Goal: Task Accomplishment & Management: Manage account settings

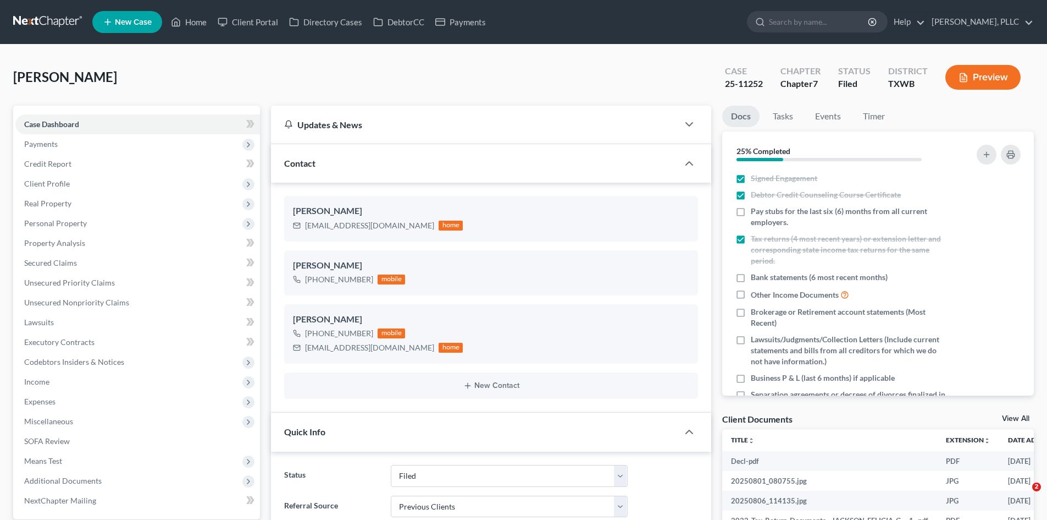
select select "10"
select select "1"
click at [208, 60] on div "Jackson, Felicia Upgraded Case 25-11252 Chapter Chapter 7 Status Filed District…" at bounding box center [523, 82] width 1021 height 48
click at [194, 25] on link "Home" at bounding box center [188, 22] width 47 height 20
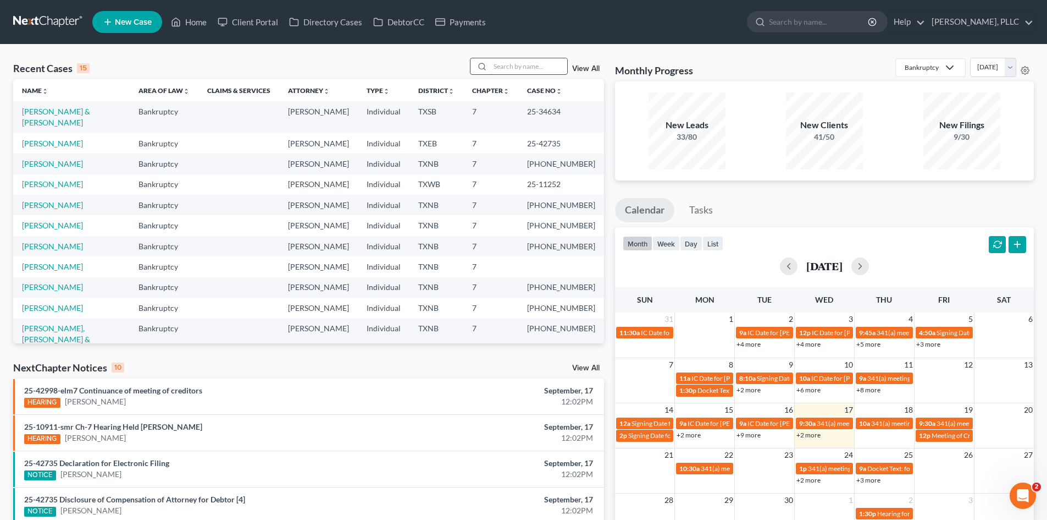
click at [528, 67] on input "search" at bounding box center [528, 66] width 77 height 16
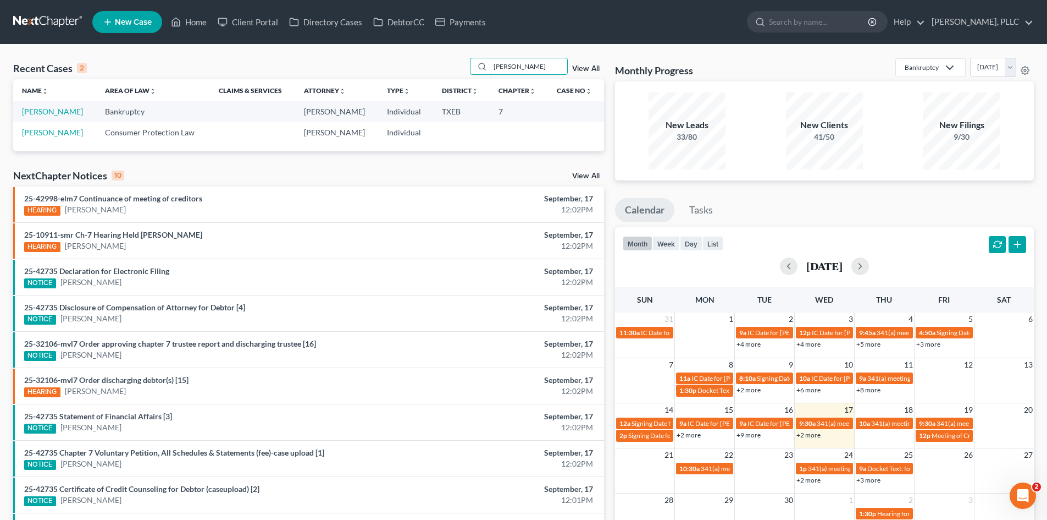
scroll to position [0, 2201]
type input "jeffrey ..."
click at [181, 25] on icon at bounding box center [176, 21] width 10 height 13
click at [261, 26] on link "Client Portal" at bounding box center [247, 22] width 71 height 20
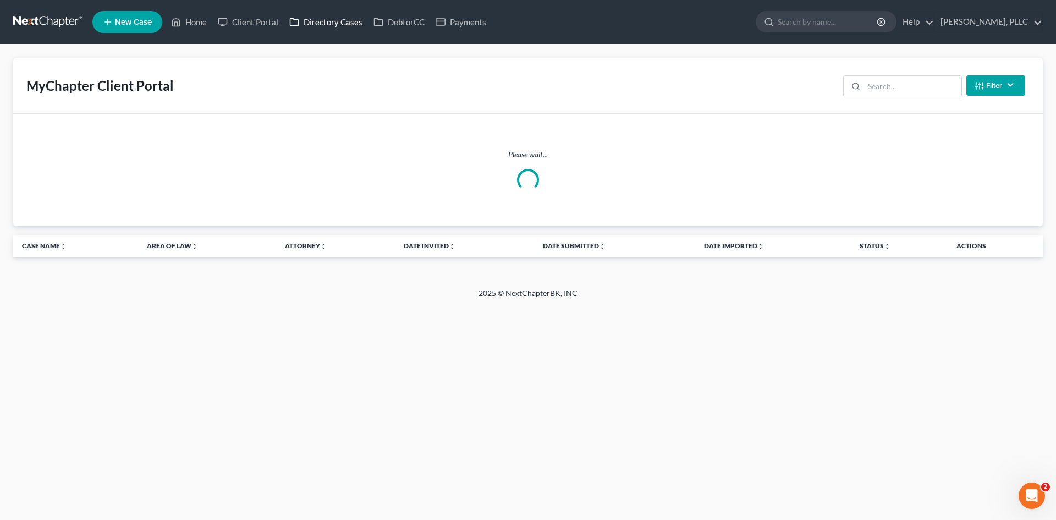
click at [334, 29] on link "Directory Cases" at bounding box center [326, 22] width 84 height 20
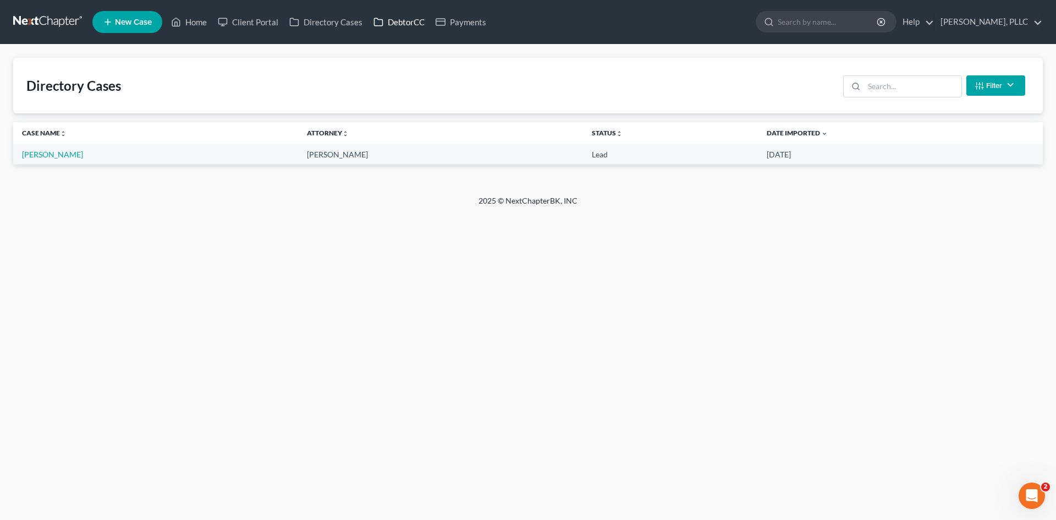
click at [406, 25] on link "DebtorCC" at bounding box center [399, 22] width 62 height 20
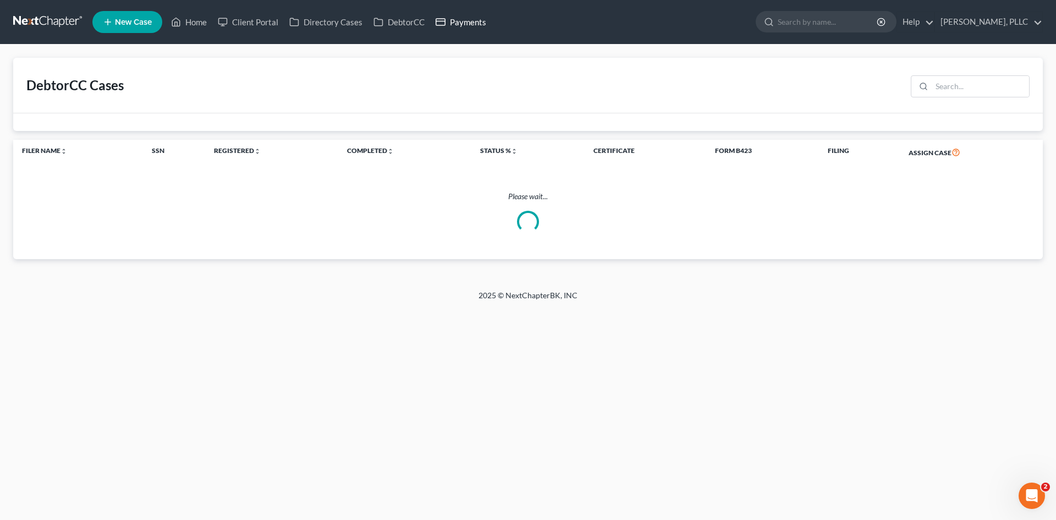
click at [461, 27] on link "Payments" at bounding box center [461, 22] width 62 height 20
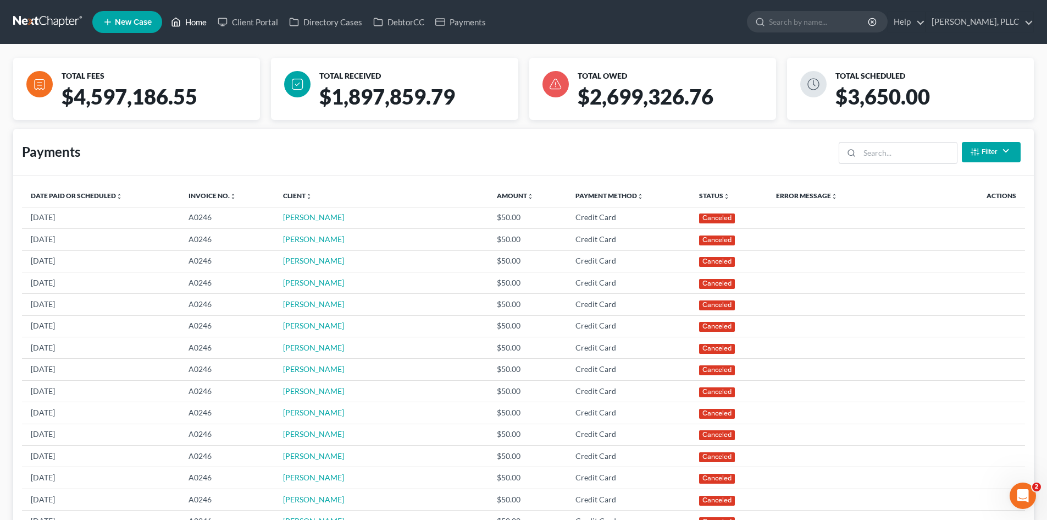
click at [194, 20] on link "Home" at bounding box center [188, 22] width 47 height 20
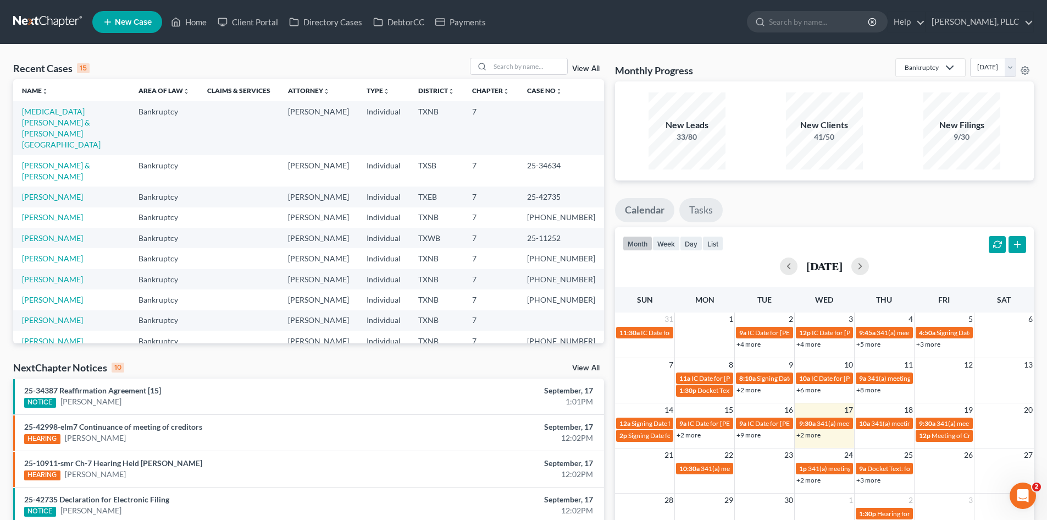
click at [719, 209] on link "Tasks" at bounding box center [700, 210] width 43 height 24
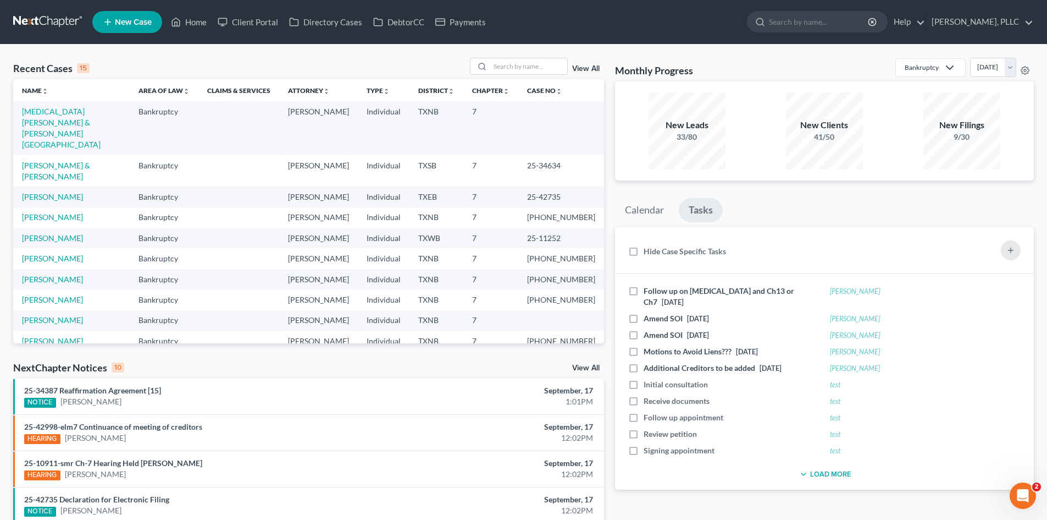
click at [675, 215] on ul "Calendar Tasks" at bounding box center [824, 212] width 419 height 29
click at [656, 214] on link "Calendar" at bounding box center [644, 210] width 59 height 24
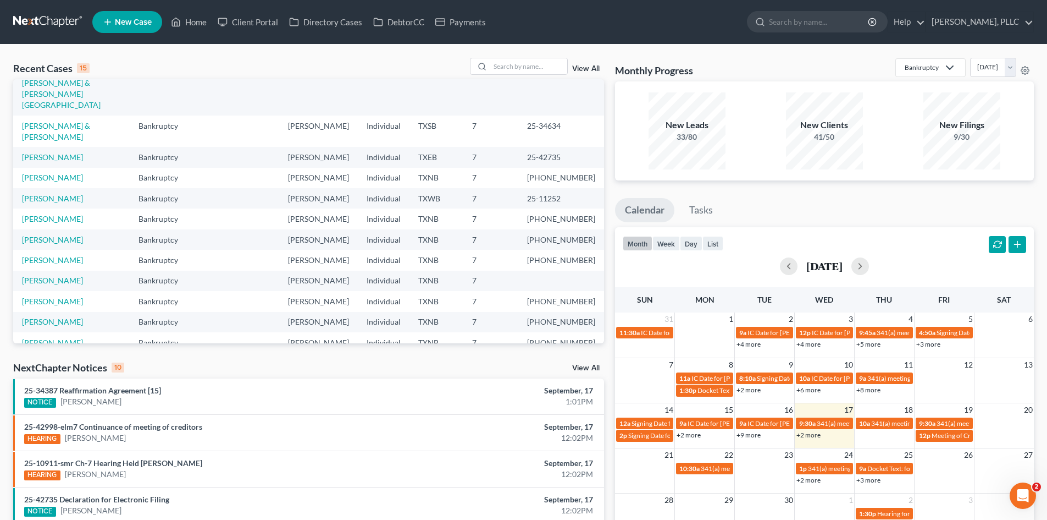
scroll to position [43, 0]
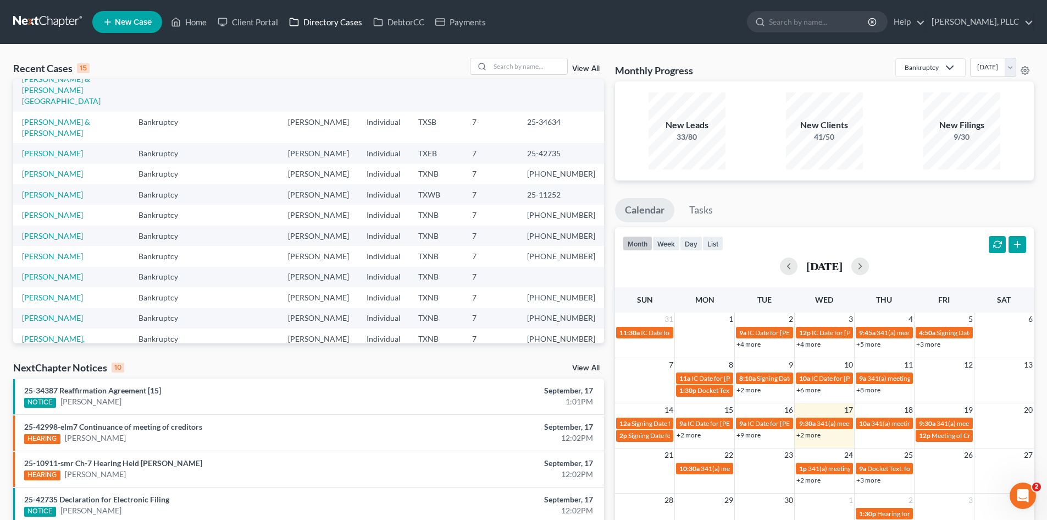
click at [327, 27] on link "Directory Cases" at bounding box center [326, 22] width 84 height 20
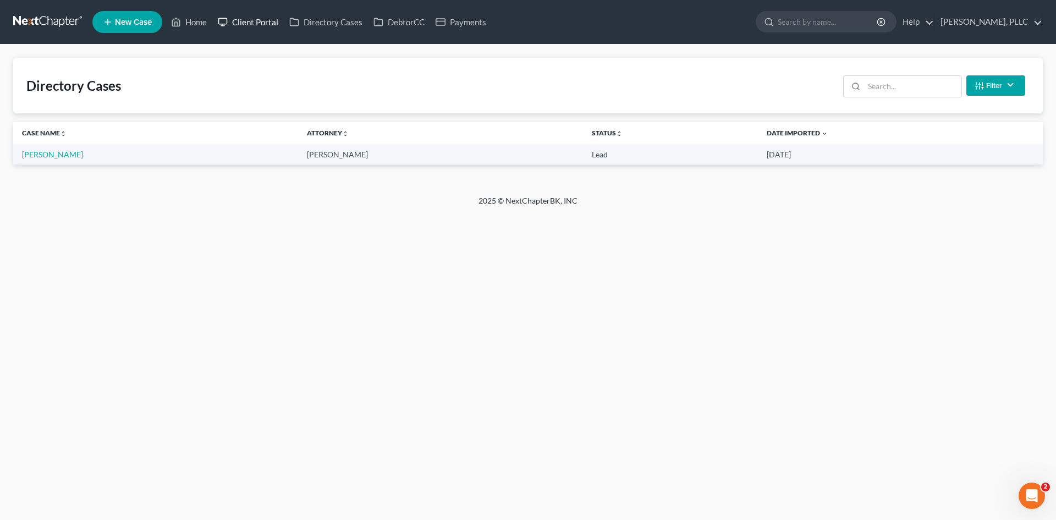
drag, startPoint x: 260, startPoint y: 19, endPoint x: 303, endPoint y: 11, distance: 43.6
click at [261, 19] on link "Client Portal" at bounding box center [247, 22] width 71 height 20
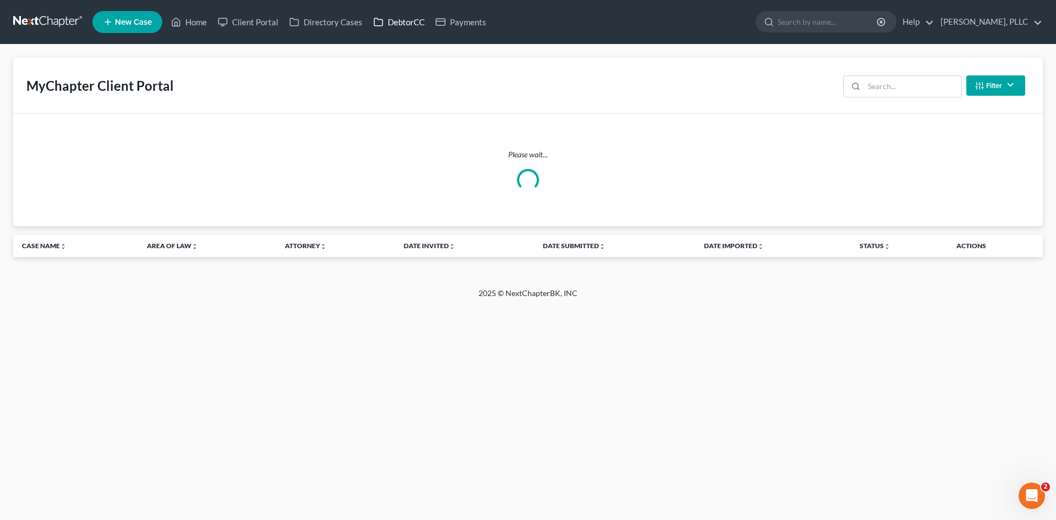
click at [393, 24] on link "DebtorCC" at bounding box center [399, 22] width 62 height 20
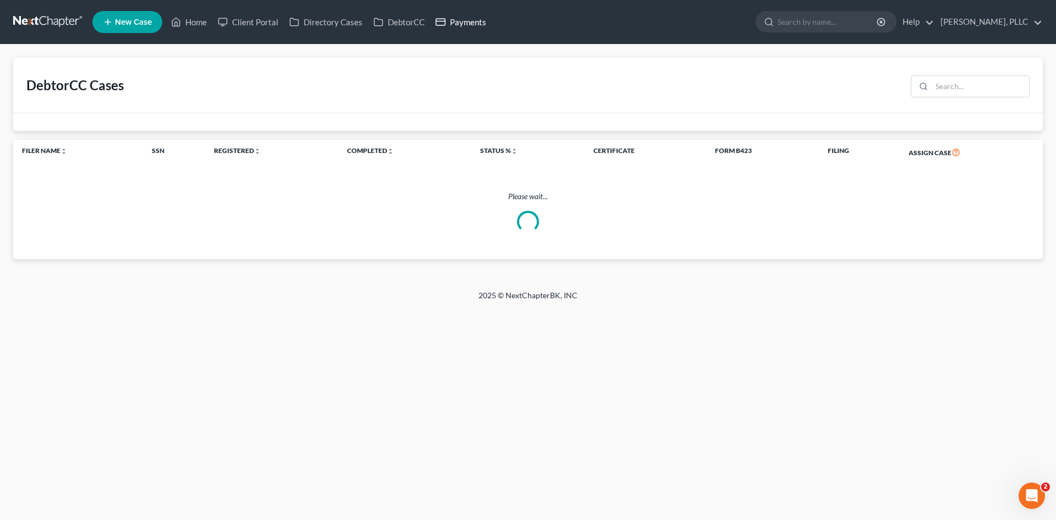
click at [459, 24] on link "Payments" at bounding box center [461, 22] width 62 height 20
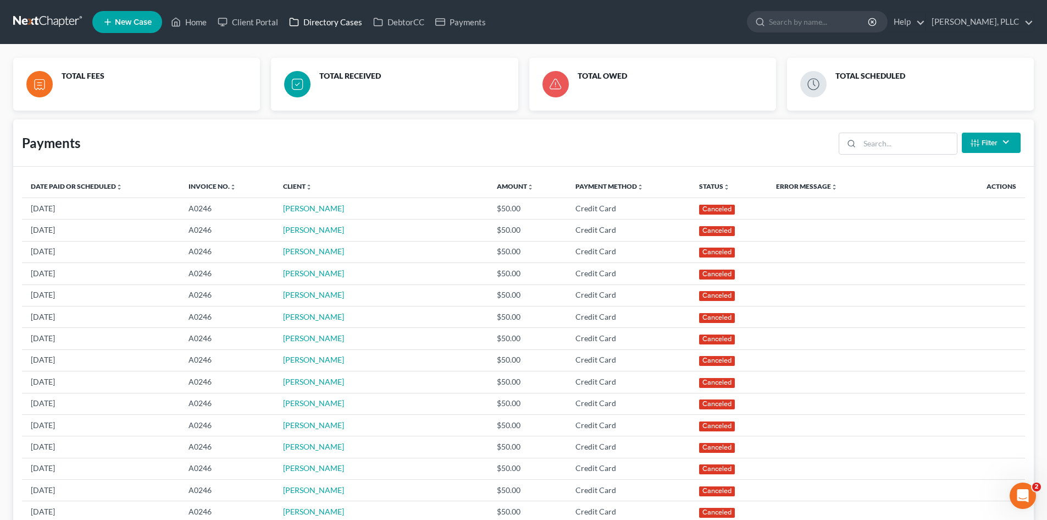
click at [358, 24] on link "Directory Cases" at bounding box center [326, 22] width 84 height 20
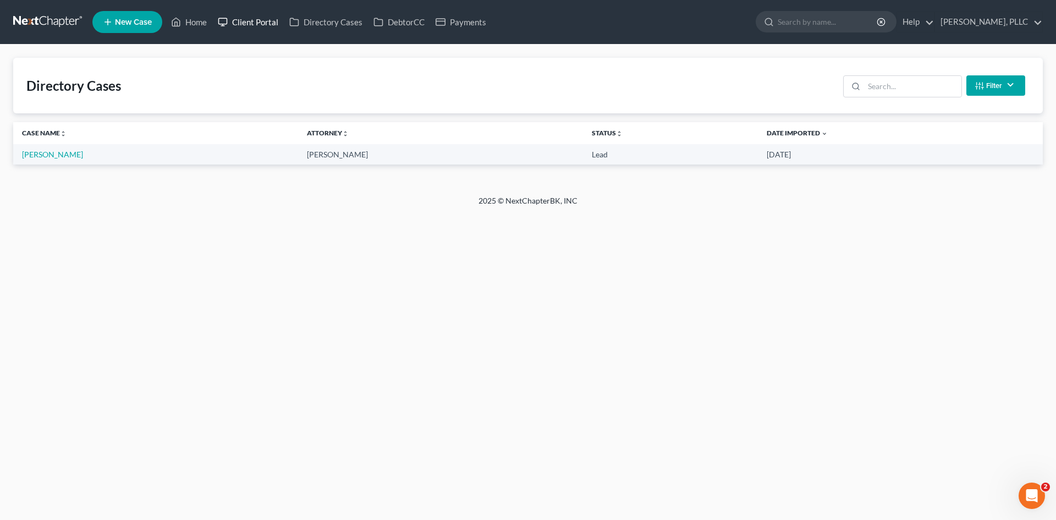
click at [252, 20] on link "Client Portal" at bounding box center [247, 22] width 71 height 20
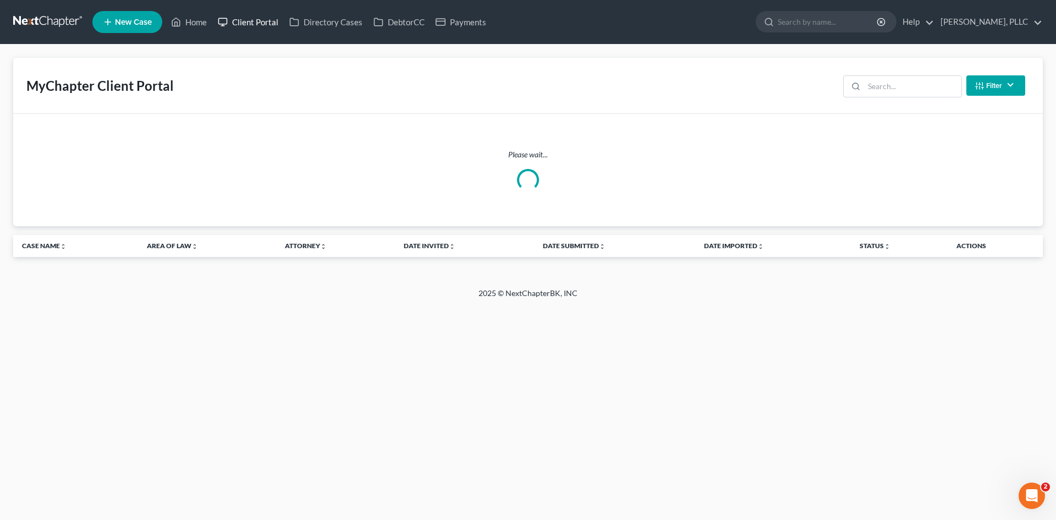
click at [246, 27] on link "Client Portal" at bounding box center [247, 22] width 71 height 20
click at [301, 20] on link "Directory Cases" at bounding box center [326, 22] width 84 height 20
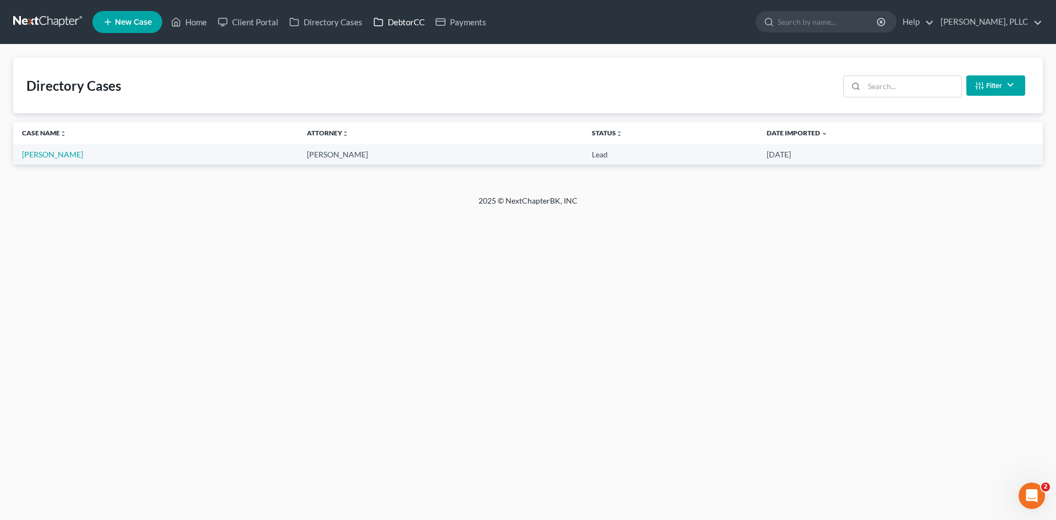
click at [411, 19] on link "DebtorCC" at bounding box center [399, 22] width 62 height 20
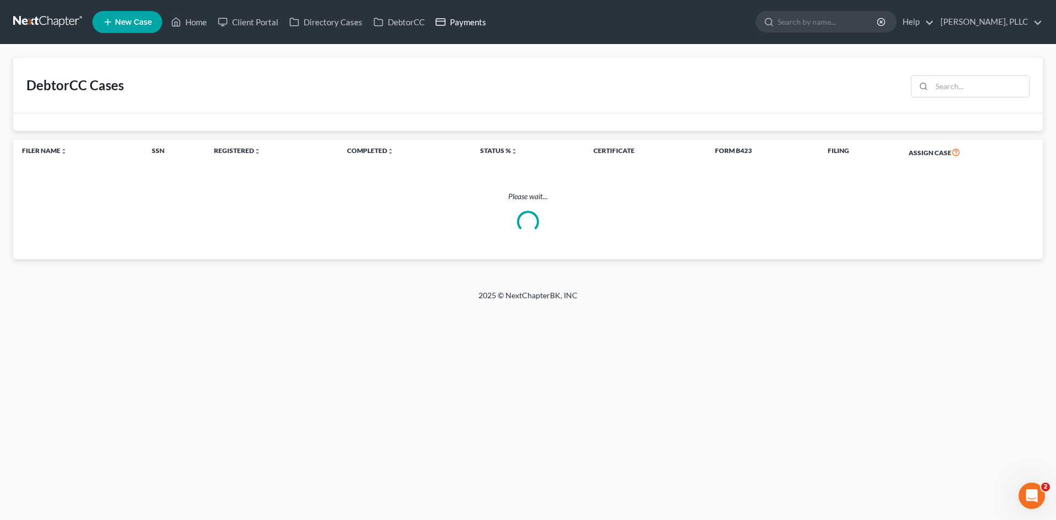
click at [447, 28] on link "Payments" at bounding box center [461, 22] width 62 height 20
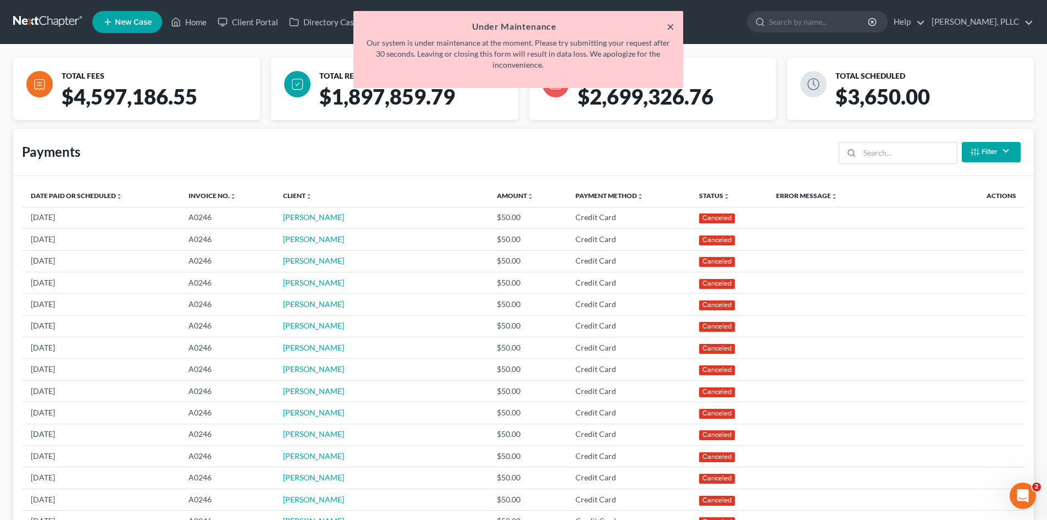
drag, startPoint x: 677, startPoint y: 26, endPoint x: 670, endPoint y: 29, distance: 7.4
click at [674, 27] on div "× Under Maintenance Our system is under maintenance at the moment. Please try s…" at bounding box center [518, 49] width 330 height 77
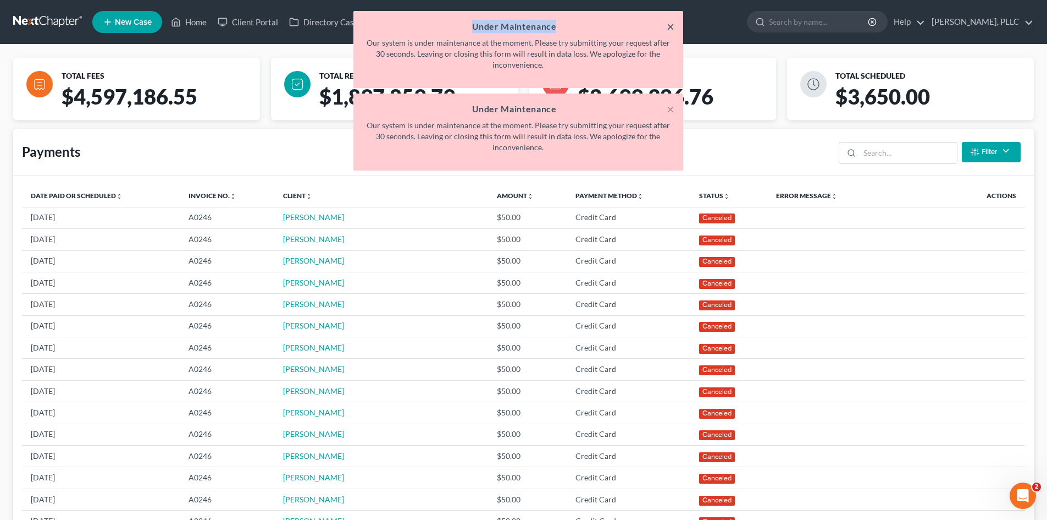
click at [670, 29] on button "×" at bounding box center [671, 26] width 8 height 13
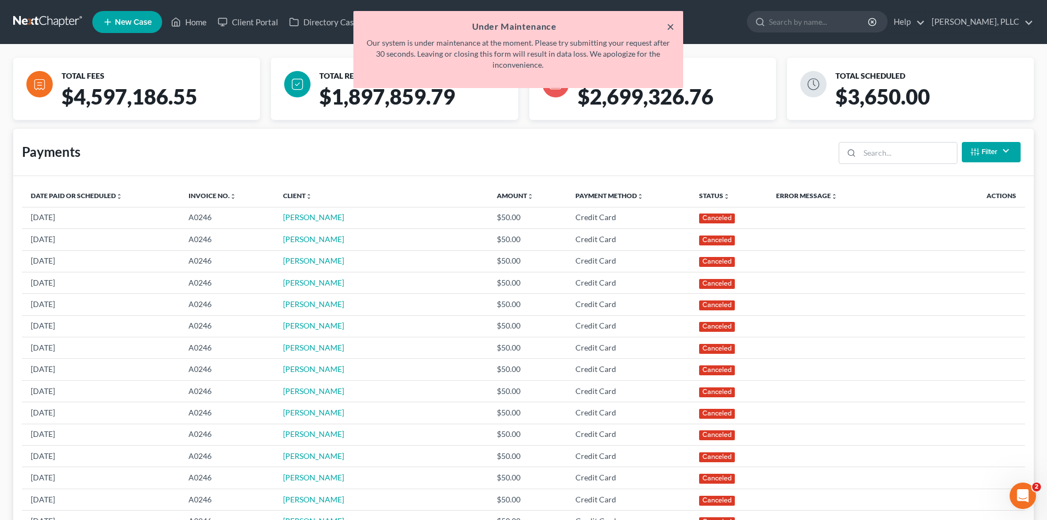
click at [669, 23] on button "×" at bounding box center [671, 26] width 8 height 13
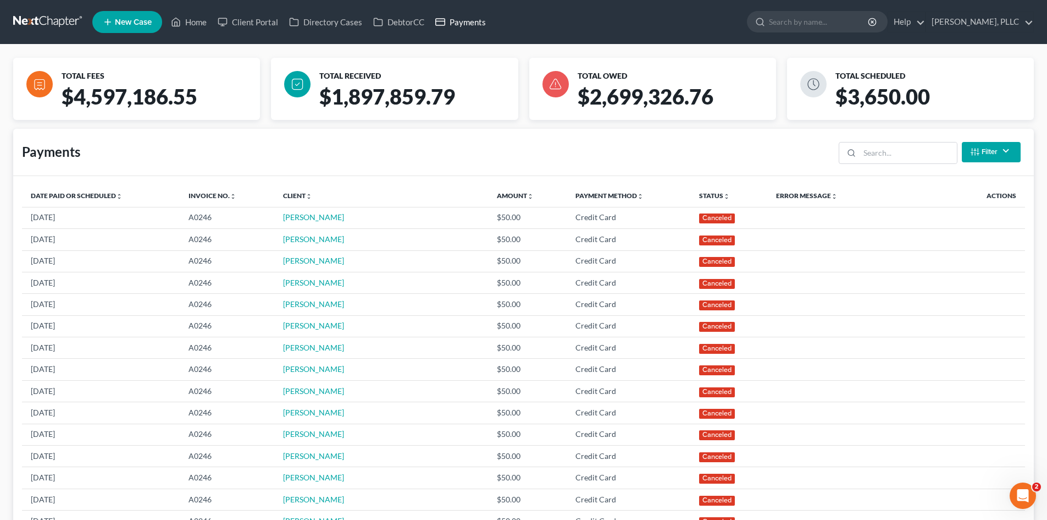
click at [467, 26] on link "Payments" at bounding box center [461, 22] width 62 height 20
click at [391, 23] on link "DebtorCC" at bounding box center [399, 22] width 62 height 20
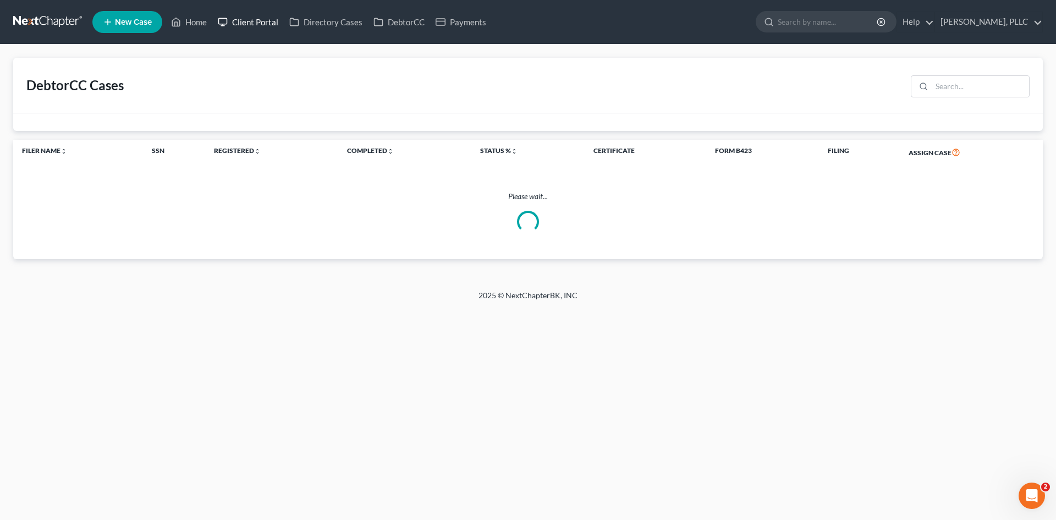
click at [267, 18] on link "Client Portal" at bounding box center [247, 22] width 71 height 20
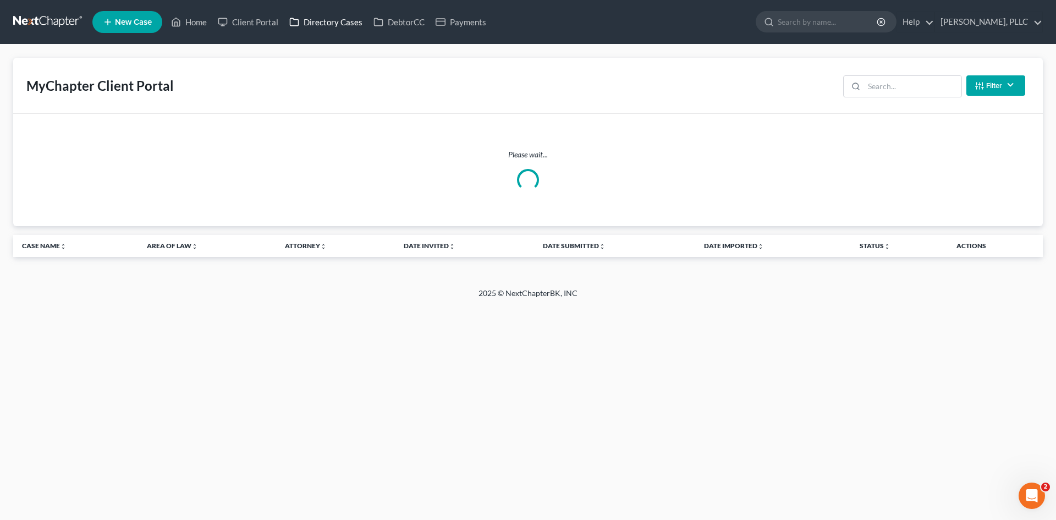
click at [335, 25] on link "Directory Cases" at bounding box center [326, 22] width 84 height 20
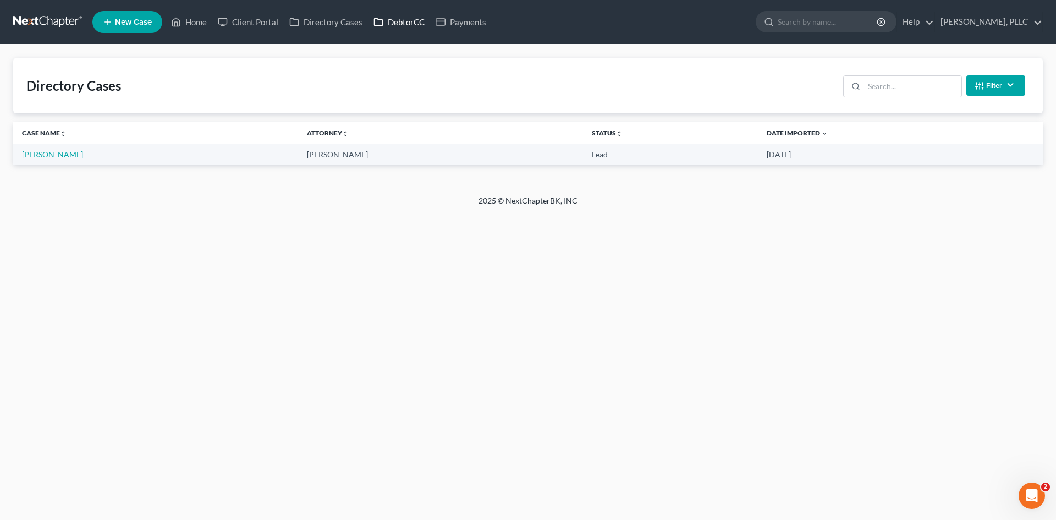
click at [405, 26] on link "DebtorCC" at bounding box center [399, 22] width 62 height 20
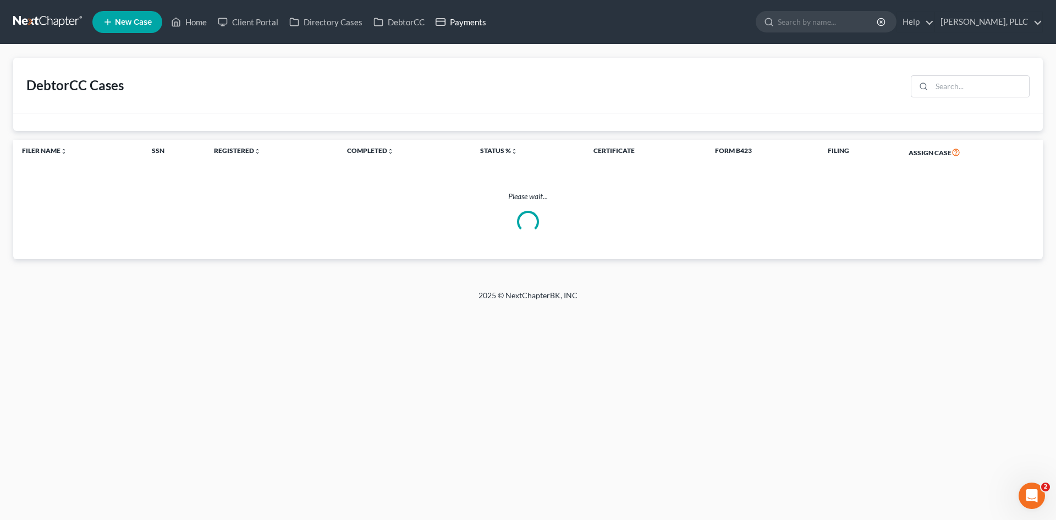
click at [468, 21] on link "Payments" at bounding box center [461, 22] width 62 height 20
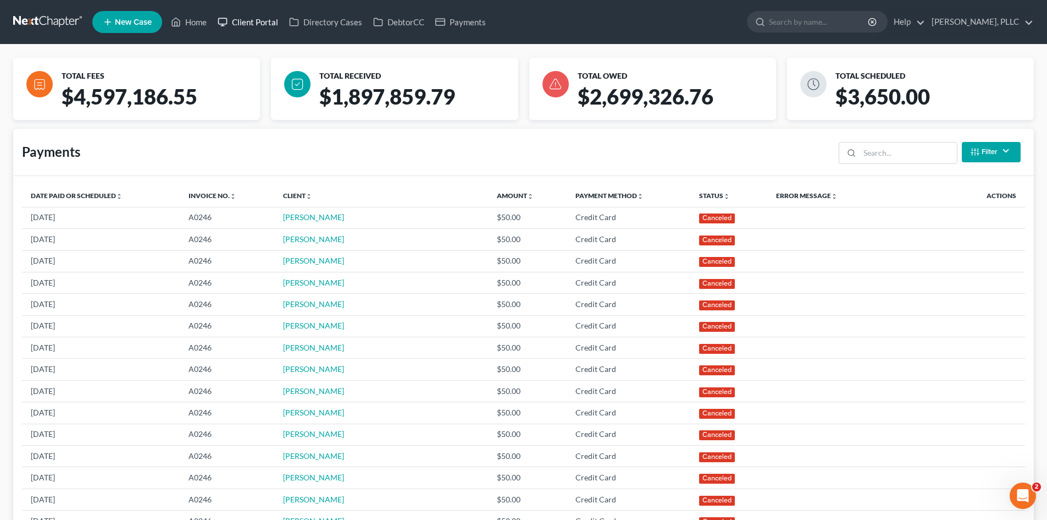
click at [248, 21] on link "Client Portal" at bounding box center [247, 22] width 71 height 20
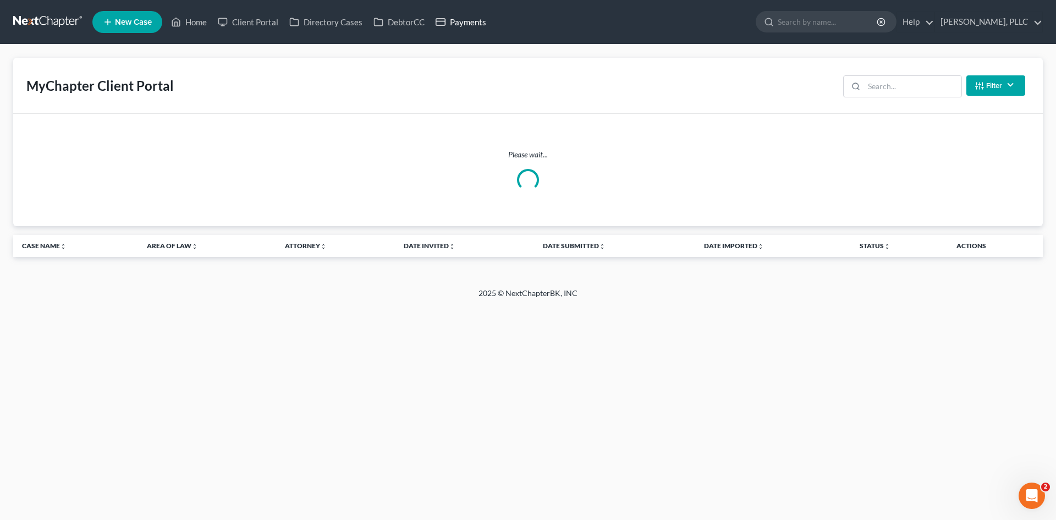
click at [483, 29] on link "Payments" at bounding box center [461, 22] width 62 height 20
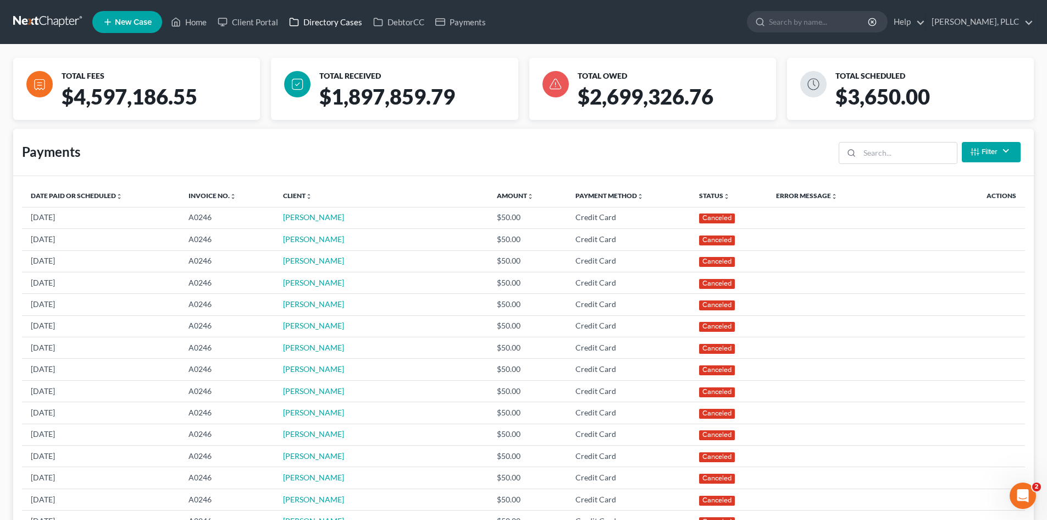
click at [325, 27] on link "Directory Cases" at bounding box center [326, 22] width 84 height 20
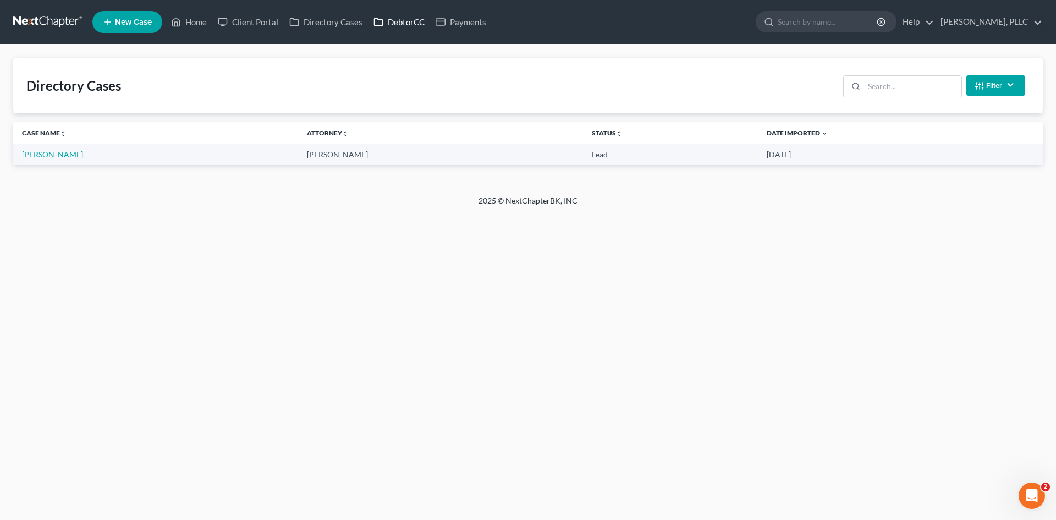
click at [391, 24] on link "DebtorCC" at bounding box center [399, 22] width 62 height 20
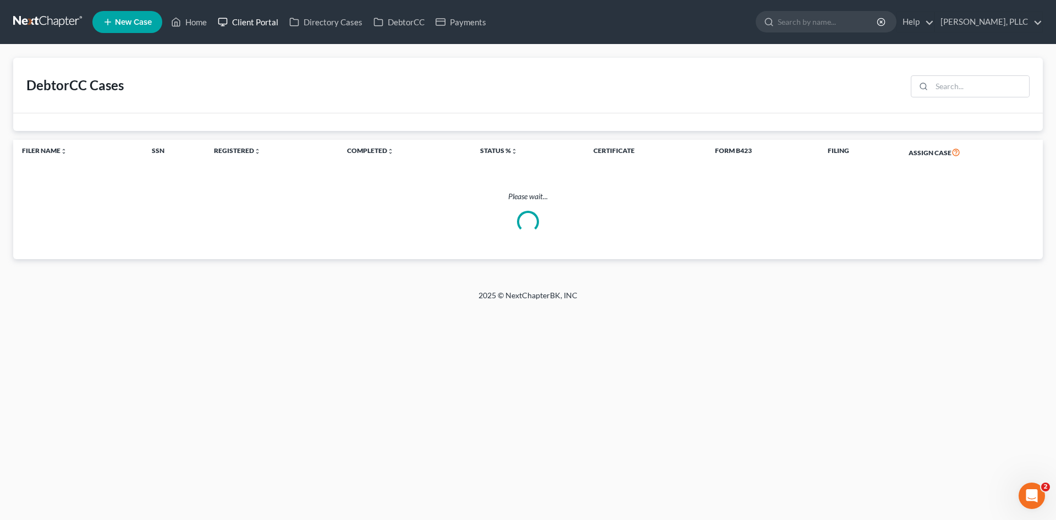
drag, startPoint x: 237, startPoint y: 23, endPoint x: 248, endPoint y: 16, distance: 12.8
click at [237, 23] on link "Client Portal" at bounding box center [247, 22] width 71 height 20
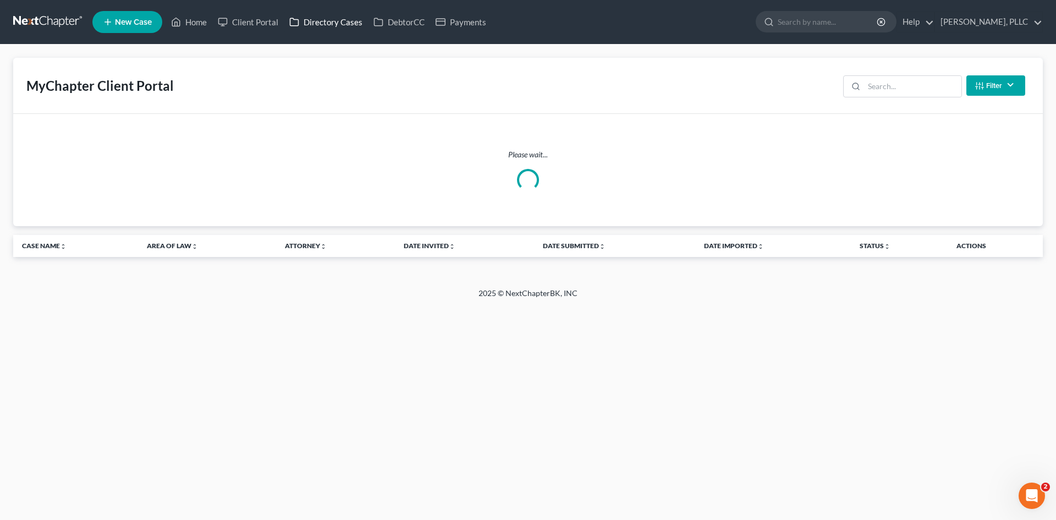
click at [322, 24] on link "Directory Cases" at bounding box center [326, 22] width 84 height 20
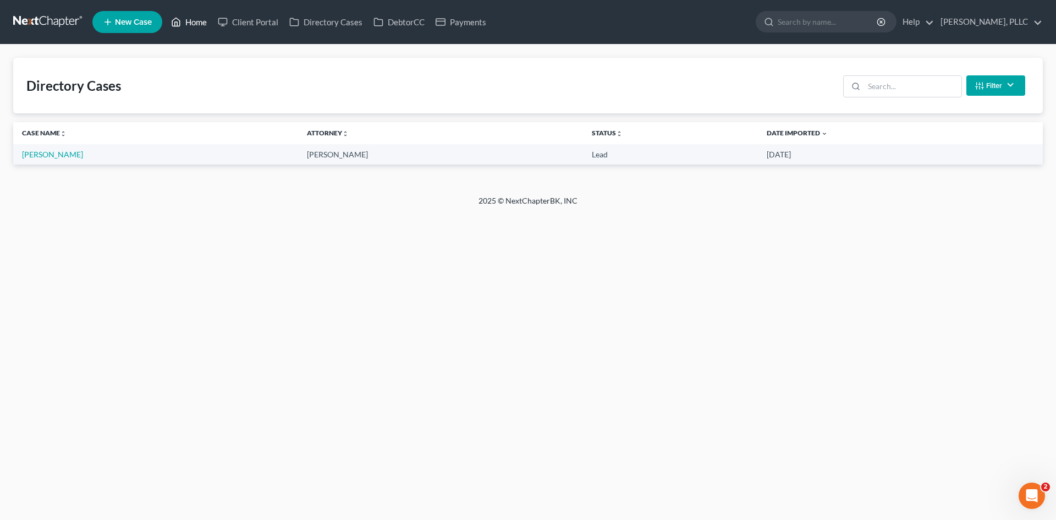
click at [188, 18] on link "Home" at bounding box center [188, 22] width 47 height 20
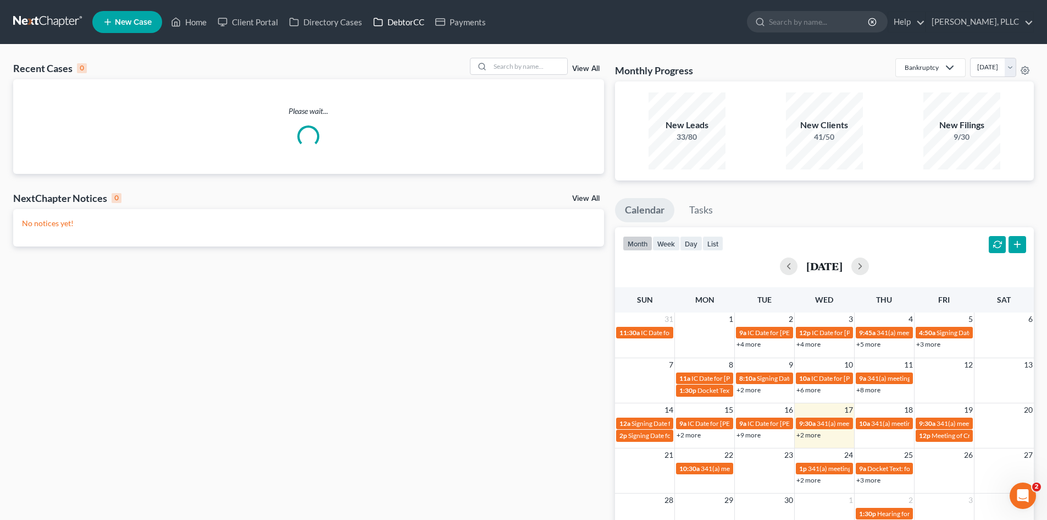
click at [394, 29] on link "DebtorCC" at bounding box center [399, 22] width 62 height 20
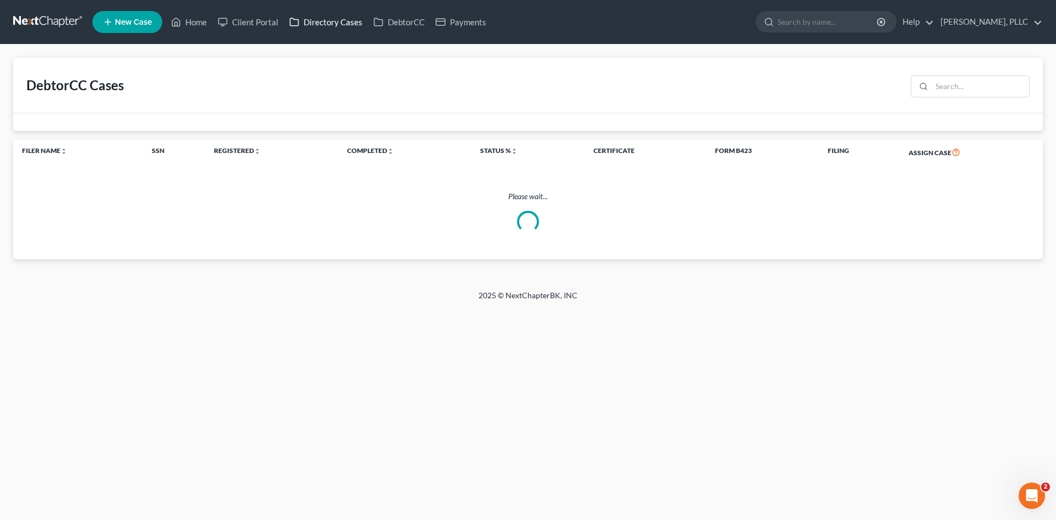
click at [328, 22] on link "Directory Cases" at bounding box center [326, 22] width 84 height 20
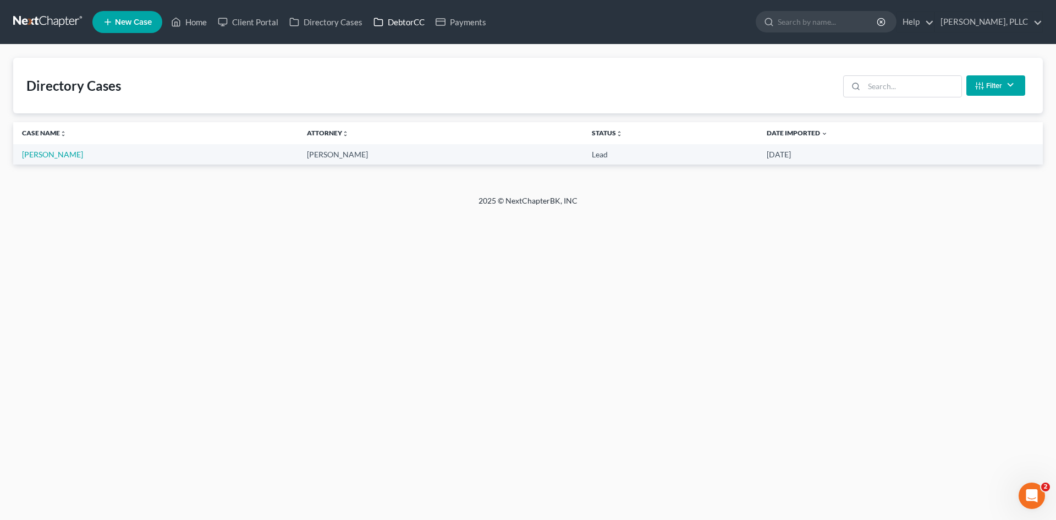
click at [407, 21] on link "DebtorCC" at bounding box center [399, 22] width 62 height 20
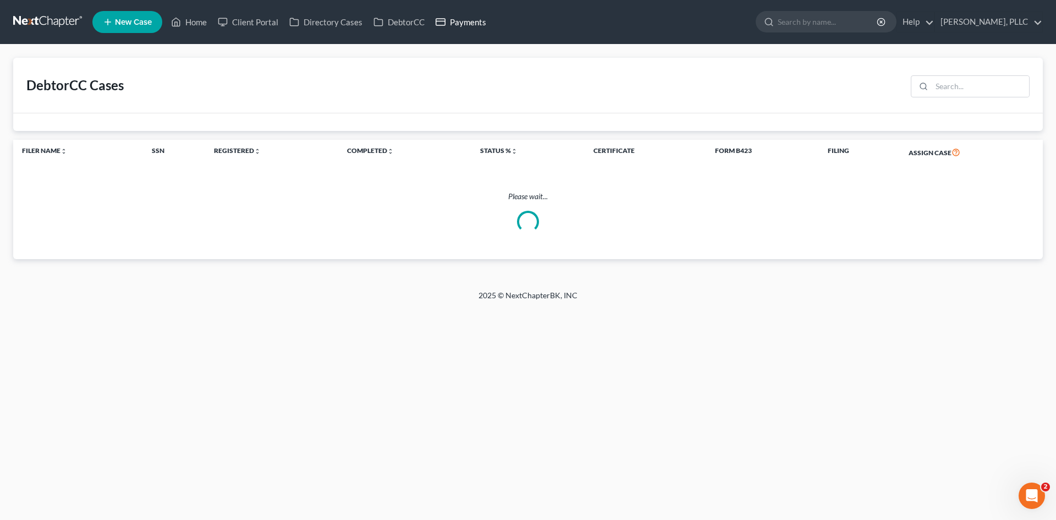
drag, startPoint x: 468, startPoint y: 23, endPoint x: 435, endPoint y: 22, distance: 33.0
click at [467, 23] on link "Payments" at bounding box center [461, 22] width 62 height 20
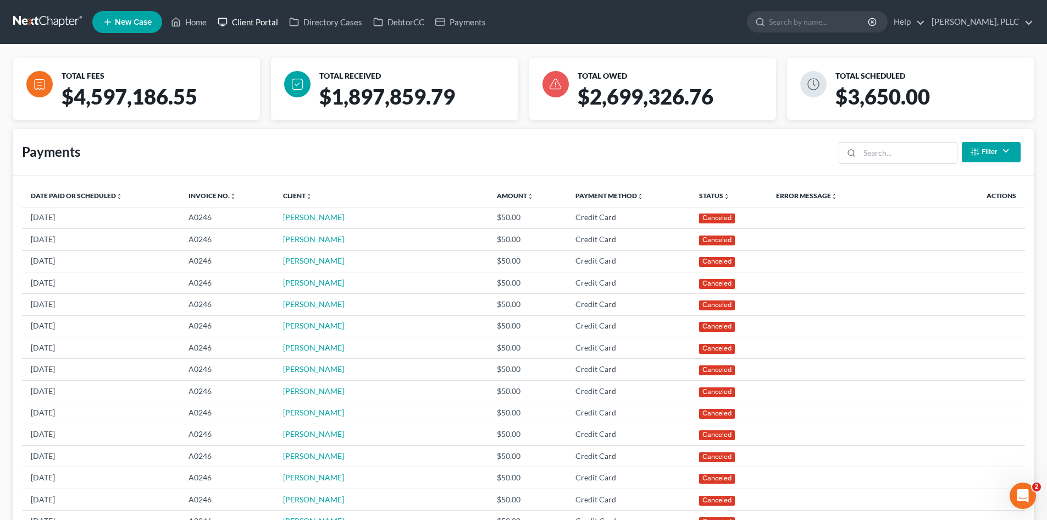
click at [272, 23] on link "Client Portal" at bounding box center [247, 22] width 71 height 20
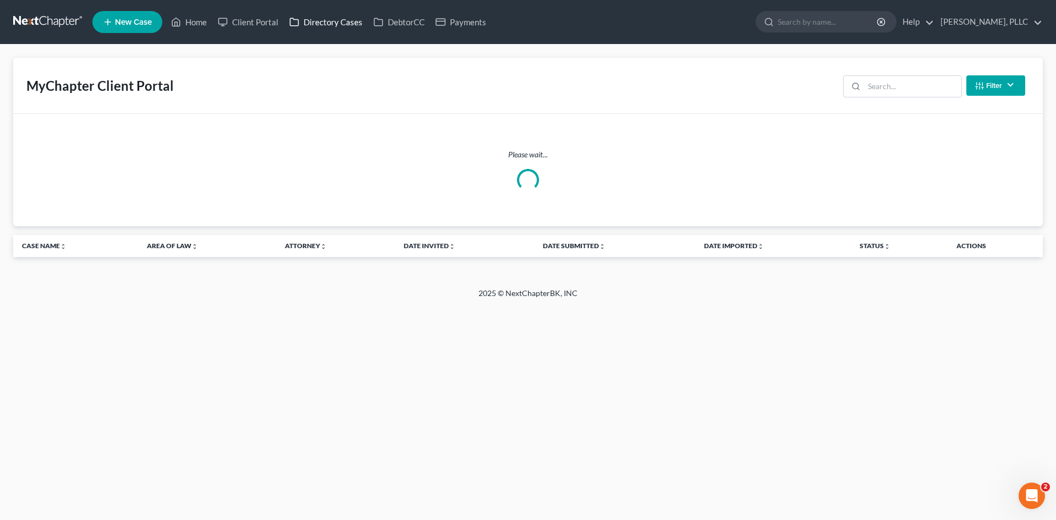
click at [333, 23] on link "Directory Cases" at bounding box center [326, 22] width 84 height 20
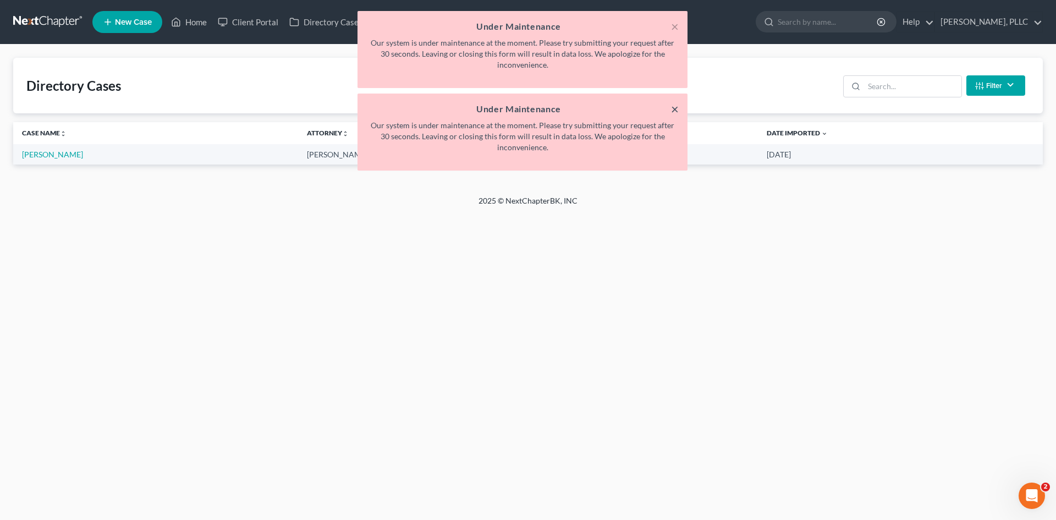
click at [671, 110] on button "×" at bounding box center [675, 108] width 8 height 13
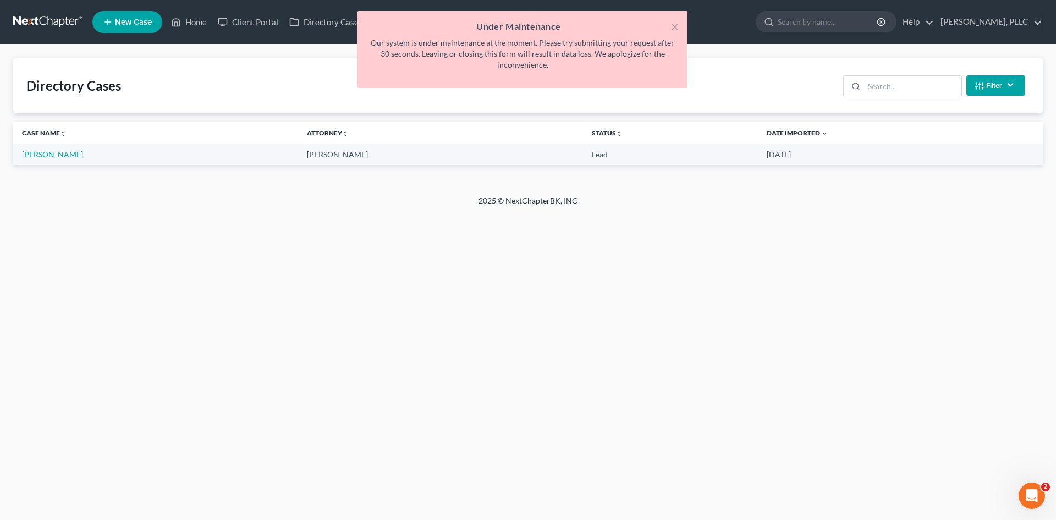
drag, startPoint x: 678, startPoint y: 27, endPoint x: 644, endPoint y: 35, distance: 34.9
click at [678, 27] on div "× Under Maintenance Our system is under maintenance at the moment. Please try s…" at bounding box center [522, 49] width 330 height 77
drag, startPoint x: 676, startPoint y: 27, endPoint x: 661, endPoint y: 21, distance: 15.3
click at [675, 27] on button "×" at bounding box center [675, 26] width 8 height 13
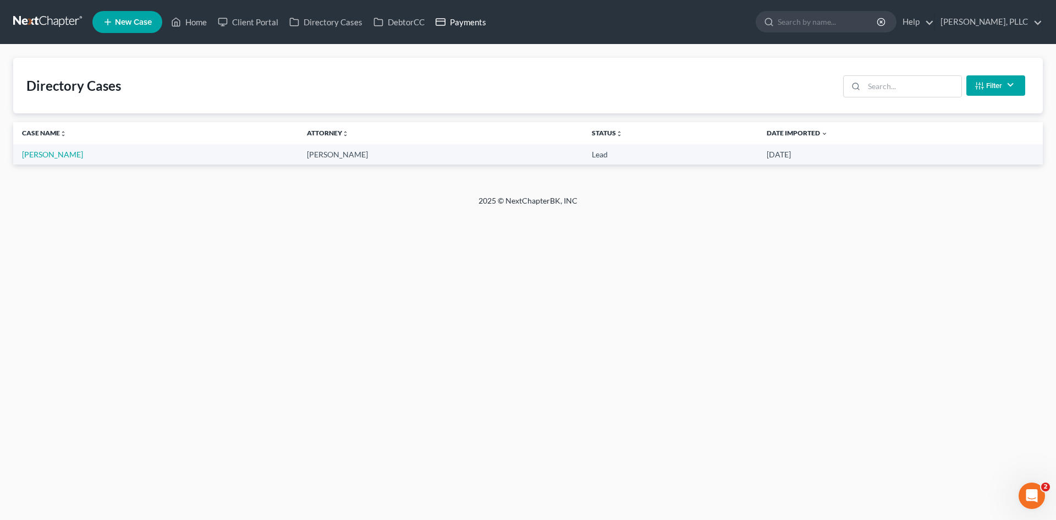
click at [482, 23] on link "Payments" at bounding box center [461, 22] width 62 height 20
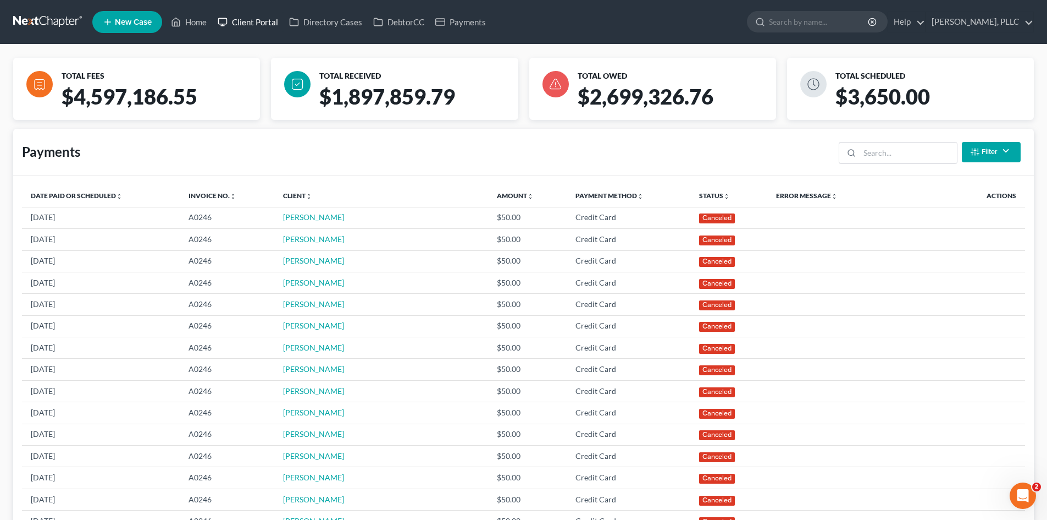
click at [254, 22] on link "Client Portal" at bounding box center [247, 22] width 71 height 20
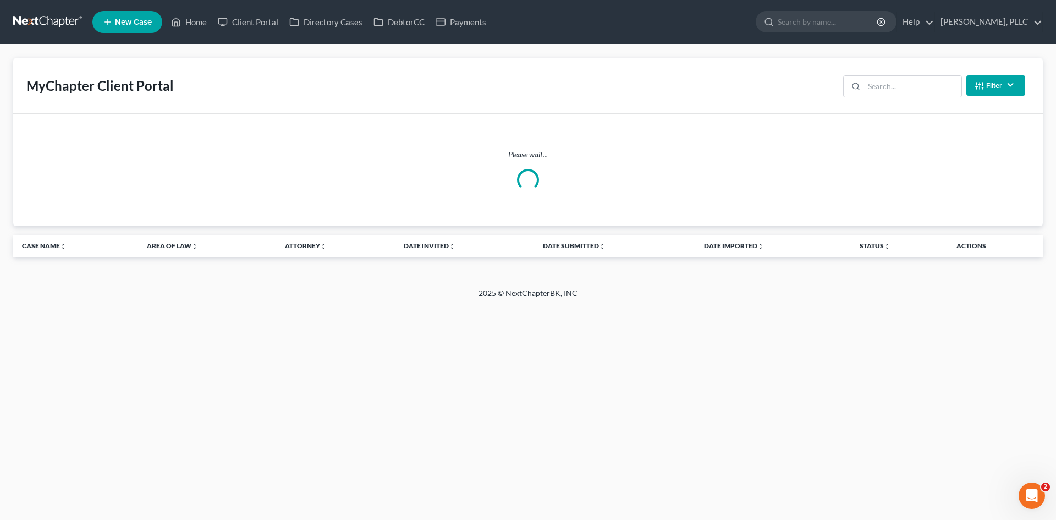
click at [335, 11] on div at bounding box center [523, 11] width 1056 height 0
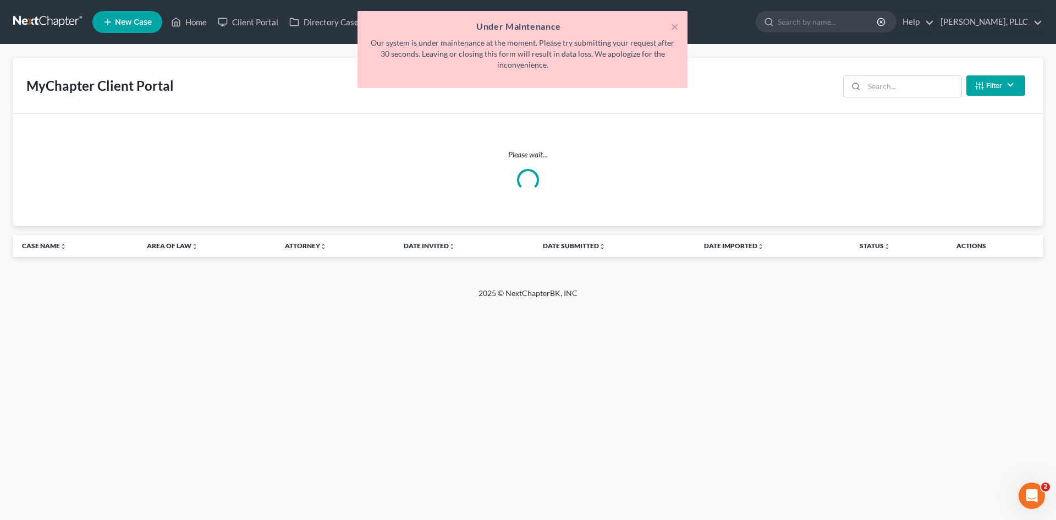
drag, startPoint x: 190, startPoint y: 23, endPoint x: 465, endPoint y: 12, distance: 275.6
click at [192, 23] on div "× Under Maintenance Our system is under maintenance at the moment. Please try s…" at bounding box center [523, 52] width 1056 height 82
drag, startPoint x: 662, startPoint y: 20, endPoint x: 671, endPoint y: 25, distance: 10.1
click at [665, 20] on h5 "Under Maintenance" at bounding box center [522, 26] width 312 height 13
click at [671, 25] on button "×" at bounding box center [675, 26] width 8 height 13
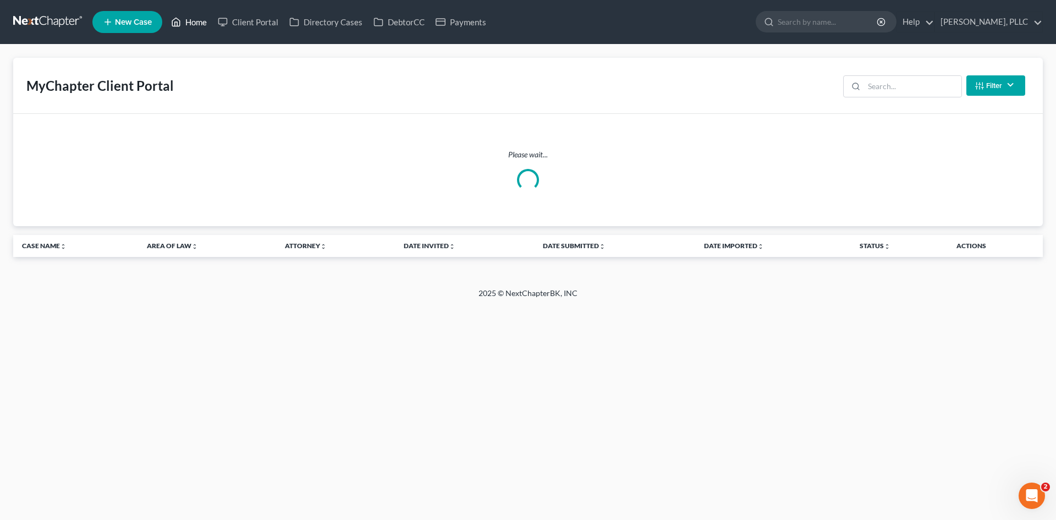
click at [212, 25] on link "Home" at bounding box center [188, 22] width 47 height 20
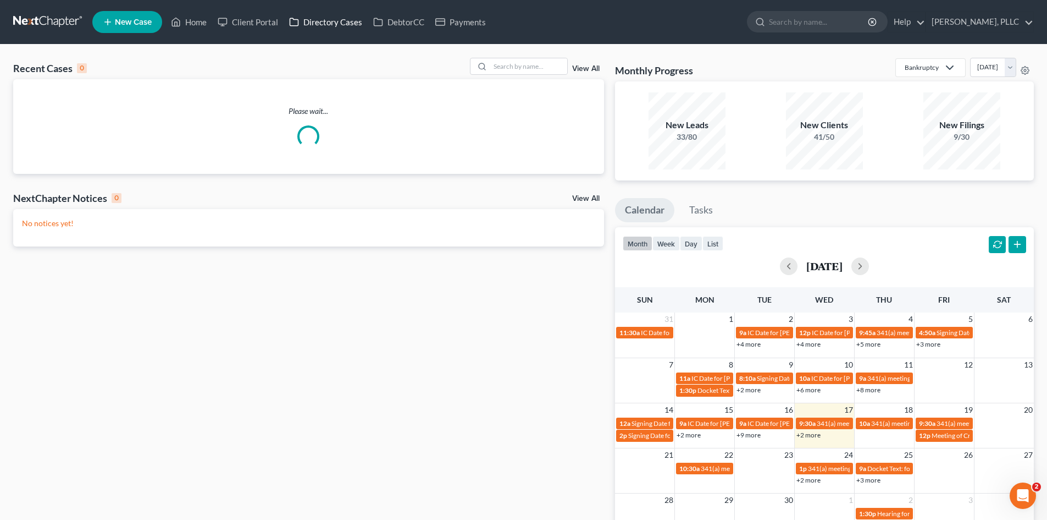
click at [355, 23] on link "Directory Cases" at bounding box center [326, 22] width 84 height 20
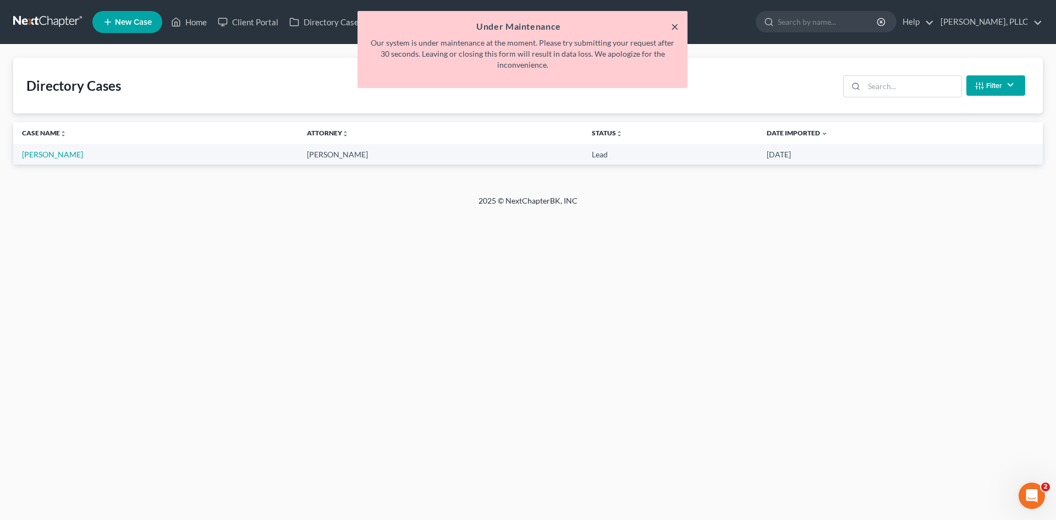
click at [674, 26] on button "×" at bounding box center [675, 26] width 8 height 13
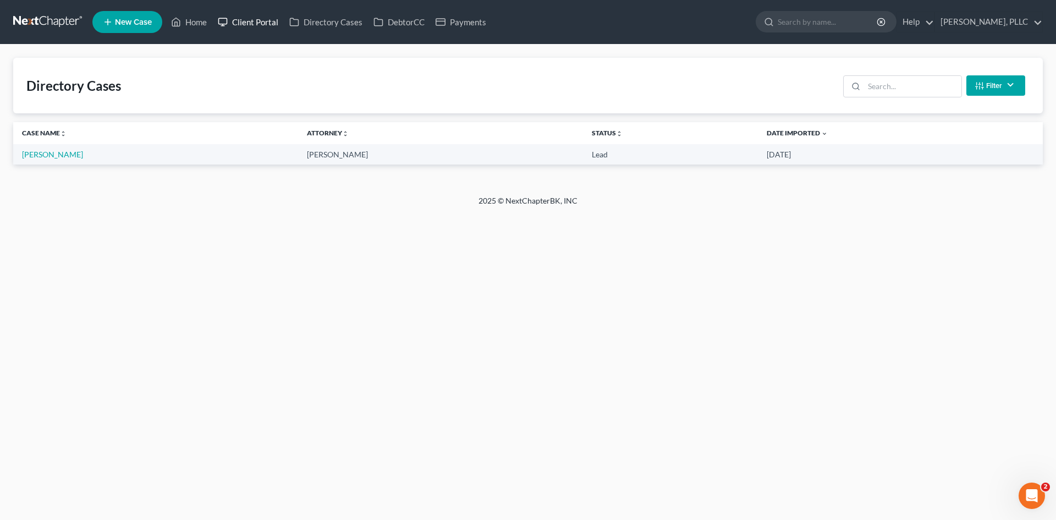
click at [231, 25] on link "Client Portal" at bounding box center [247, 22] width 71 height 20
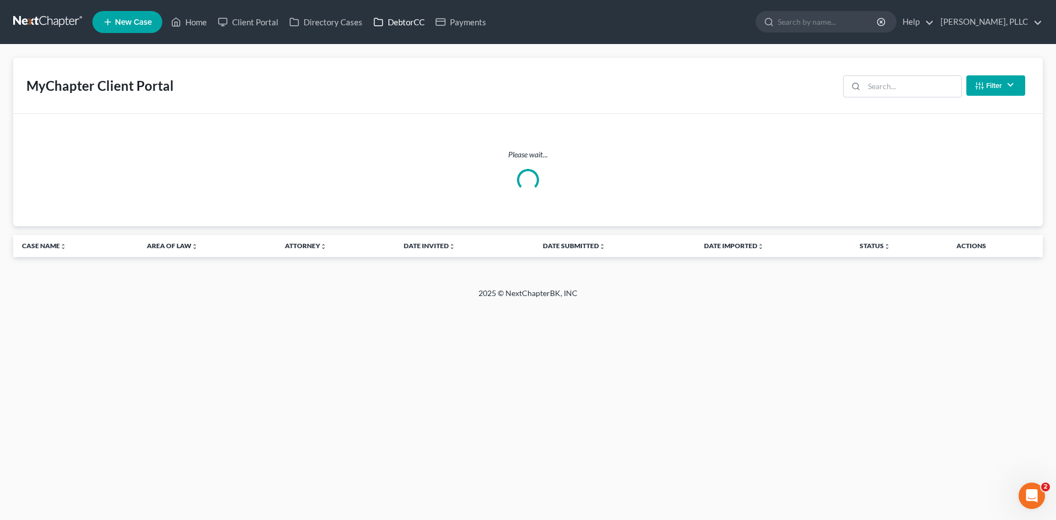
click at [406, 24] on link "DebtorCC" at bounding box center [399, 22] width 62 height 20
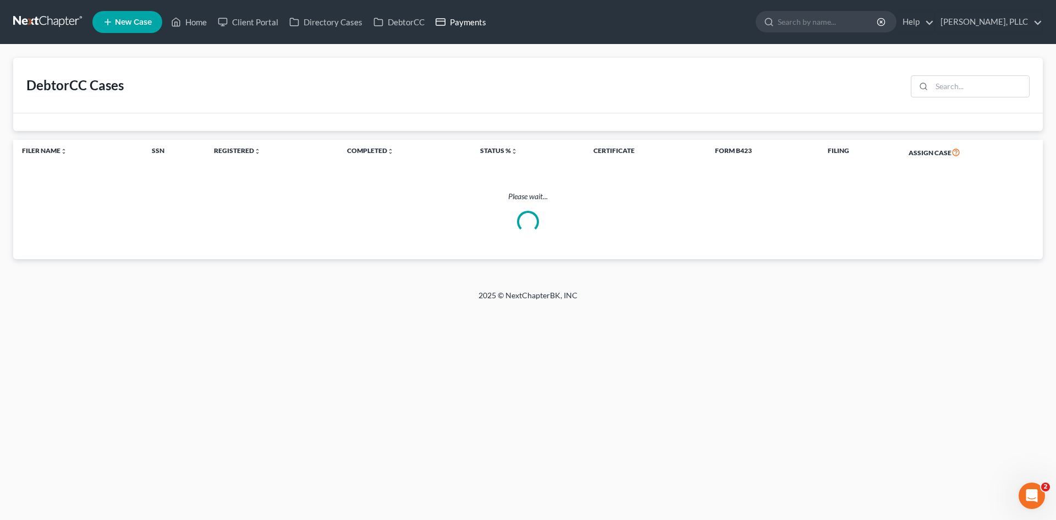
click at [444, 24] on icon at bounding box center [440, 21] width 10 height 13
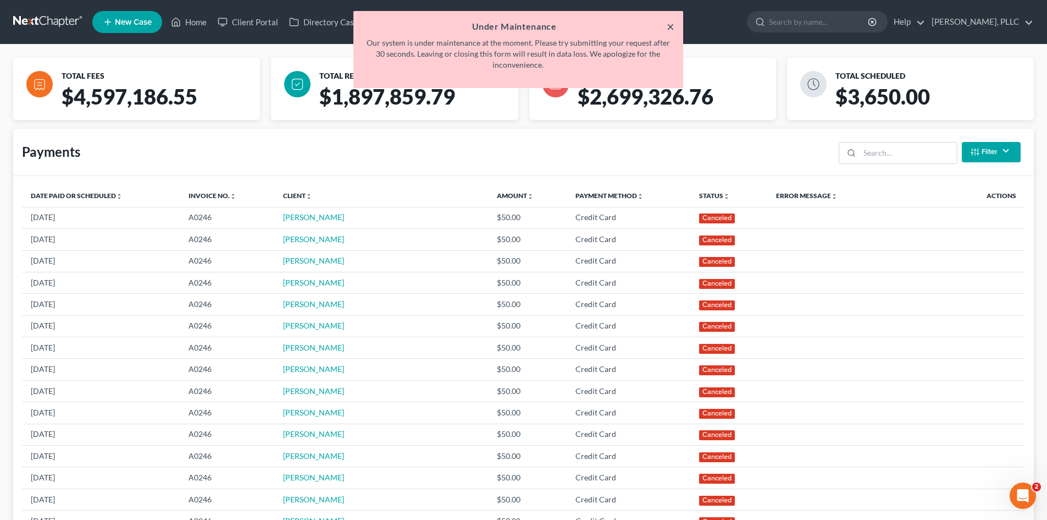
click at [670, 25] on button "×" at bounding box center [671, 26] width 8 height 13
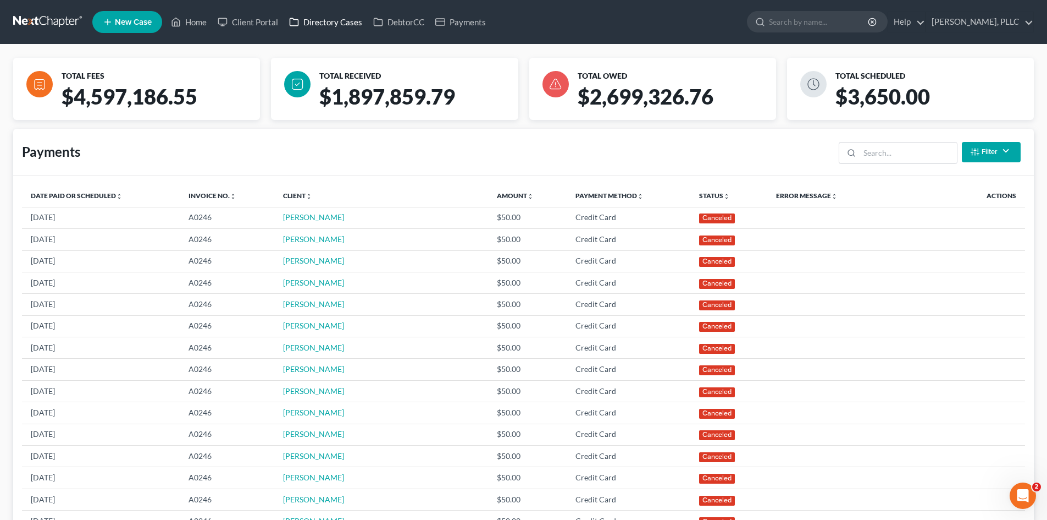
click at [355, 23] on link "Directory Cases" at bounding box center [326, 22] width 84 height 20
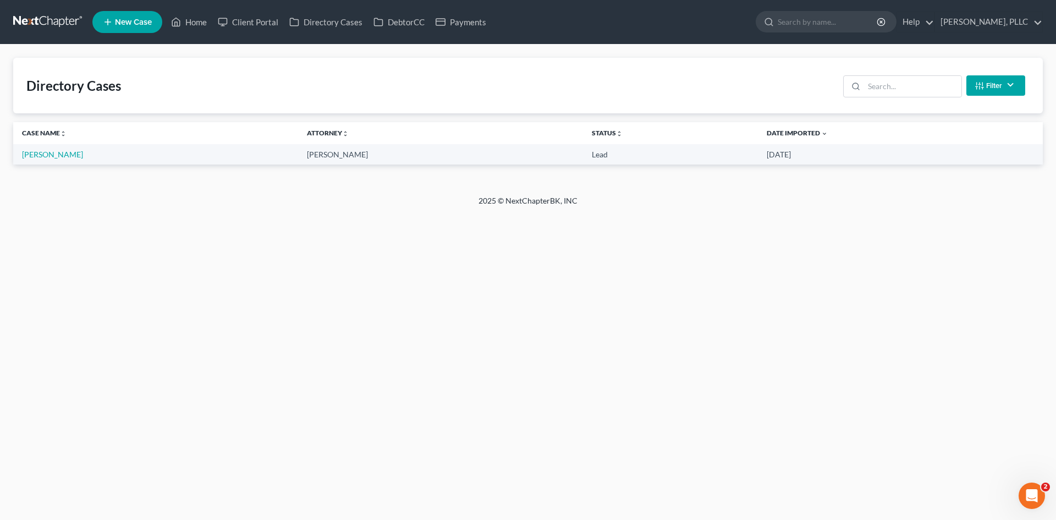
click at [406, 34] on ul "New Case Home Client Portal Directory Cases DebtorCC Payments - No Result - See…" at bounding box center [567, 22] width 950 height 29
click at [405, 28] on link "DebtorCC" at bounding box center [399, 22] width 62 height 20
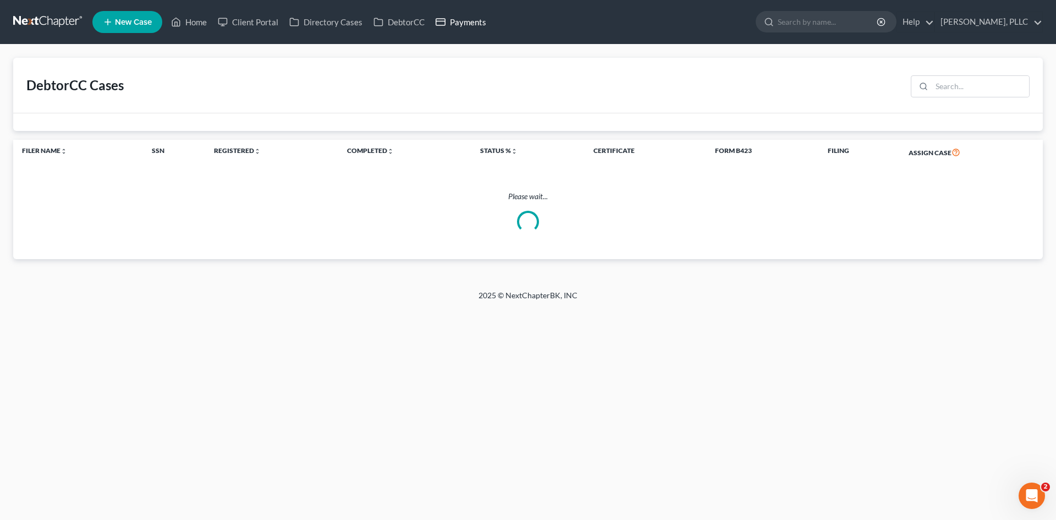
click at [471, 20] on link "Payments" at bounding box center [461, 22] width 62 height 20
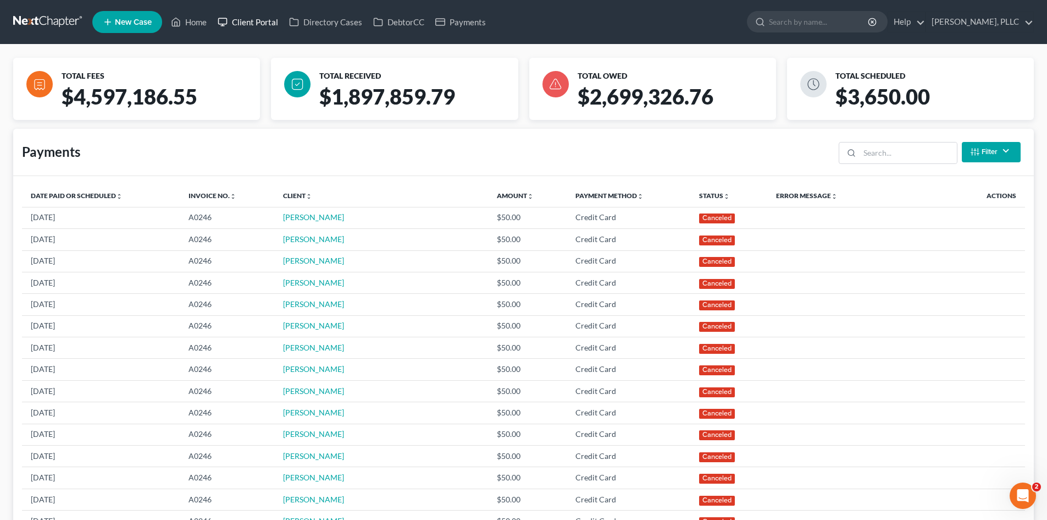
click at [246, 22] on link "Client Portal" at bounding box center [247, 22] width 71 height 20
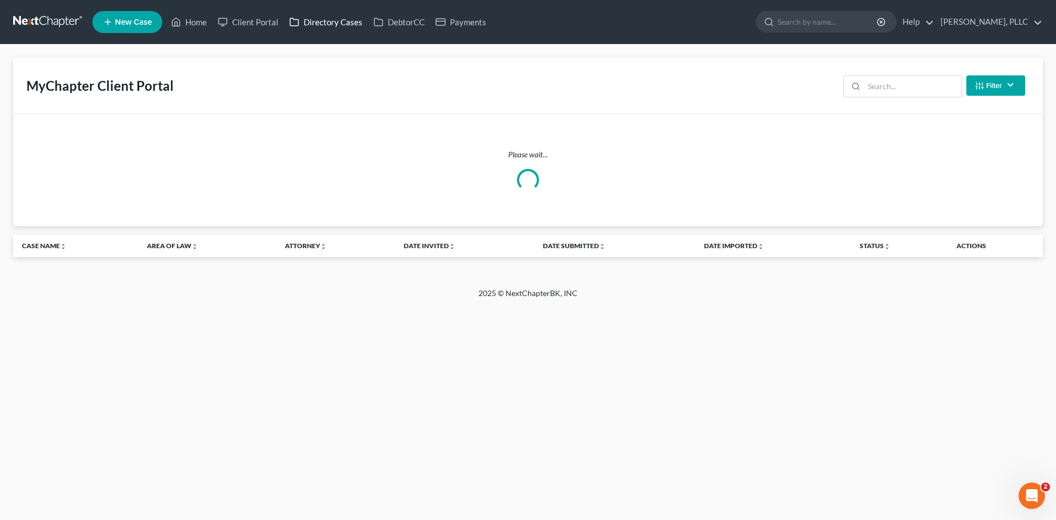
click at [315, 21] on link "Directory Cases" at bounding box center [326, 22] width 84 height 20
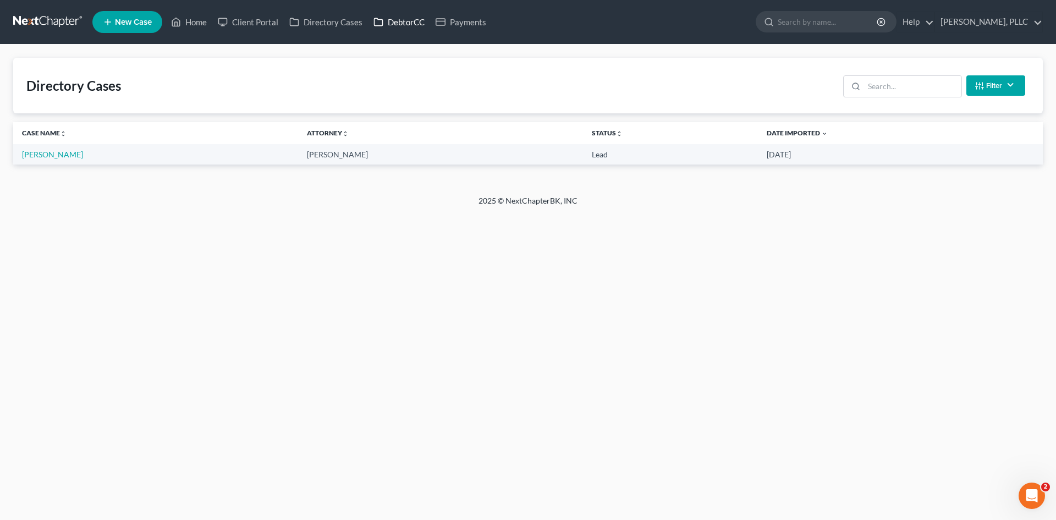
click at [393, 20] on link "DebtorCC" at bounding box center [399, 22] width 62 height 20
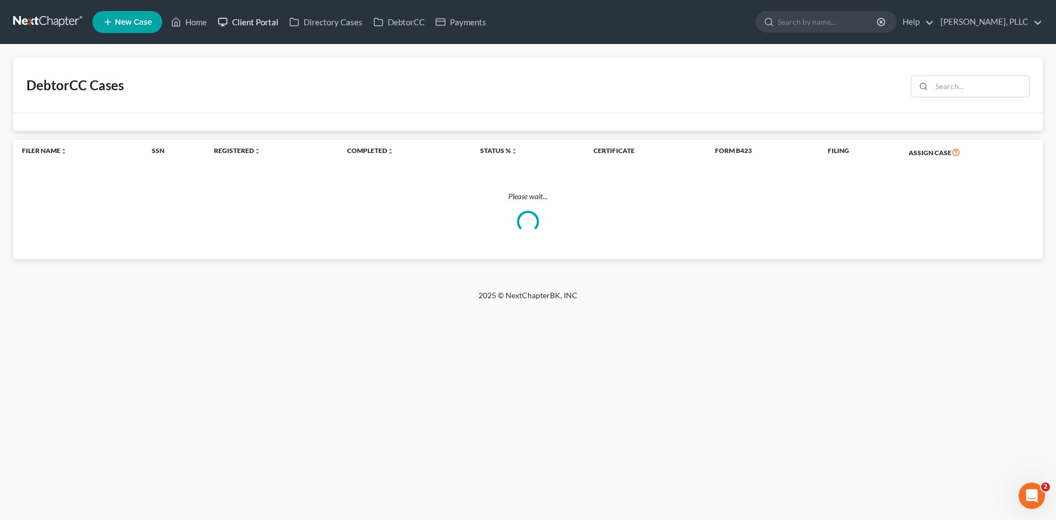
click at [258, 20] on link "Client Portal" at bounding box center [247, 22] width 71 height 20
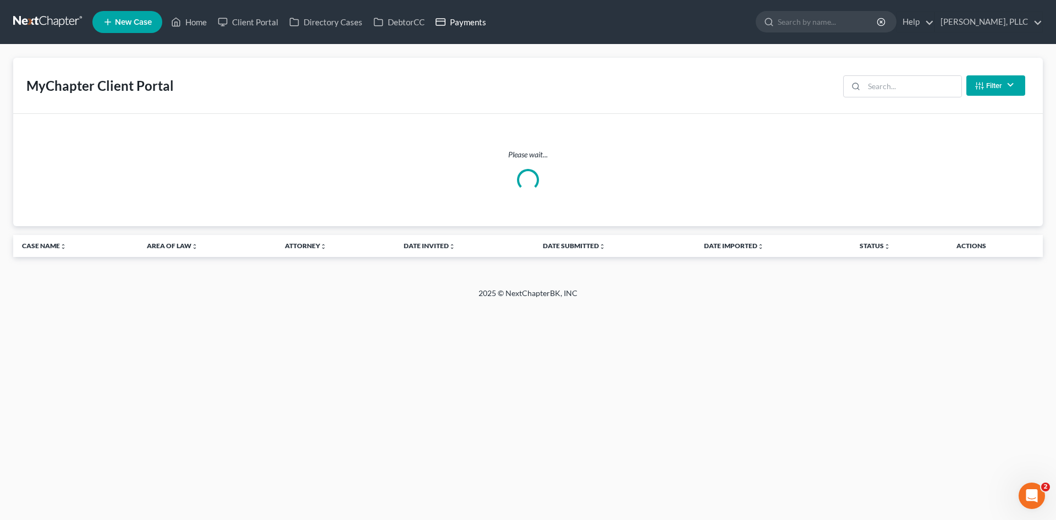
click at [458, 28] on link "Payments" at bounding box center [461, 22] width 62 height 20
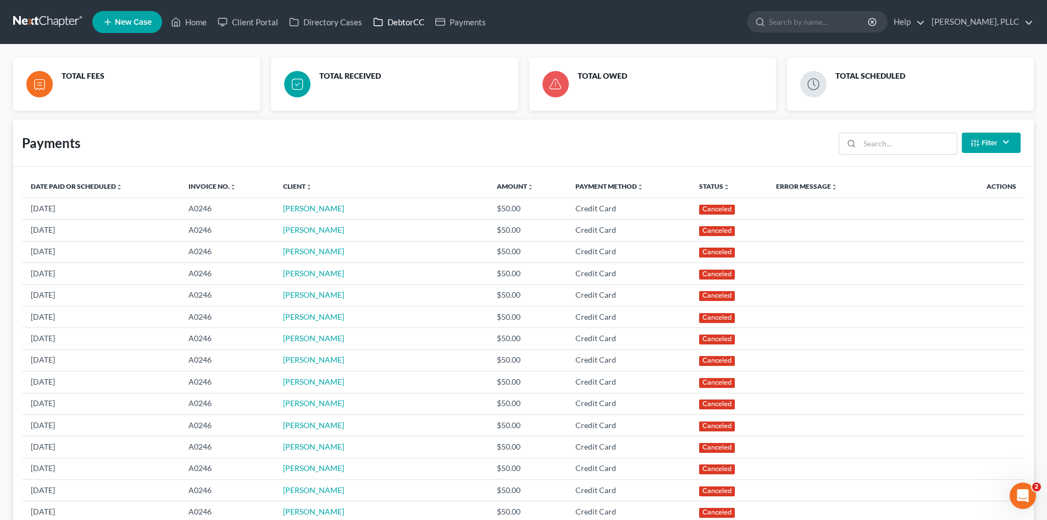
click at [423, 26] on link "DebtorCC" at bounding box center [399, 22] width 62 height 20
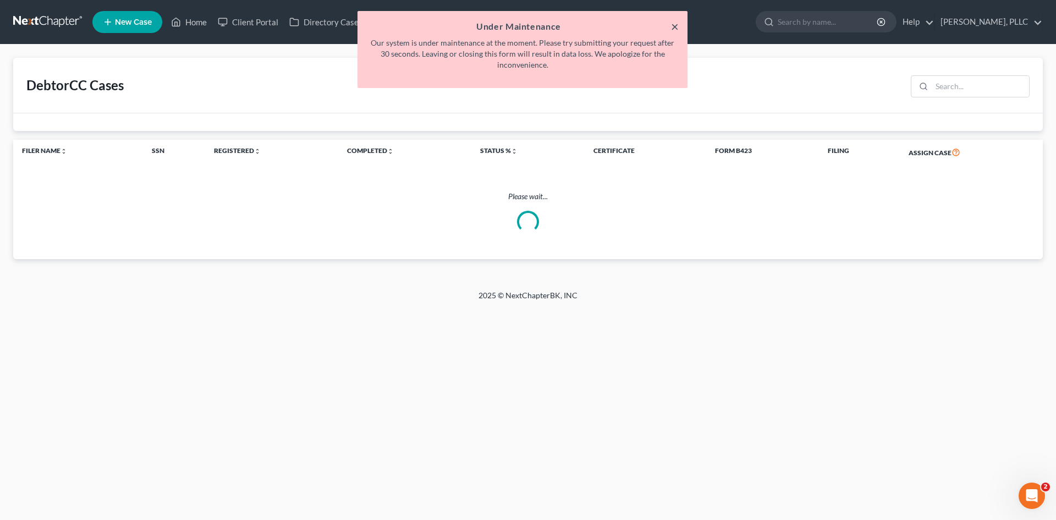
click at [675, 27] on button "×" at bounding box center [675, 26] width 8 height 13
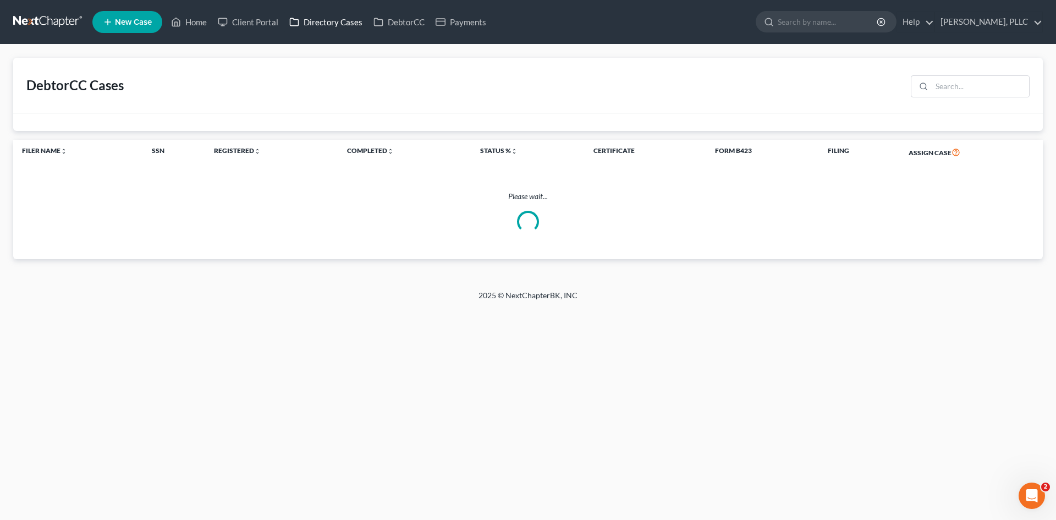
click at [345, 23] on link "Directory Cases" at bounding box center [326, 22] width 84 height 20
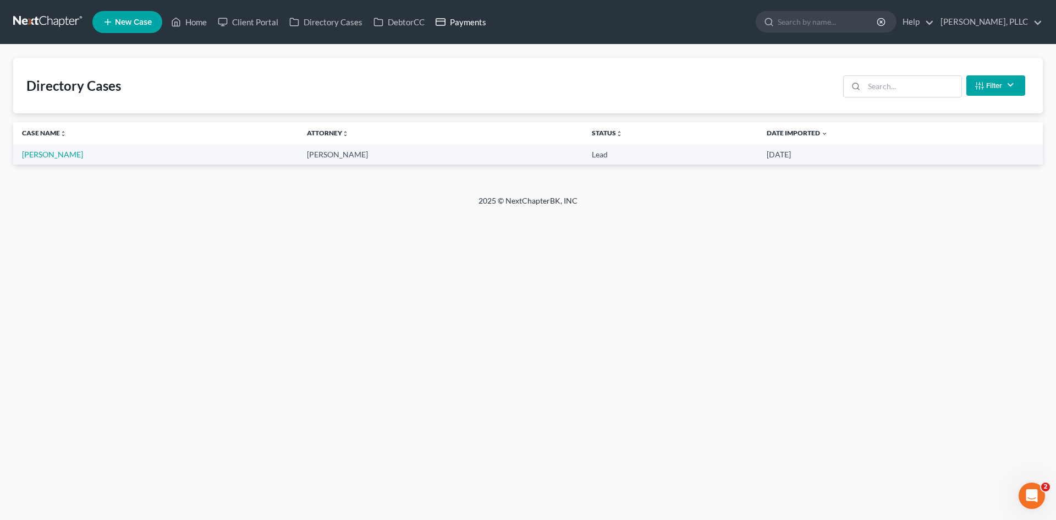
click at [477, 22] on link "Payments" at bounding box center [461, 22] width 62 height 20
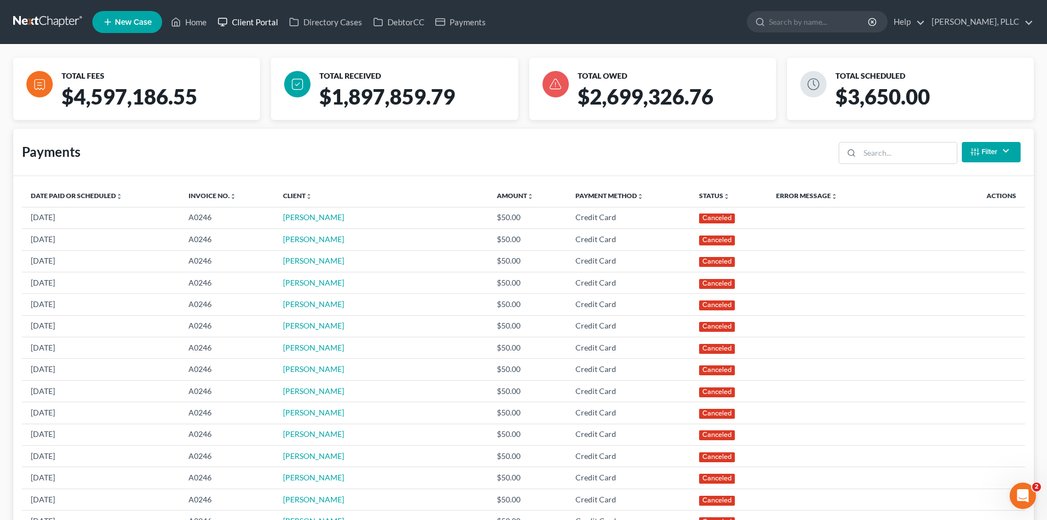
click at [236, 20] on link "Client Portal" at bounding box center [247, 22] width 71 height 20
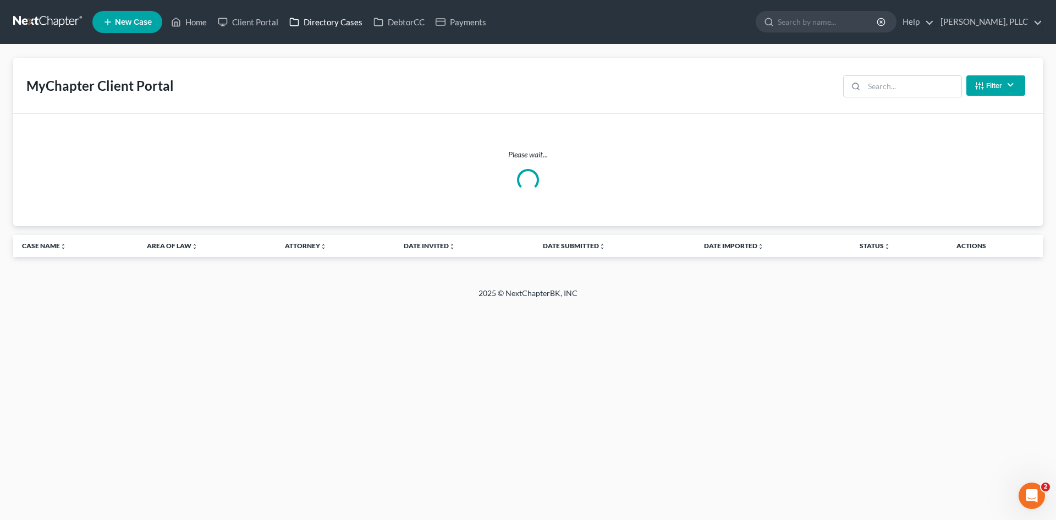
click at [342, 17] on link "Directory Cases" at bounding box center [326, 22] width 84 height 20
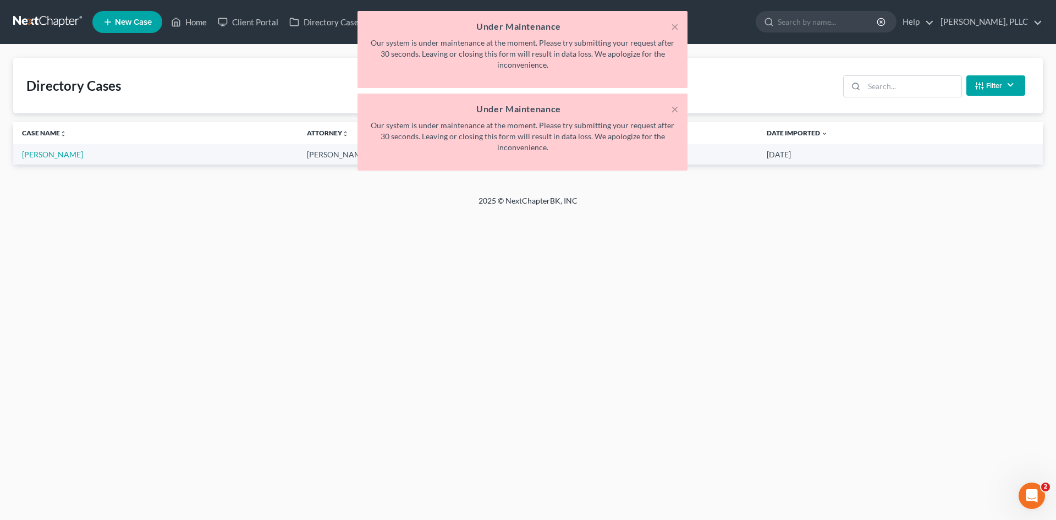
click at [670, 112] on h5 "Under Maintenance" at bounding box center [522, 108] width 312 height 13
click at [676, 25] on button "×" at bounding box center [675, 26] width 8 height 13
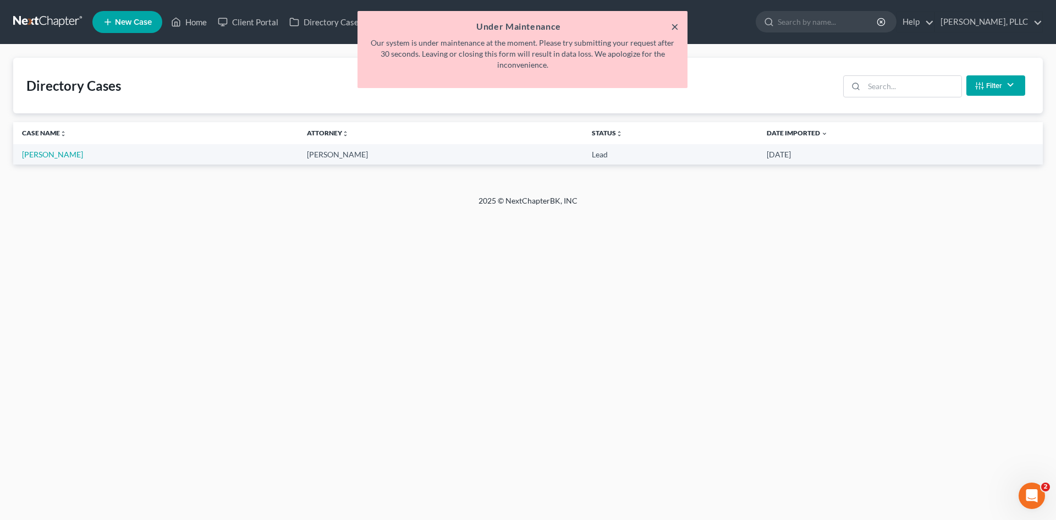
click at [672, 27] on button "×" at bounding box center [675, 26] width 8 height 13
click at [675, 28] on button "×" at bounding box center [675, 26] width 8 height 13
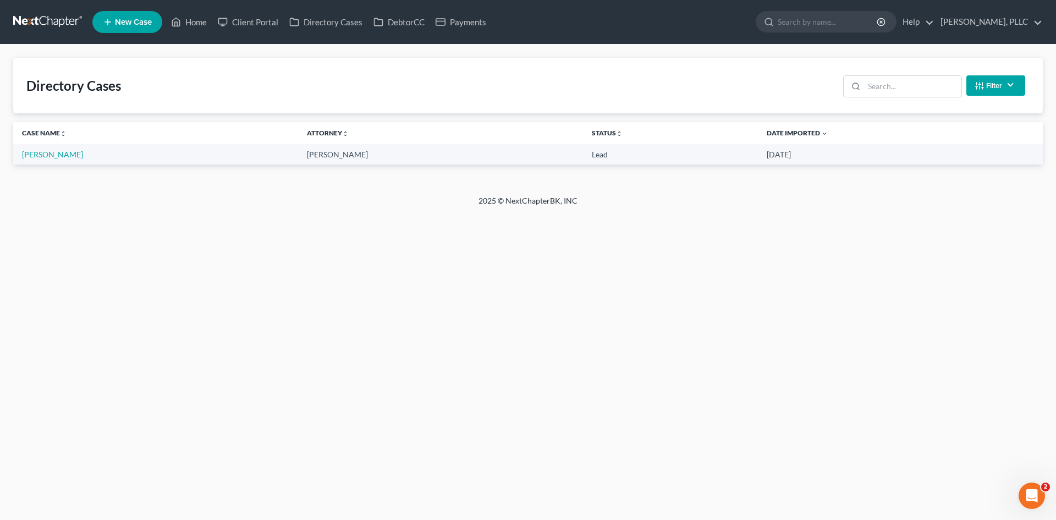
click at [245, 32] on ul "New Case Home Client Portal Directory Cases DebtorCC Payments - No Result - See…" at bounding box center [567, 22] width 950 height 29
click at [247, 25] on link "Client Portal" at bounding box center [247, 22] width 71 height 20
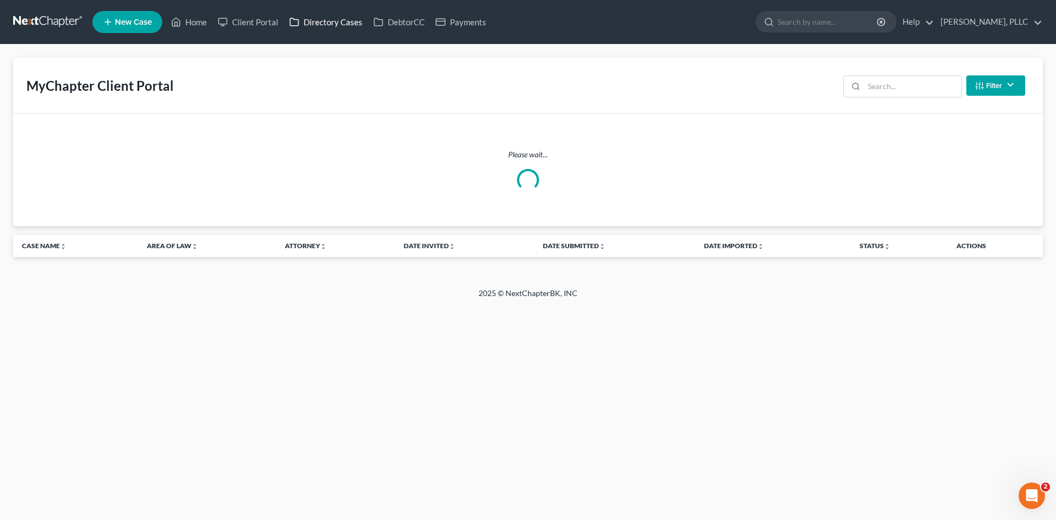
click at [351, 30] on link "Directory Cases" at bounding box center [326, 22] width 84 height 20
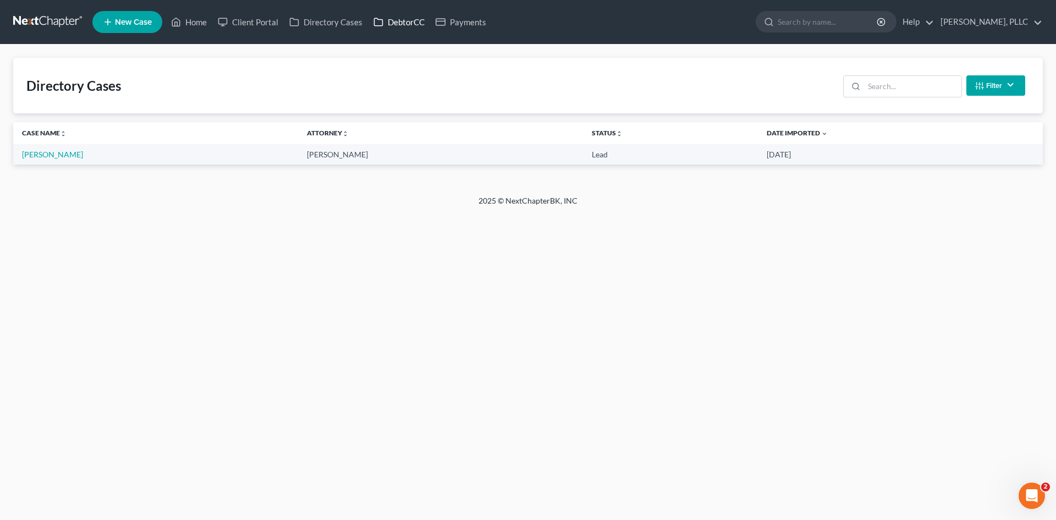
click at [421, 23] on link "DebtorCC" at bounding box center [399, 22] width 62 height 20
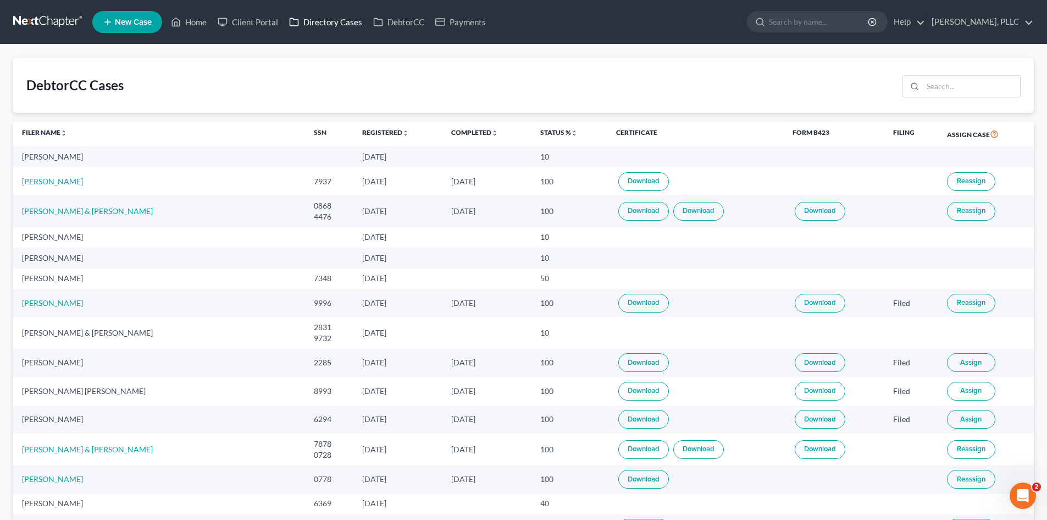
click at [345, 21] on link "Directory Cases" at bounding box center [326, 22] width 84 height 20
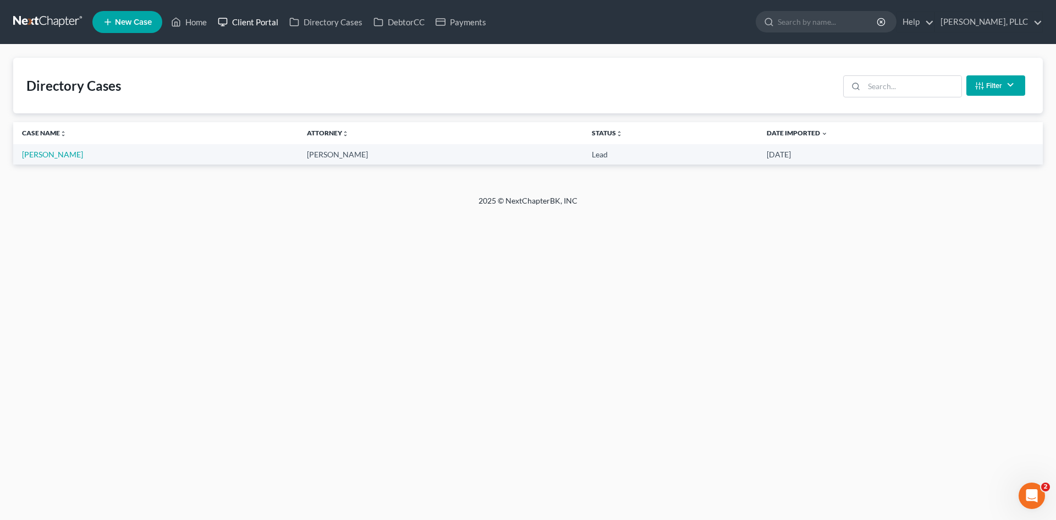
click at [244, 23] on link "Client Portal" at bounding box center [247, 22] width 71 height 20
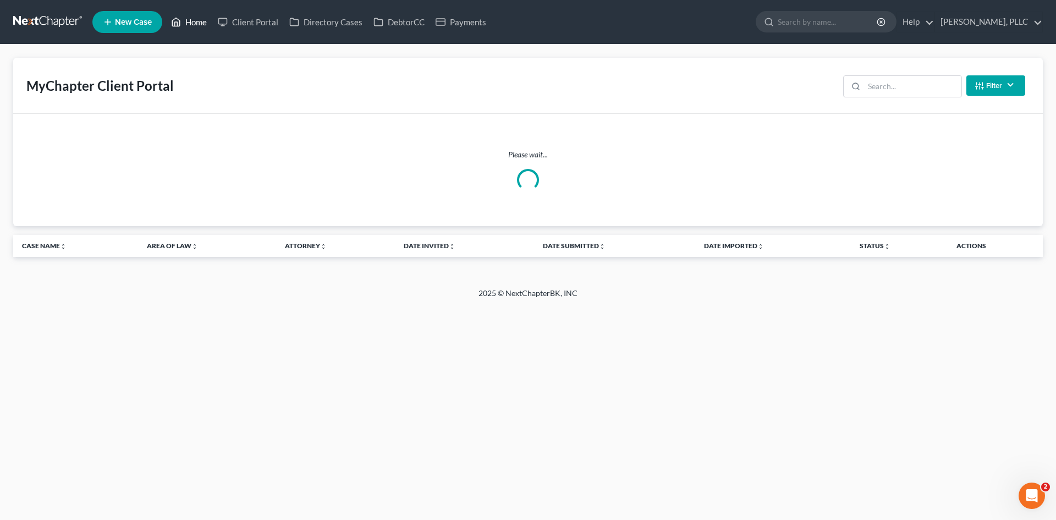
click at [192, 29] on link "Home" at bounding box center [188, 22] width 47 height 20
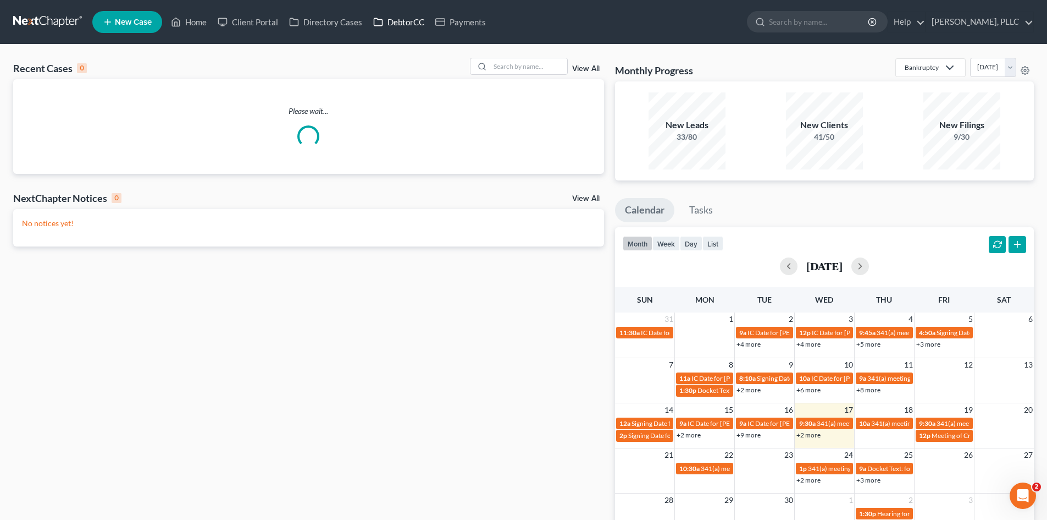
click at [391, 20] on link "DebtorCC" at bounding box center [399, 22] width 62 height 20
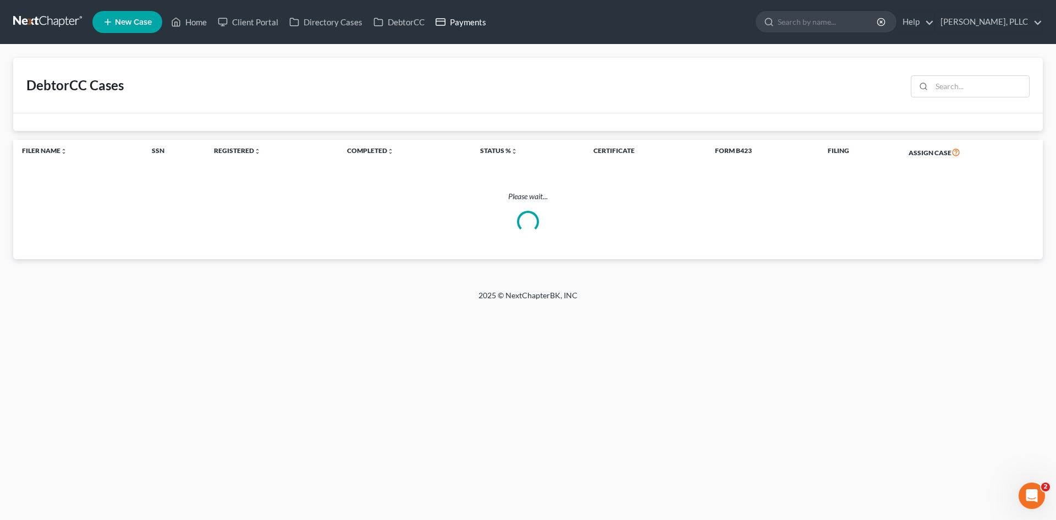
click at [471, 20] on link "Payments" at bounding box center [461, 22] width 62 height 20
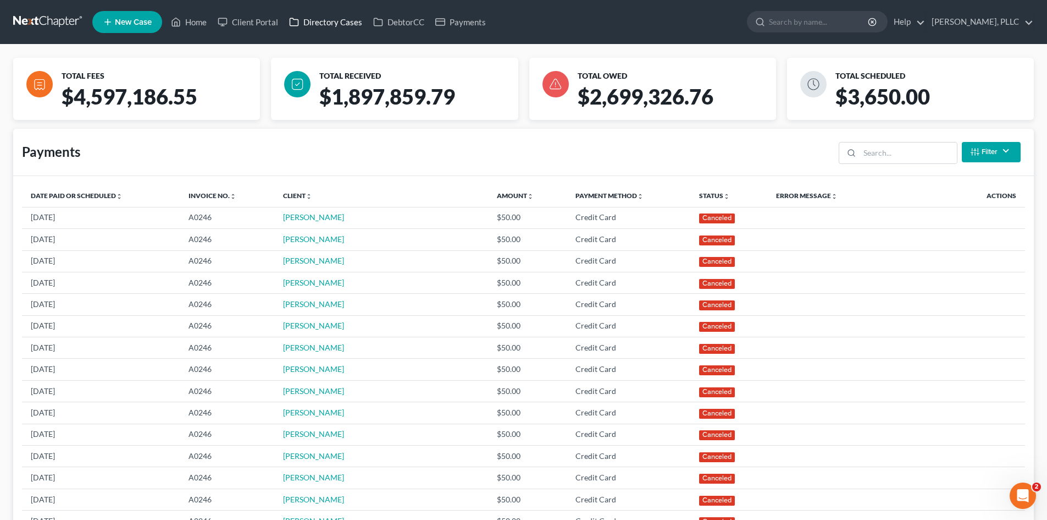
click at [341, 27] on link "Directory Cases" at bounding box center [326, 22] width 84 height 20
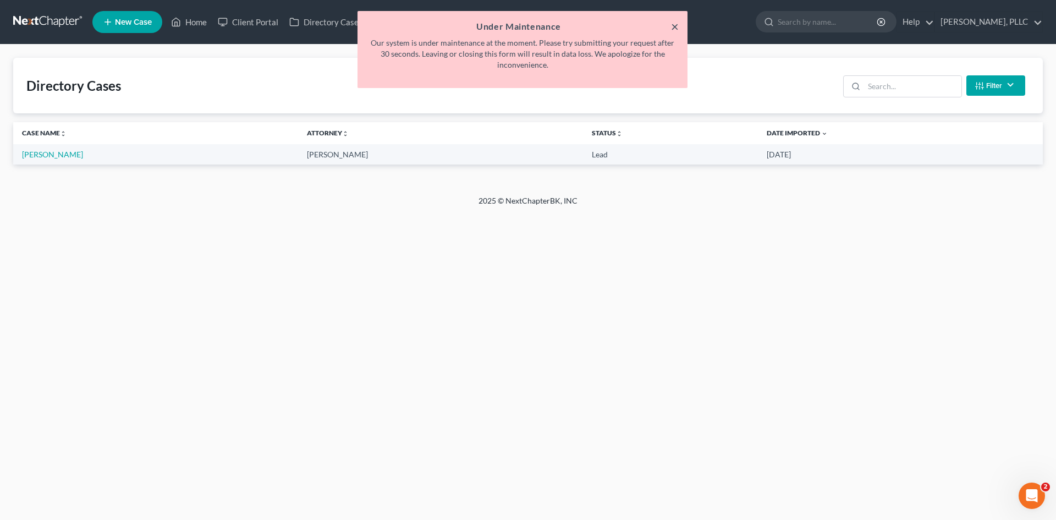
drag, startPoint x: 675, startPoint y: 29, endPoint x: 462, endPoint y: 14, distance: 213.3
click at [671, 30] on button "×" at bounding box center [675, 26] width 8 height 13
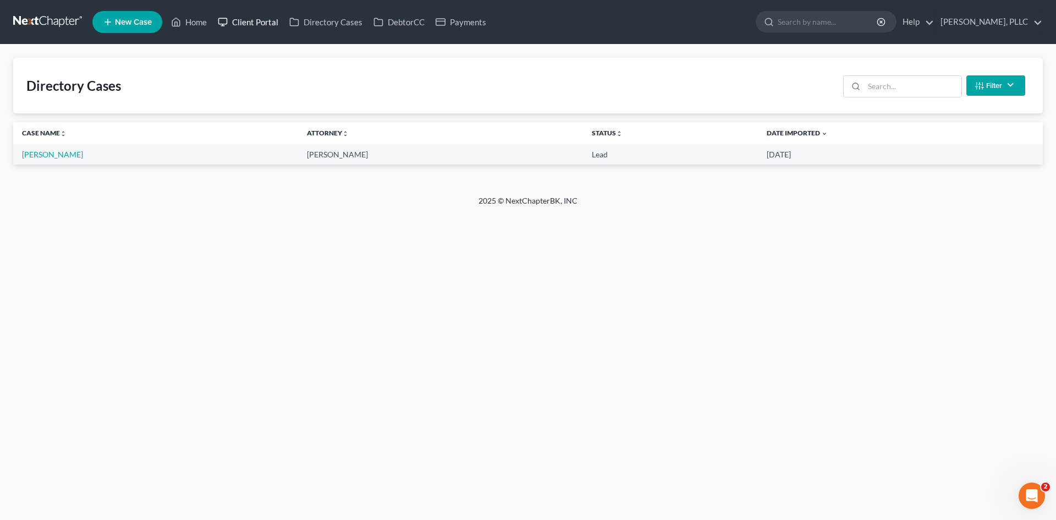
click at [267, 26] on link "Client Portal" at bounding box center [247, 22] width 71 height 20
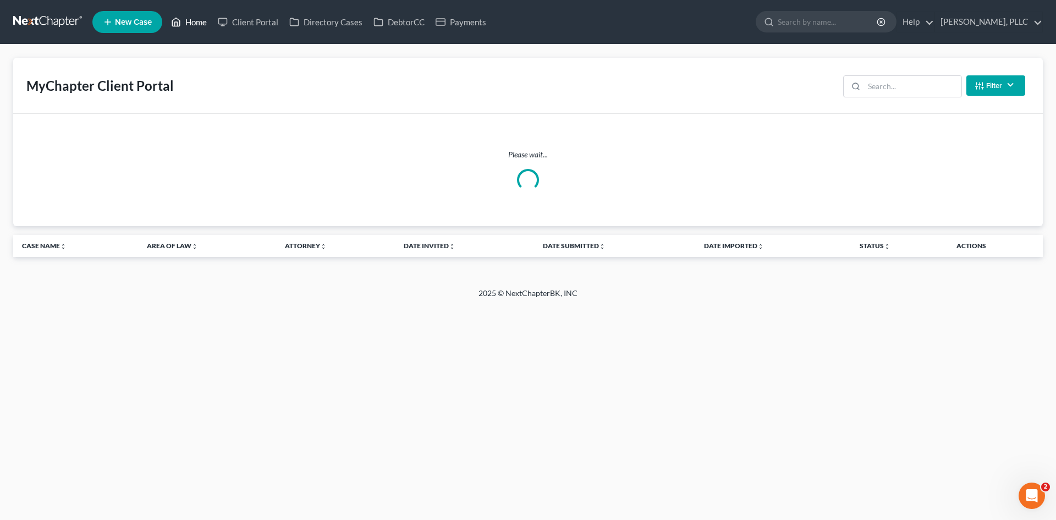
click at [190, 14] on link "Home" at bounding box center [188, 22] width 47 height 20
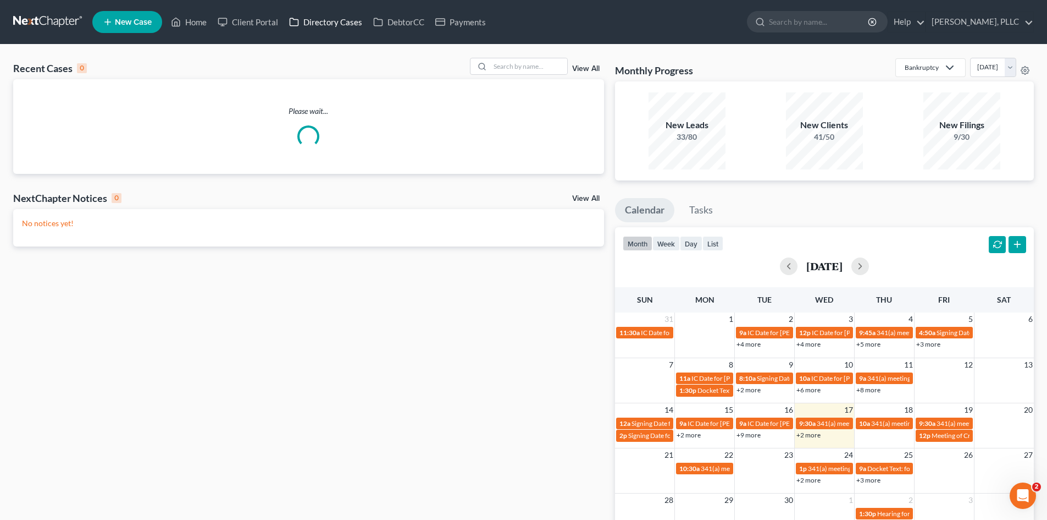
click at [340, 21] on link "Directory Cases" at bounding box center [326, 22] width 84 height 20
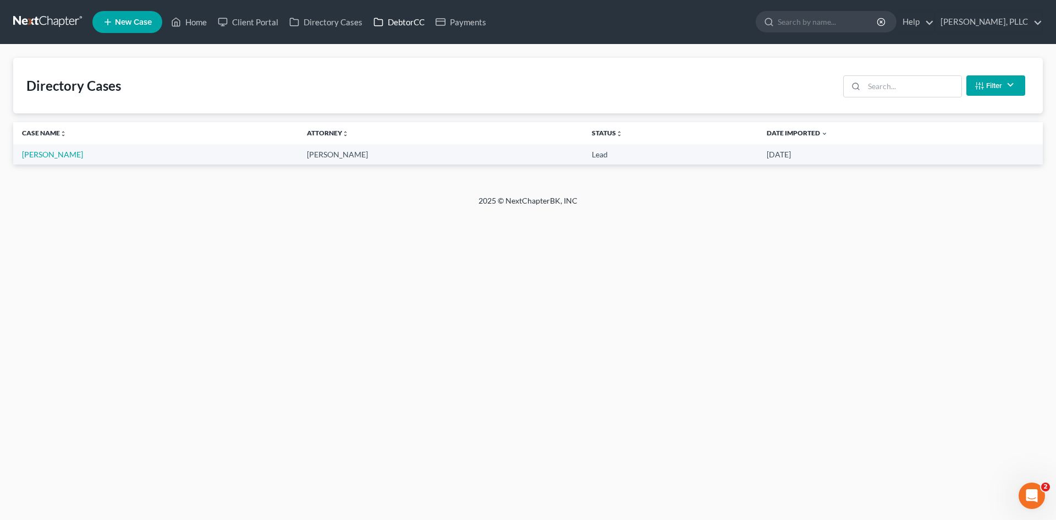
click at [424, 24] on link "DebtorCC" at bounding box center [399, 22] width 62 height 20
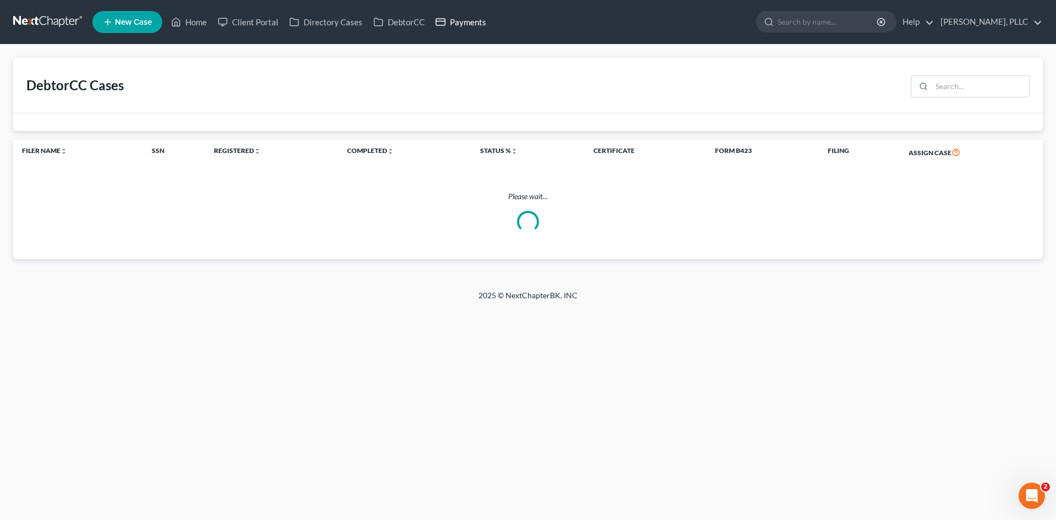
click at [466, 30] on link "Payments" at bounding box center [461, 22] width 62 height 20
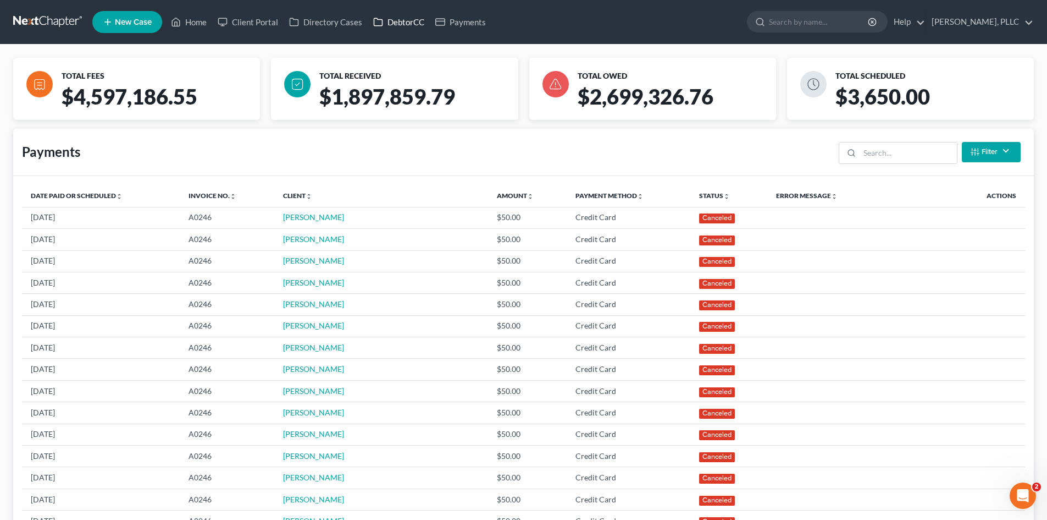
click at [404, 21] on link "DebtorCC" at bounding box center [399, 22] width 62 height 20
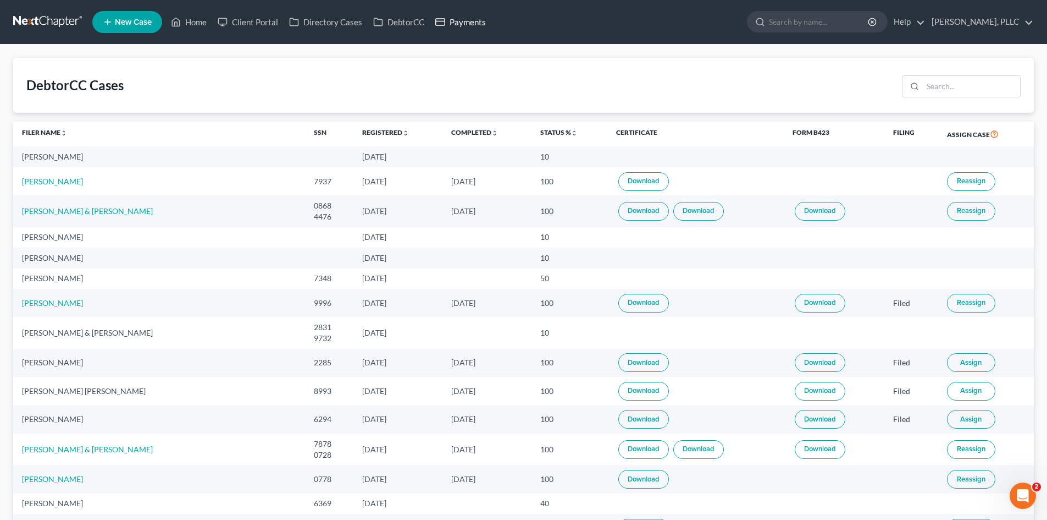
click at [455, 23] on link "Payments" at bounding box center [461, 22] width 62 height 20
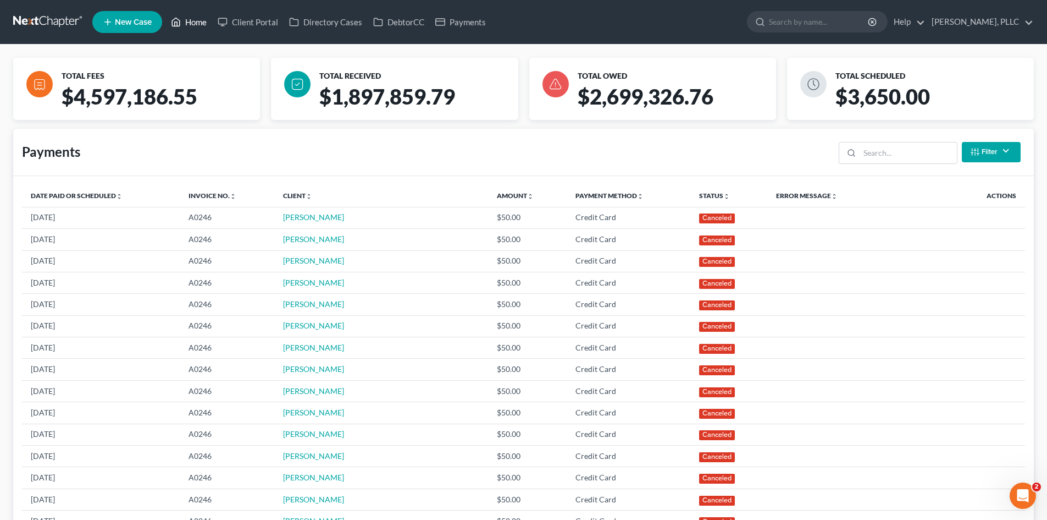
click at [205, 16] on link "Home" at bounding box center [188, 22] width 47 height 20
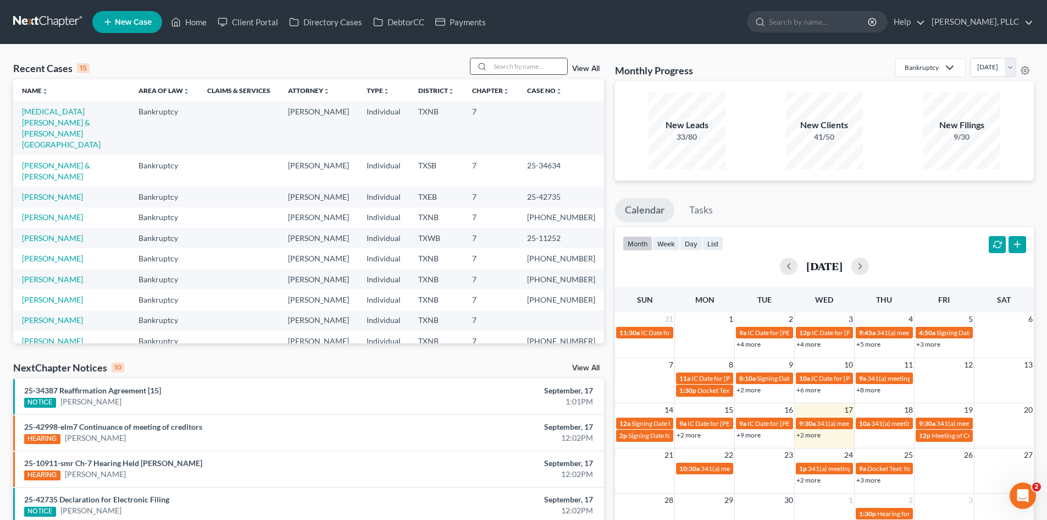
click at [509, 60] on input "search" at bounding box center [528, 66] width 77 height 16
type input "[PERSON_NAME]"
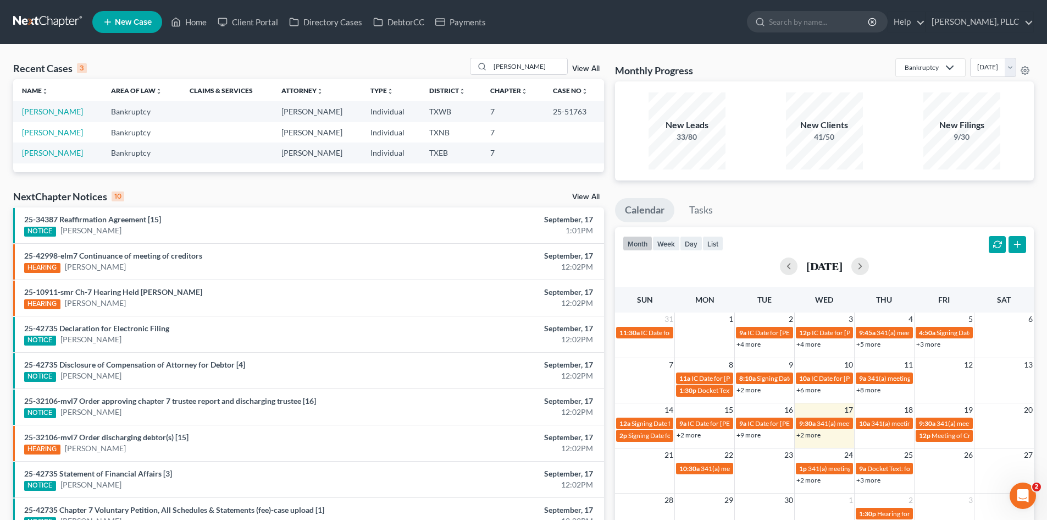
click at [52, 105] on td "[PERSON_NAME]" at bounding box center [57, 111] width 89 height 20
click at [54, 113] on link "[PERSON_NAME]" at bounding box center [52, 111] width 61 height 9
select select "4"
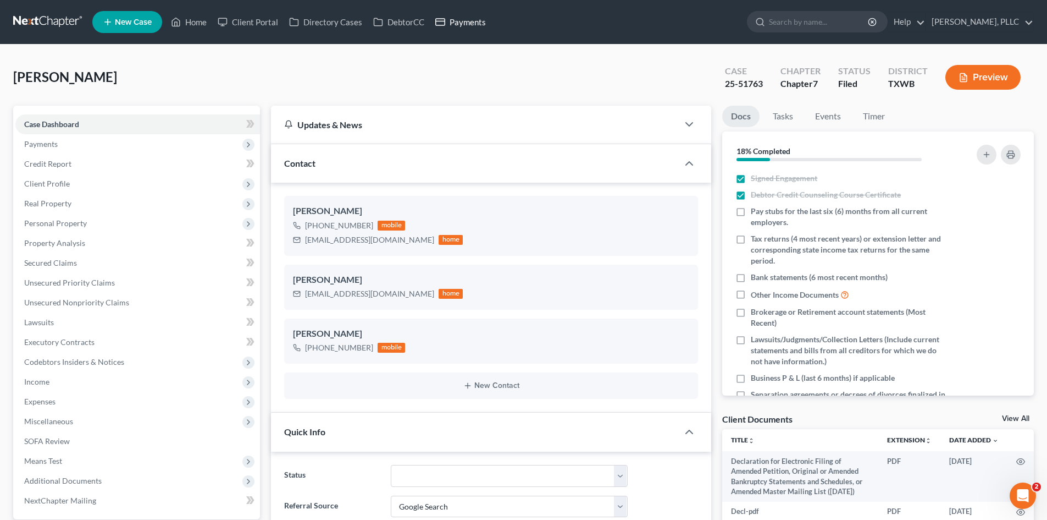
drag, startPoint x: 454, startPoint y: 19, endPoint x: 162, endPoint y: 40, distance: 292.7
click at [454, 19] on link "Payments" at bounding box center [461, 22] width 62 height 20
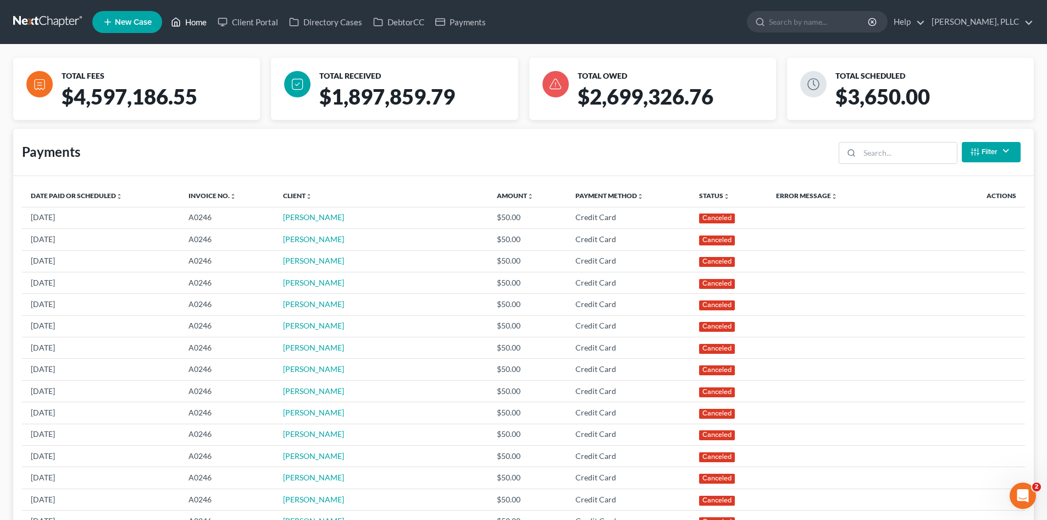
click at [192, 21] on link "Home" at bounding box center [188, 22] width 47 height 20
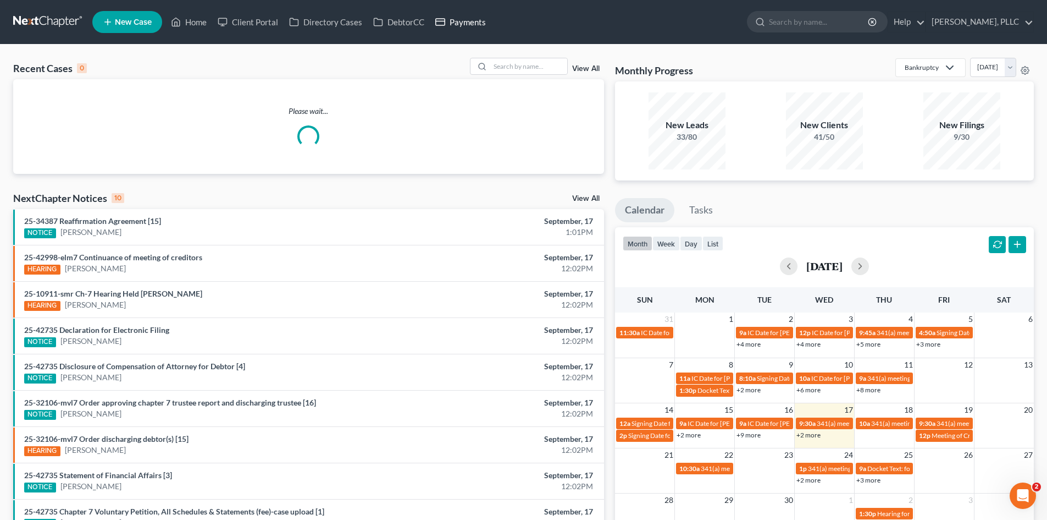
click at [446, 21] on link "Payments" at bounding box center [461, 22] width 62 height 20
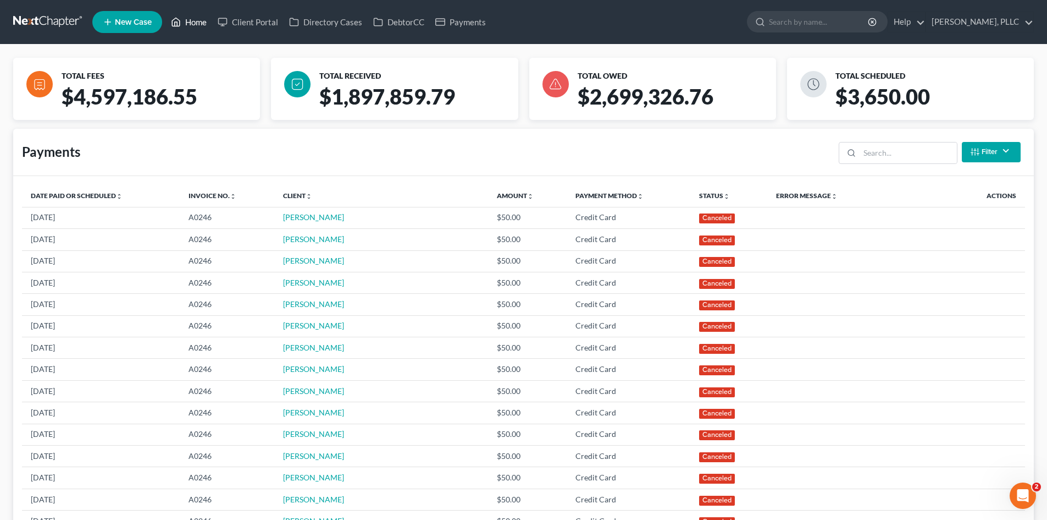
click at [198, 26] on link "Home" at bounding box center [188, 22] width 47 height 20
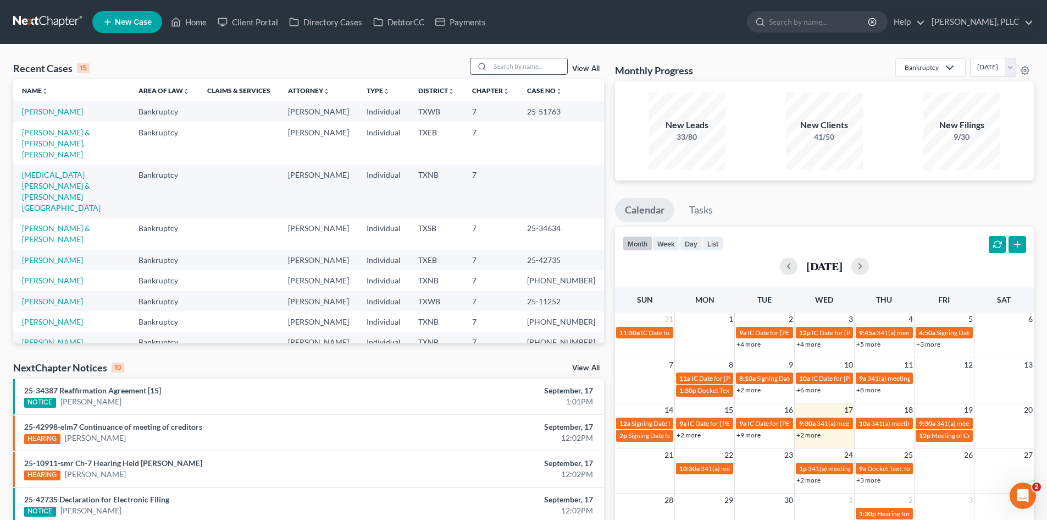
click at [518, 66] on input "search" at bounding box center [528, 66] width 77 height 16
click at [30, 110] on link "[PERSON_NAME]" at bounding box center [52, 111] width 61 height 9
select select "4"
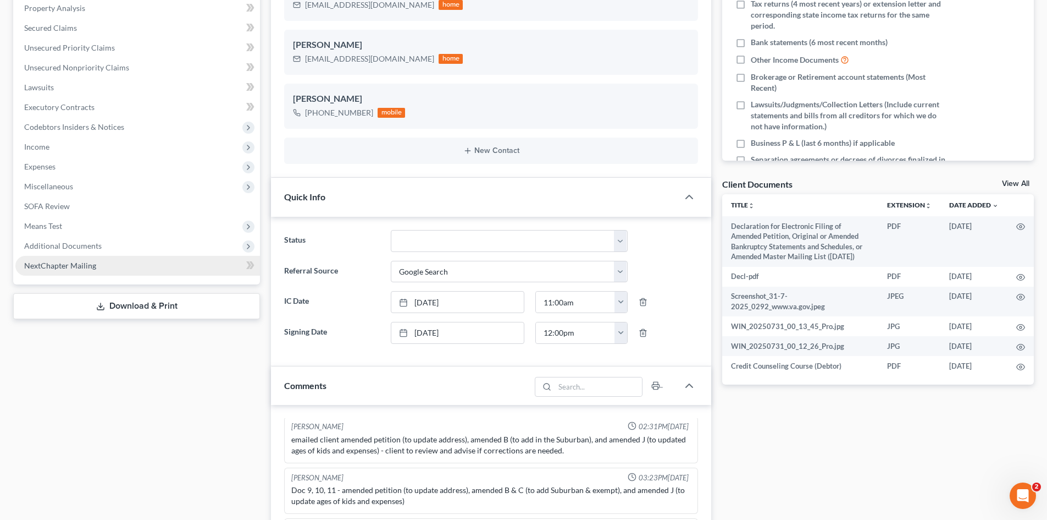
scroll to position [241, 0]
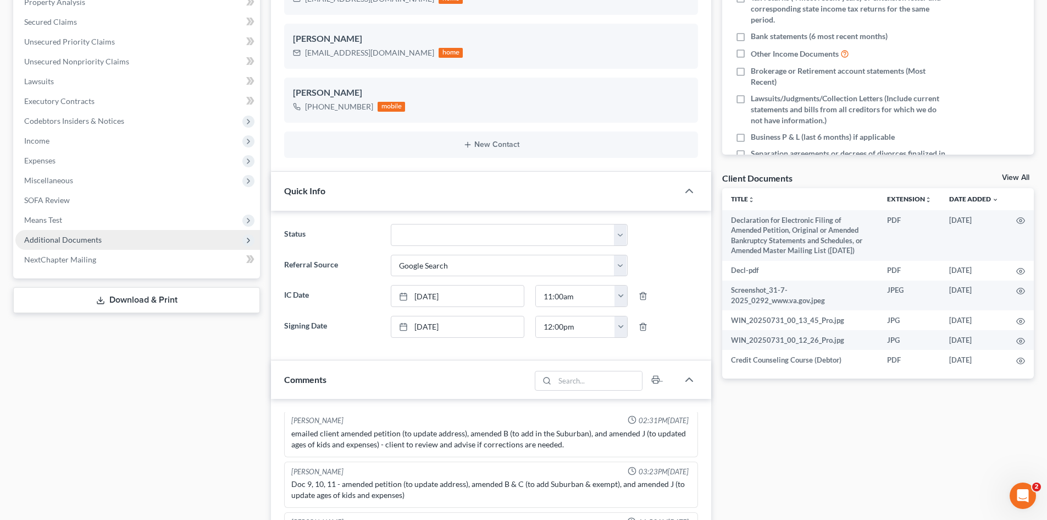
click at [91, 242] on span "Additional Documents" at bounding box center [63, 239] width 78 height 9
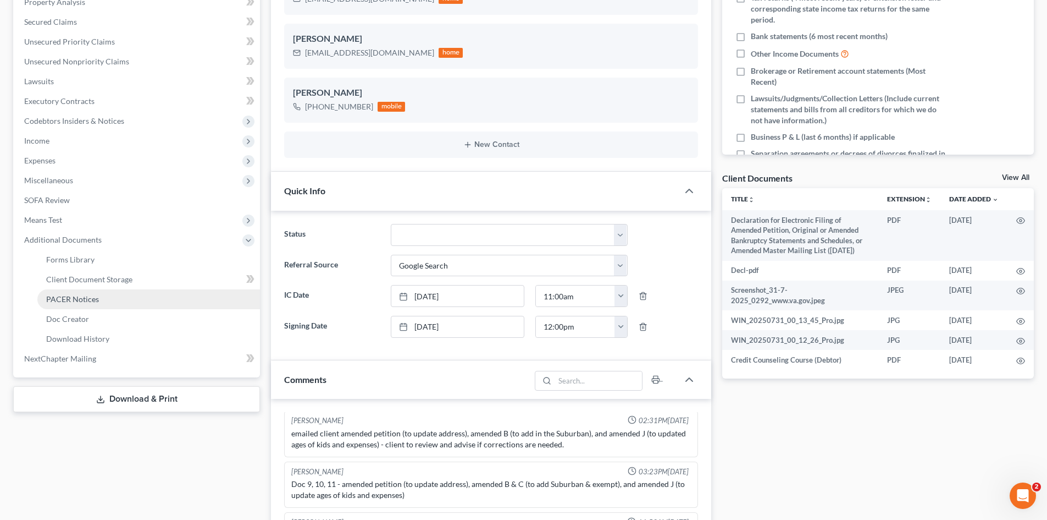
click at [90, 305] on link "PACER Notices" at bounding box center [148, 299] width 223 height 20
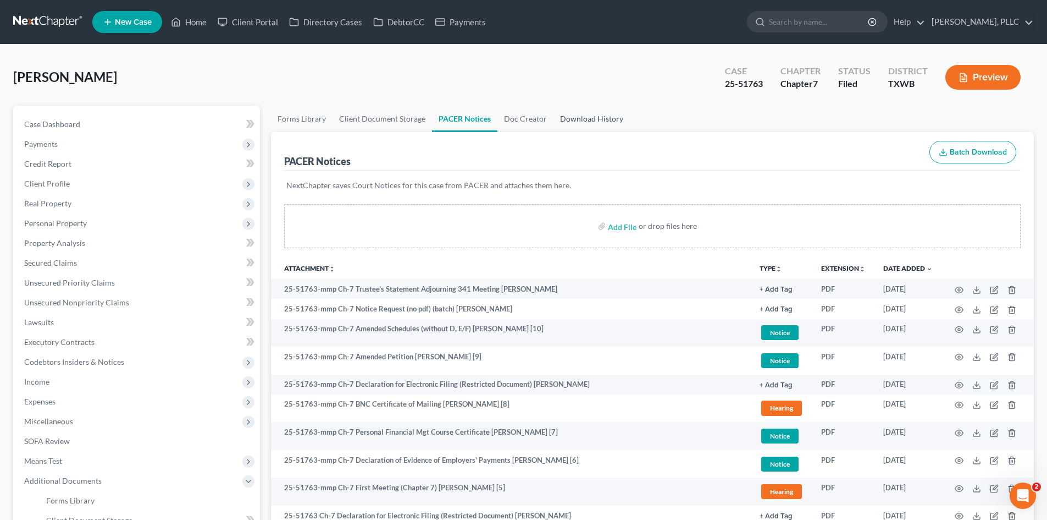
click at [596, 119] on link "Download History" at bounding box center [592, 119] width 76 height 26
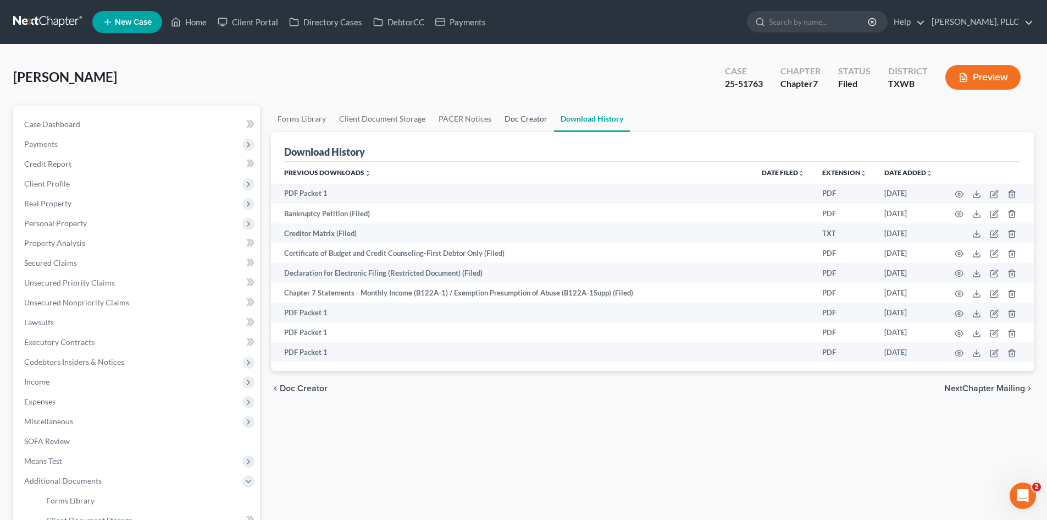
click at [520, 121] on link "Doc Creator" at bounding box center [526, 119] width 56 height 26
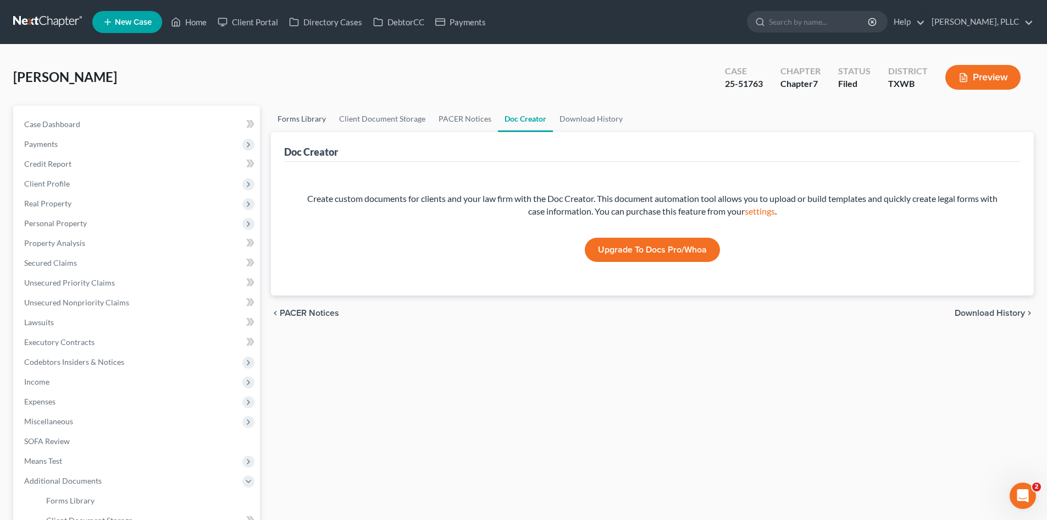
click at [308, 119] on link "Forms Library" at bounding box center [302, 119] width 62 height 26
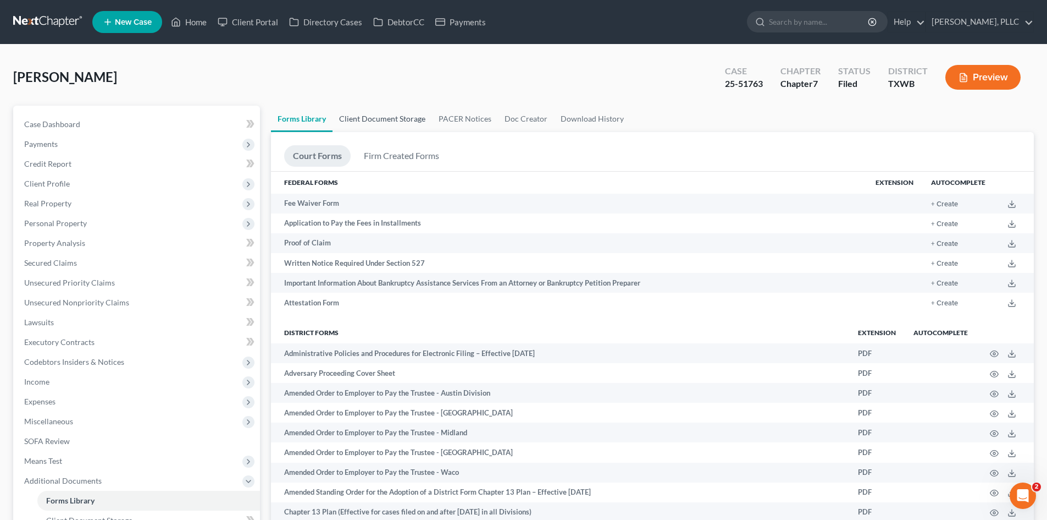
click at [389, 120] on link "Client Document Storage" at bounding box center [383, 119] width 100 height 26
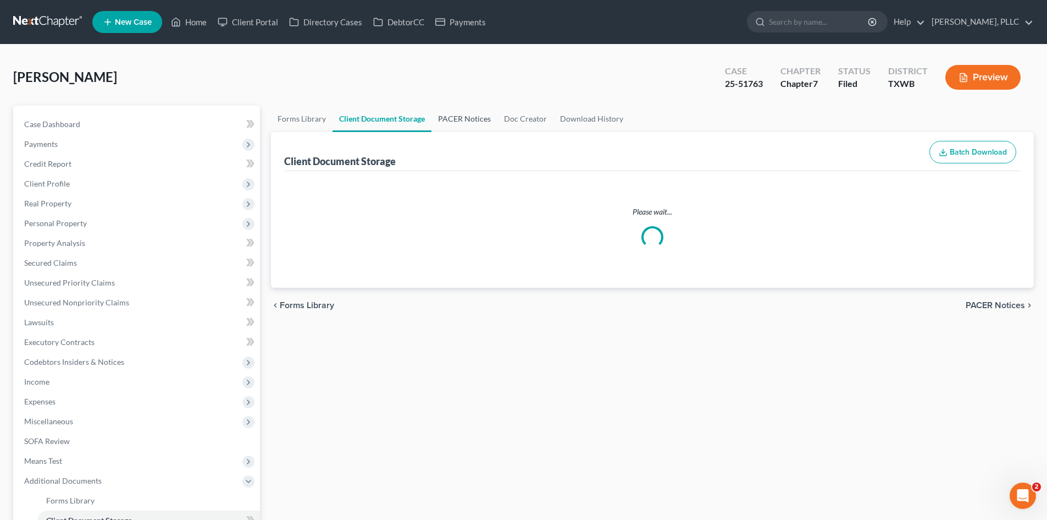
select select "0"
select select "9"
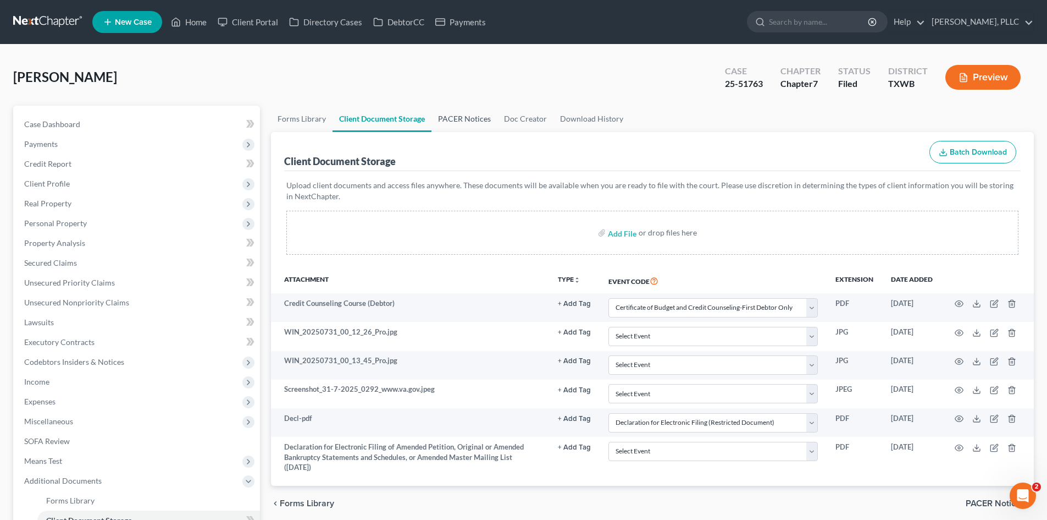
click at [488, 114] on link "PACER Notices" at bounding box center [465, 119] width 66 height 26
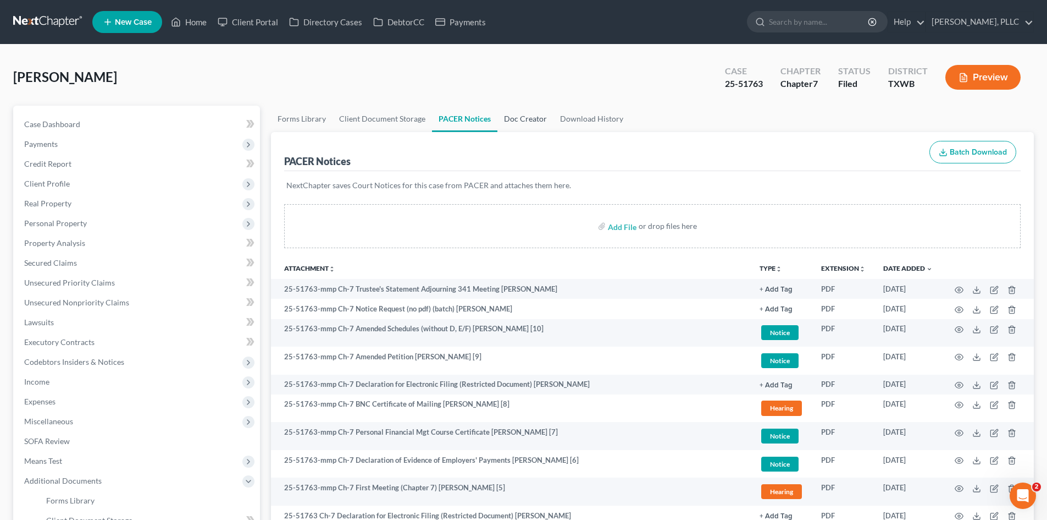
click at [540, 117] on link "Doc Creator" at bounding box center [526, 119] width 56 height 26
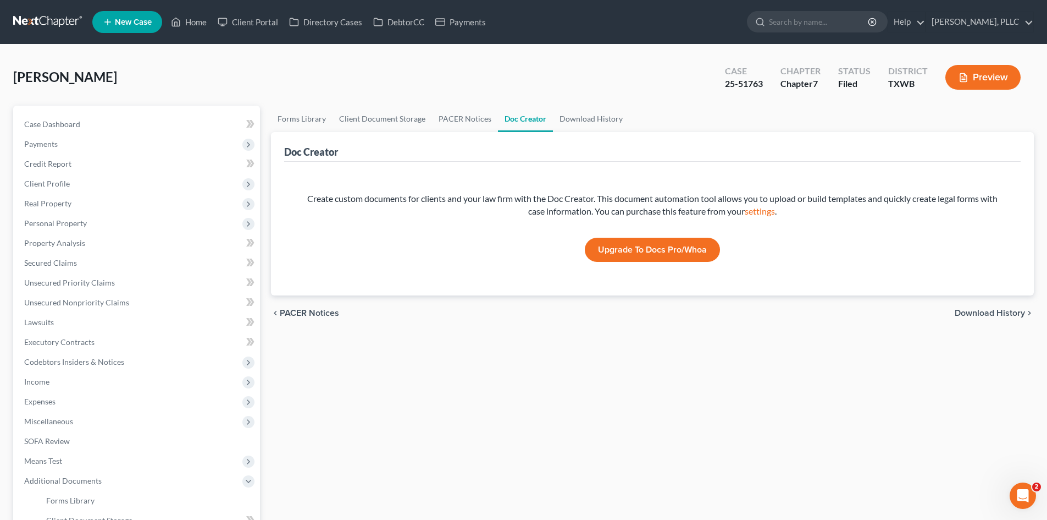
drag, startPoint x: 255, startPoint y: 73, endPoint x: 241, endPoint y: 55, distance: 22.0
click at [254, 73] on div "Hicks, Jeffery Upgraded Case 25-51763 Chapter Chapter 7 Status Filed District T…" at bounding box center [523, 82] width 1021 height 48
click at [197, 21] on link "Home" at bounding box center [188, 22] width 47 height 20
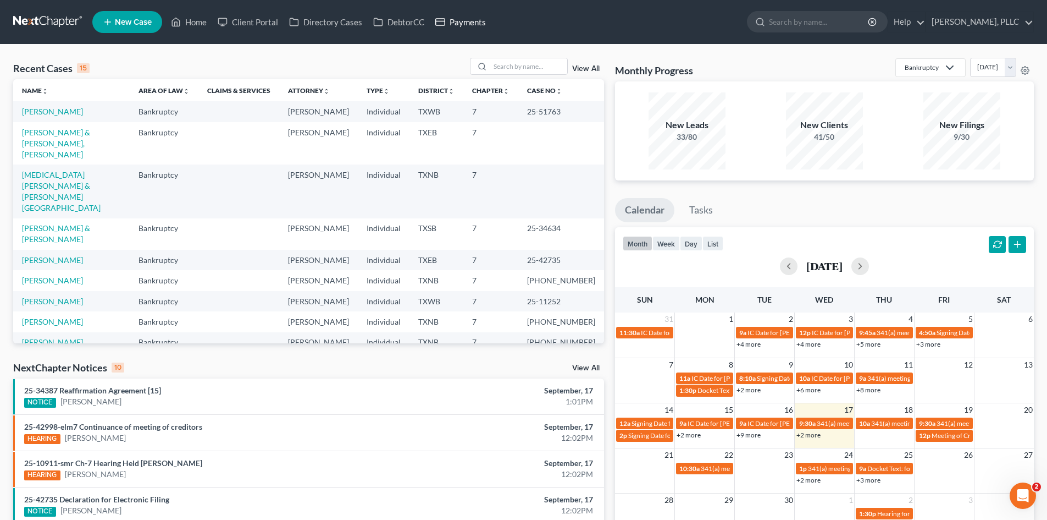
drag, startPoint x: 455, startPoint y: 21, endPoint x: 422, endPoint y: 32, distance: 34.9
click at [456, 20] on link "Payments" at bounding box center [461, 22] width 62 height 20
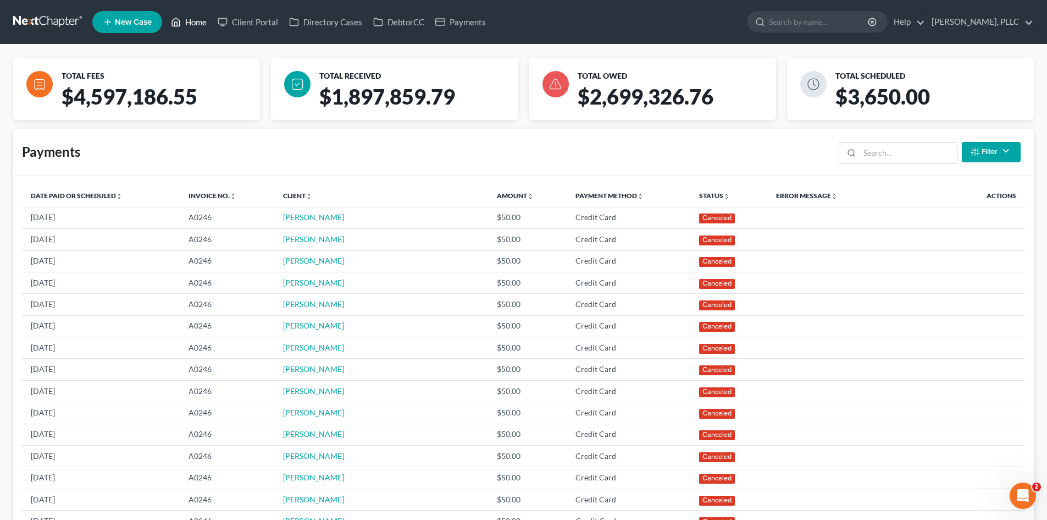
click at [178, 23] on polyline at bounding box center [176, 24] width 3 height 4
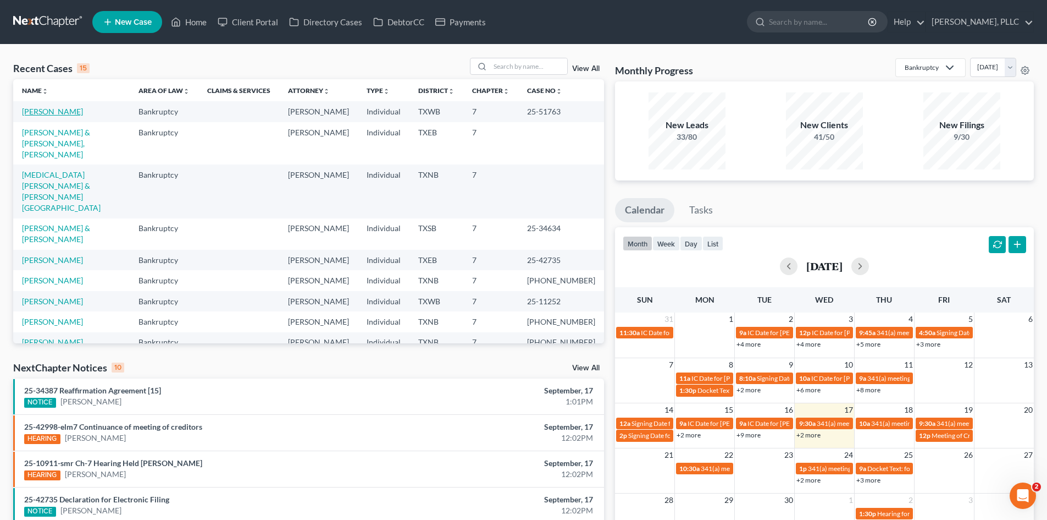
click at [57, 113] on link "[PERSON_NAME]" at bounding box center [52, 111] width 61 height 9
select select "4"
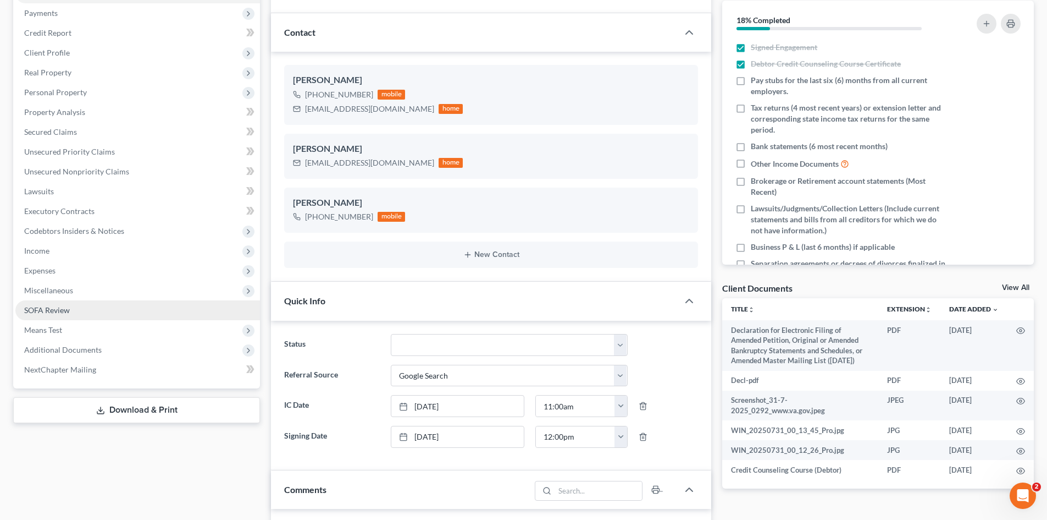
scroll to position [623, 0]
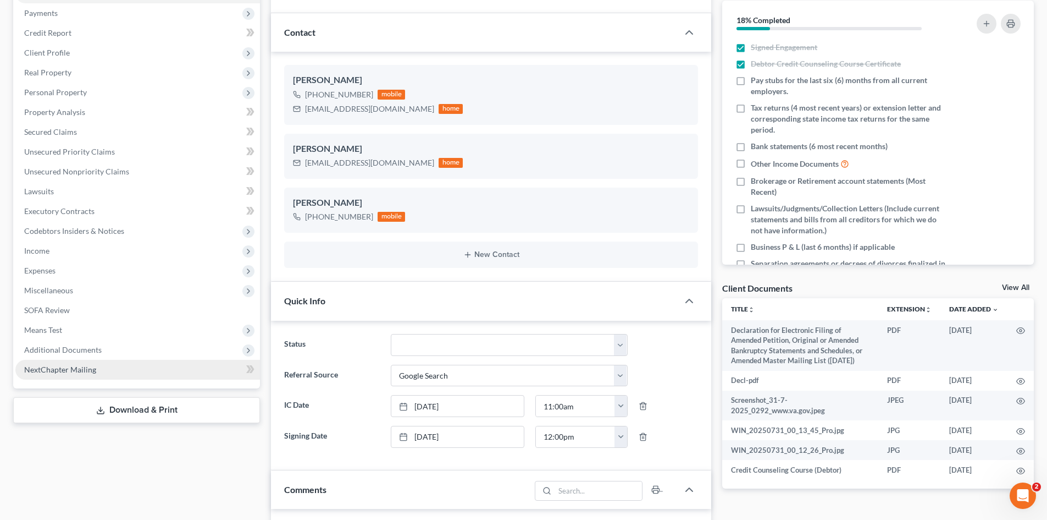
drag, startPoint x: 104, startPoint y: 341, endPoint x: 98, endPoint y: 365, distance: 24.8
click at [102, 341] on span "Additional Documents" at bounding box center [137, 350] width 245 height 20
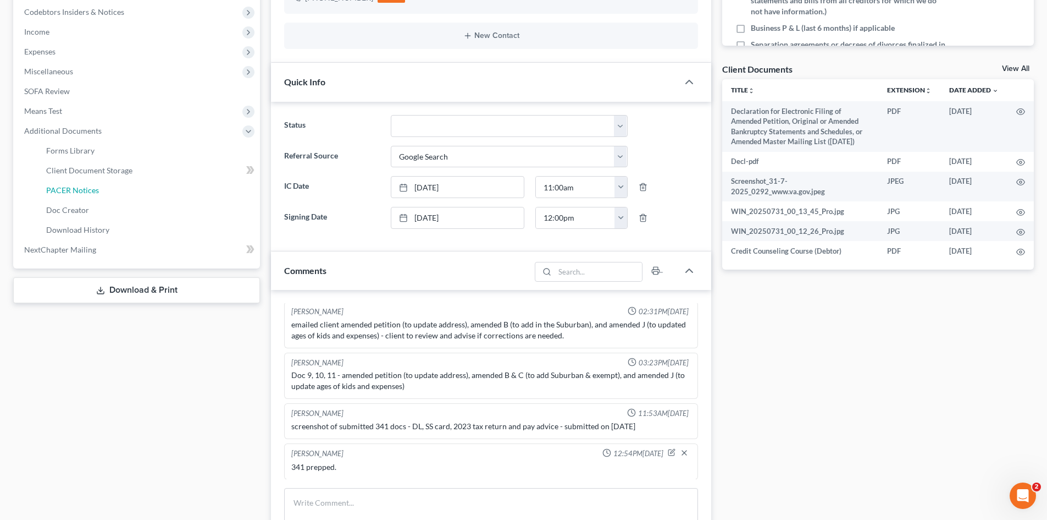
scroll to position [351, 0]
click at [69, 191] on span "PACER Notices" at bounding box center [72, 188] width 53 height 9
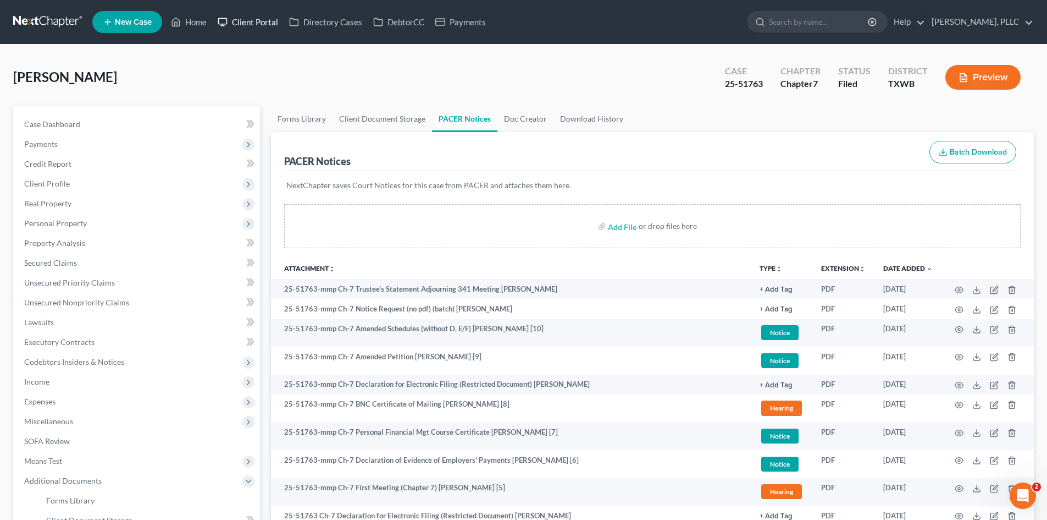
click at [240, 26] on link "Client Portal" at bounding box center [247, 22] width 71 height 20
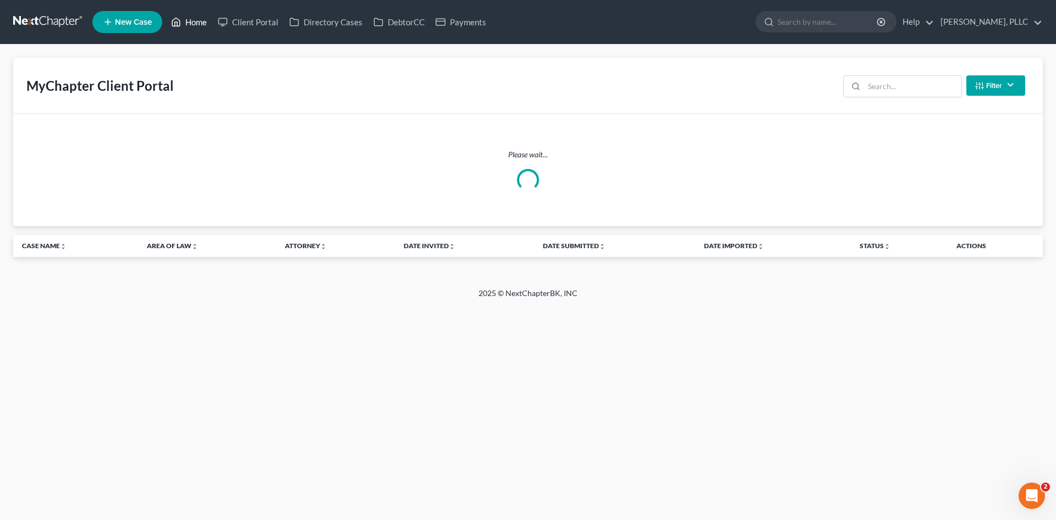
click at [207, 25] on link "Home" at bounding box center [188, 22] width 47 height 20
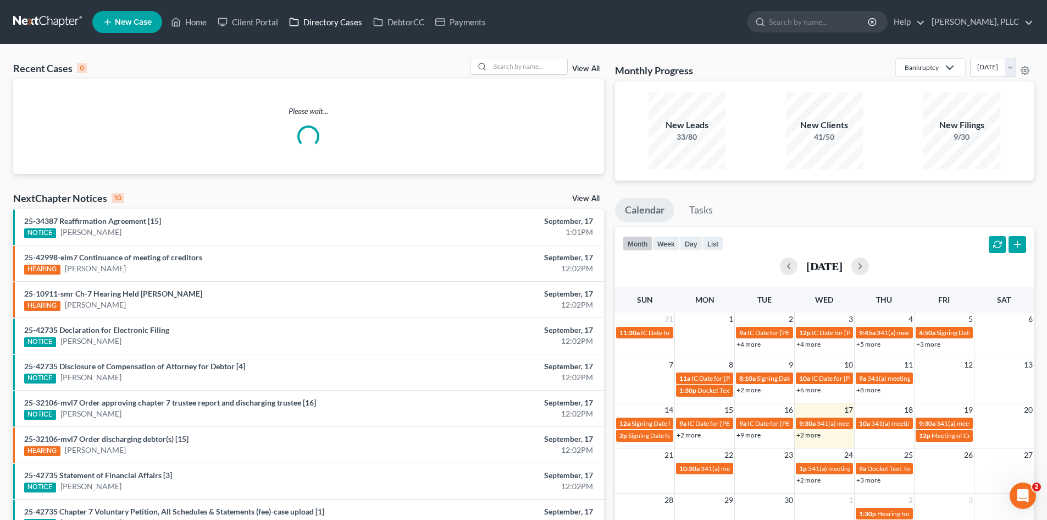
click at [308, 30] on link "Directory Cases" at bounding box center [326, 22] width 84 height 20
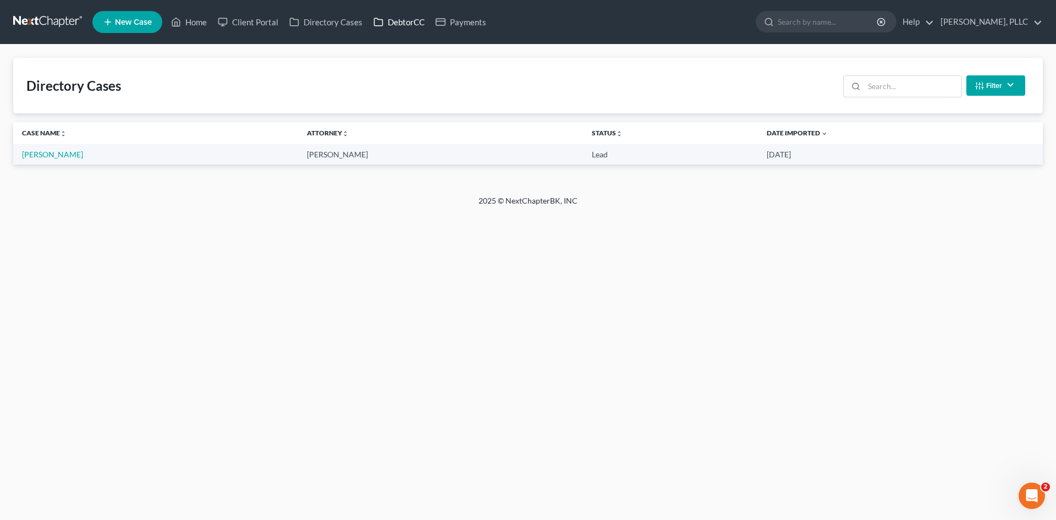
click at [410, 30] on link "DebtorCC" at bounding box center [399, 22] width 62 height 20
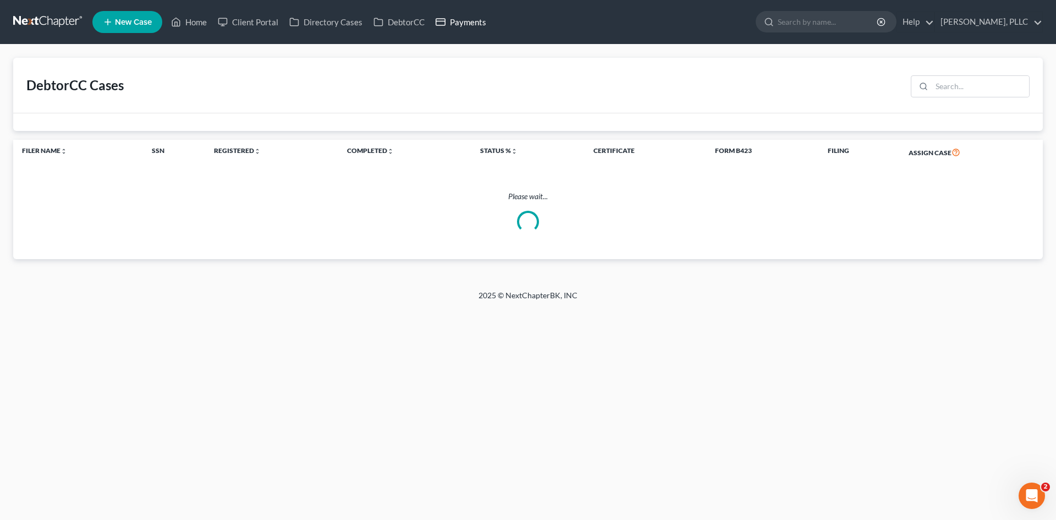
click at [452, 24] on link "Payments" at bounding box center [461, 22] width 62 height 20
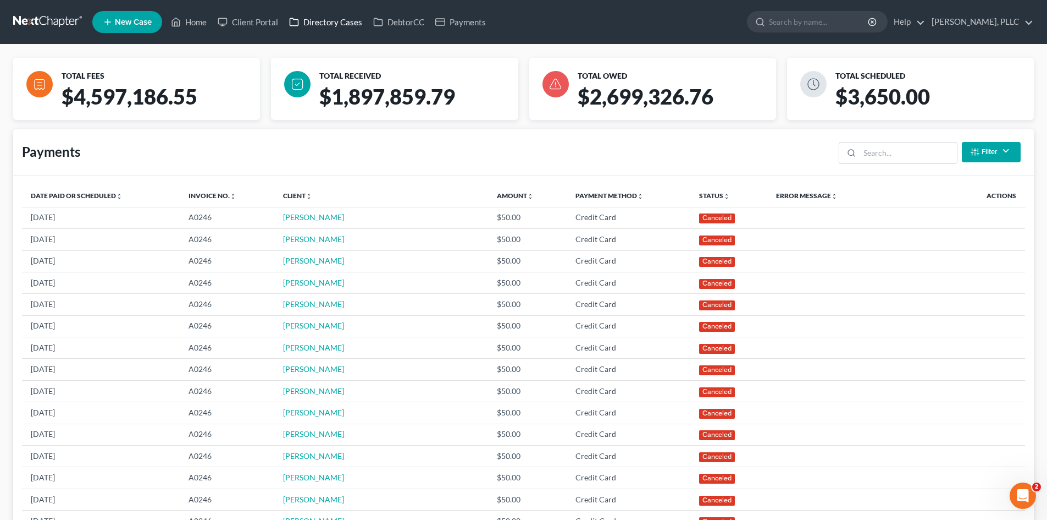
click at [327, 27] on link "Directory Cases" at bounding box center [326, 22] width 84 height 20
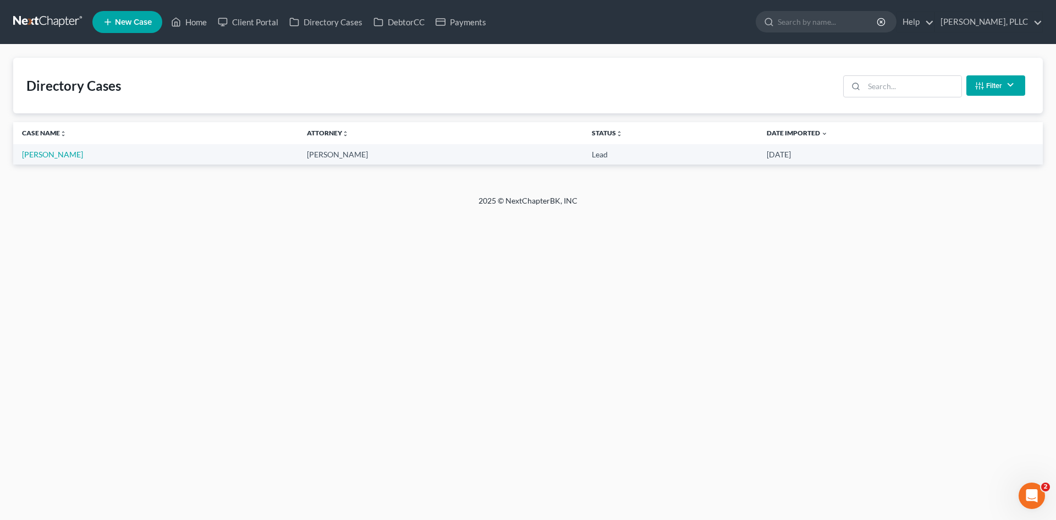
click at [253, 32] on ul "New Case Home Client Portal Directory Cases DebtorCC Payments - No Result - See…" at bounding box center [567, 22] width 950 height 29
click at [255, 27] on link "Client Portal" at bounding box center [247, 22] width 71 height 20
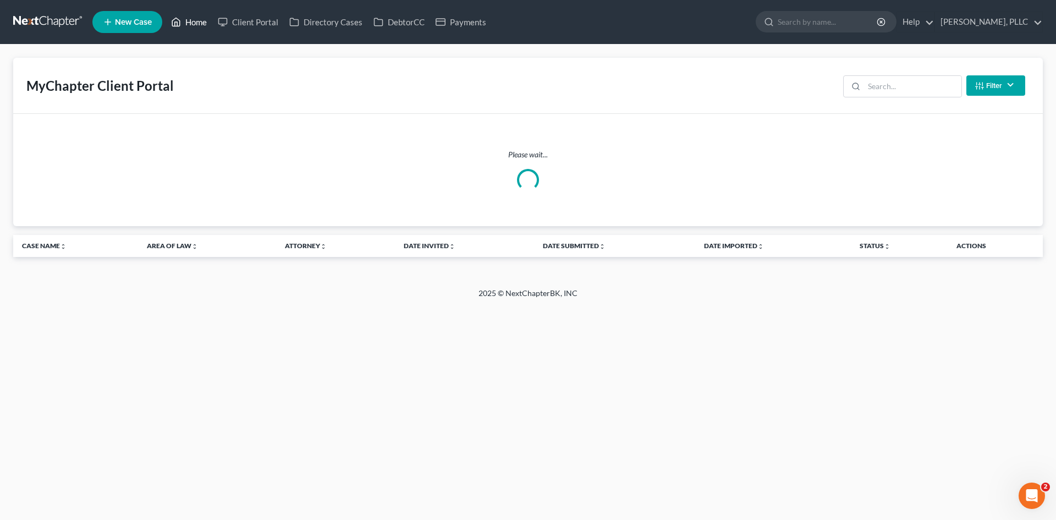
click at [194, 19] on link "Home" at bounding box center [188, 22] width 47 height 20
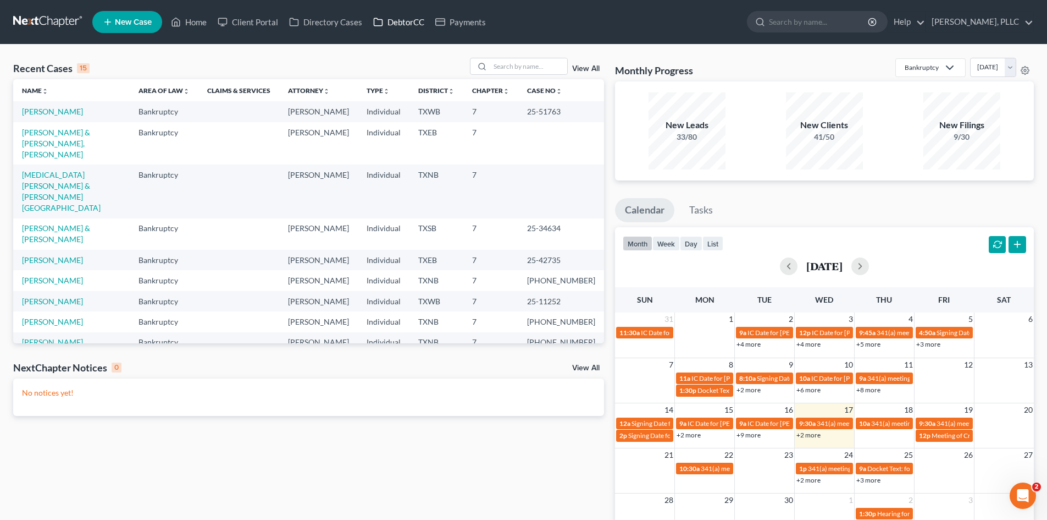
click at [397, 23] on link "DebtorCC" at bounding box center [399, 22] width 62 height 20
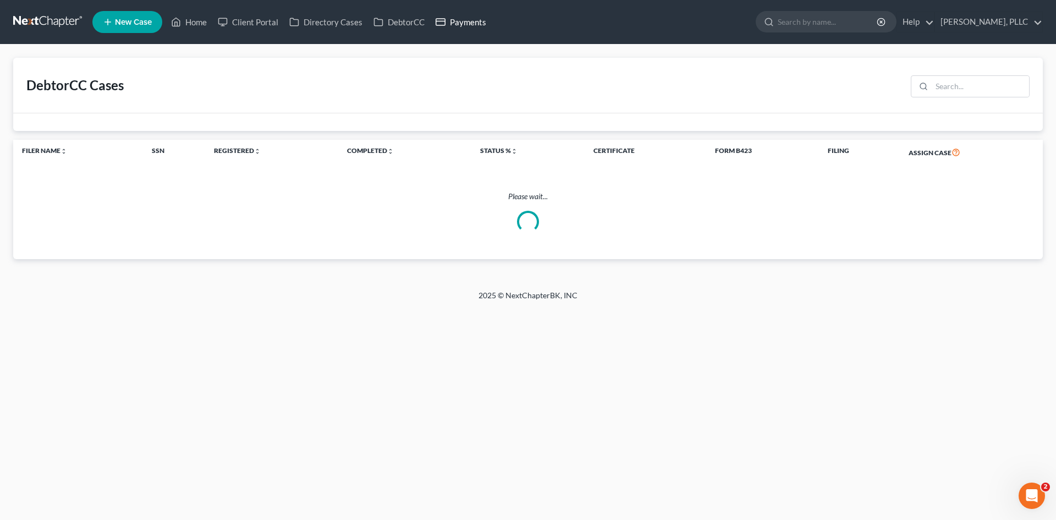
click at [461, 20] on link "Payments" at bounding box center [461, 22] width 62 height 20
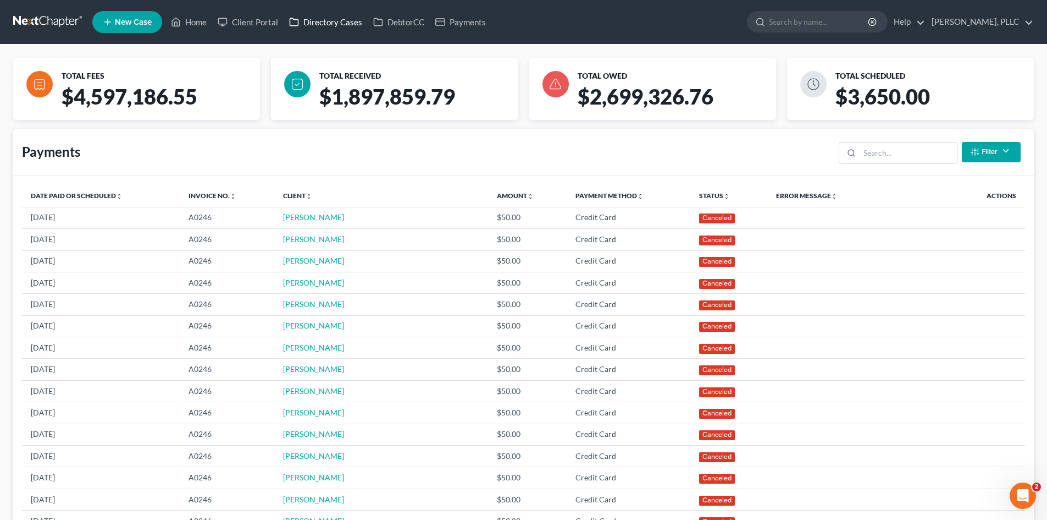
click at [308, 22] on link "Directory Cases" at bounding box center [326, 22] width 84 height 20
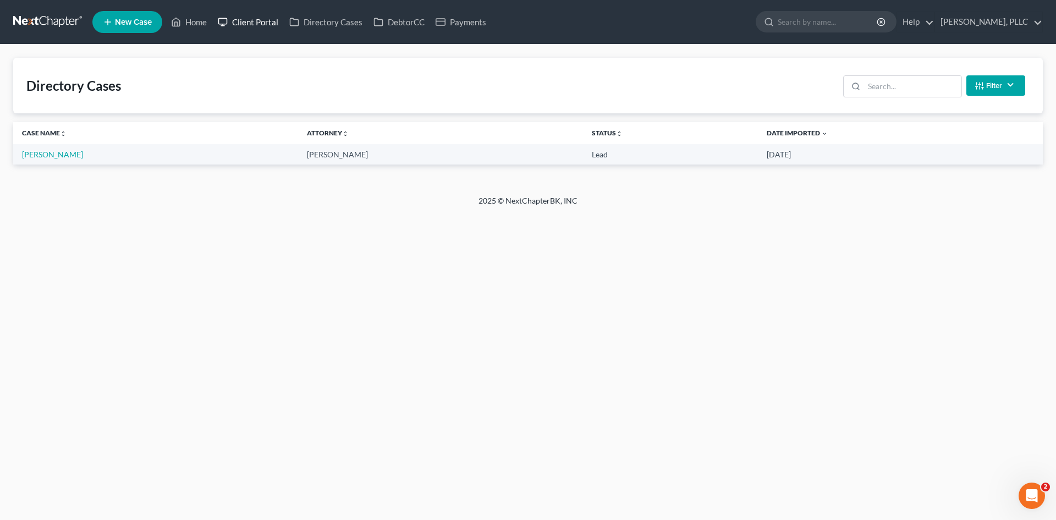
click at [226, 22] on icon at bounding box center [223, 21] width 10 height 13
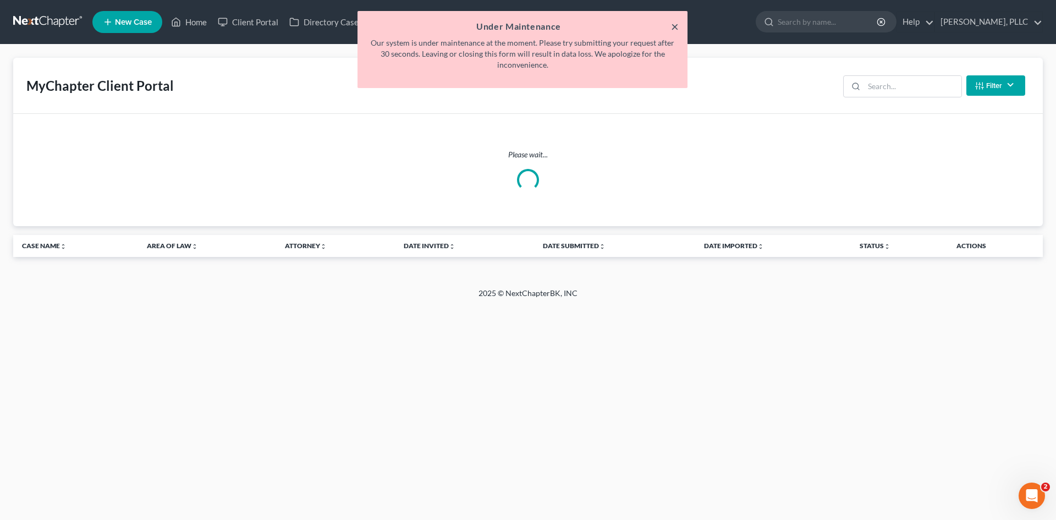
click at [673, 26] on button "×" at bounding box center [675, 26] width 8 height 13
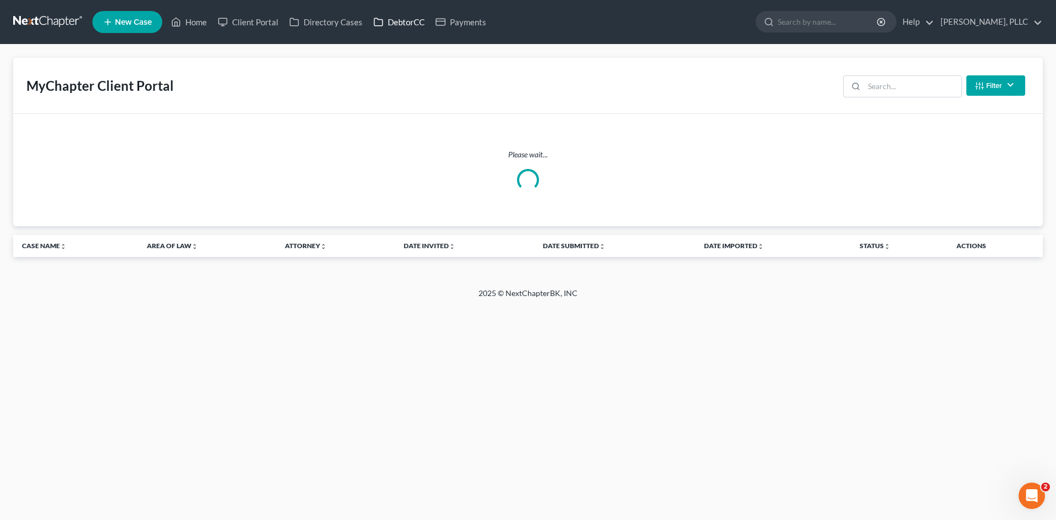
click at [414, 22] on link "DebtorCC" at bounding box center [399, 22] width 62 height 20
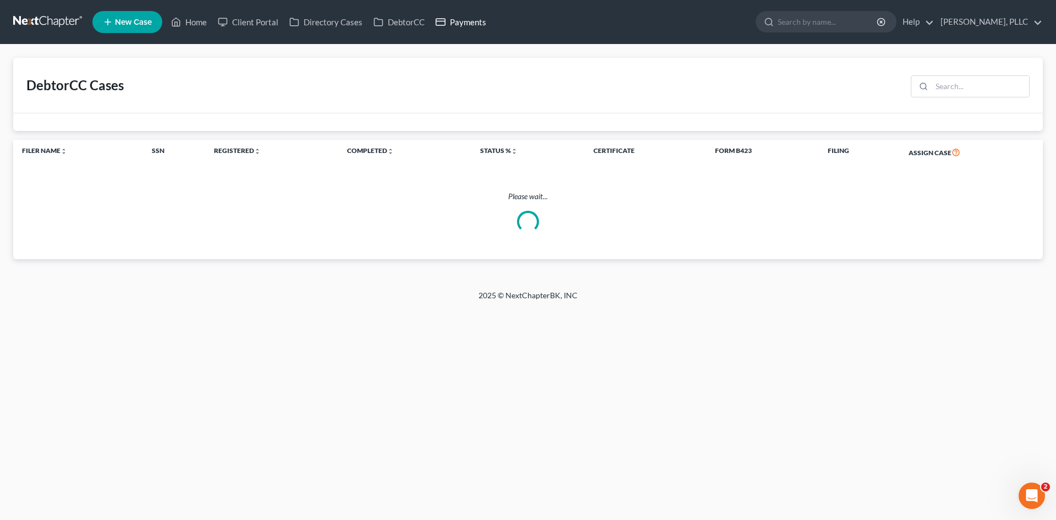
drag, startPoint x: 476, startPoint y: 19, endPoint x: 462, endPoint y: 21, distance: 13.9
click at [476, 19] on link "Payments" at bounding box center [461, 22] width 62 height 20
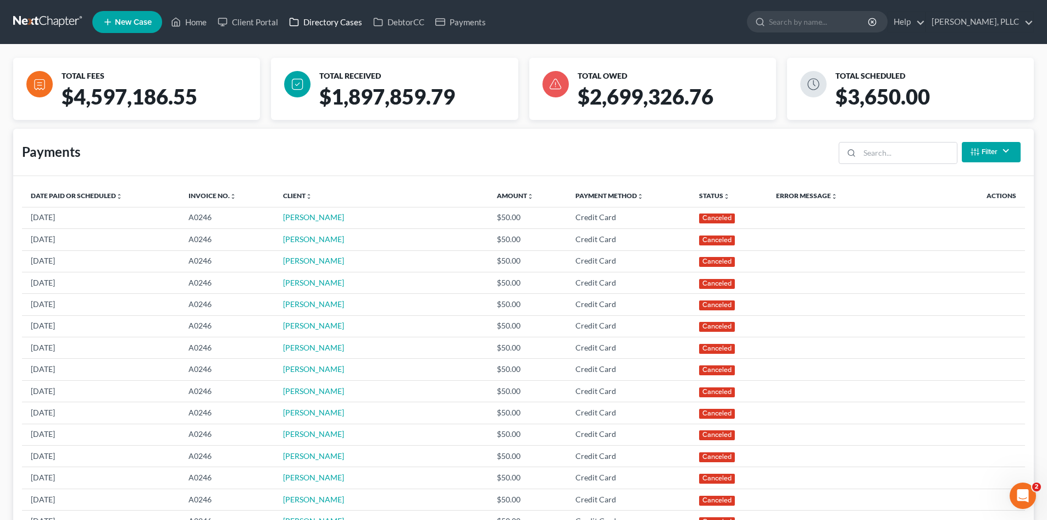
click at [333, 25] on link "Directory Cases" at bounding box center [326, 22] width 84 height 20
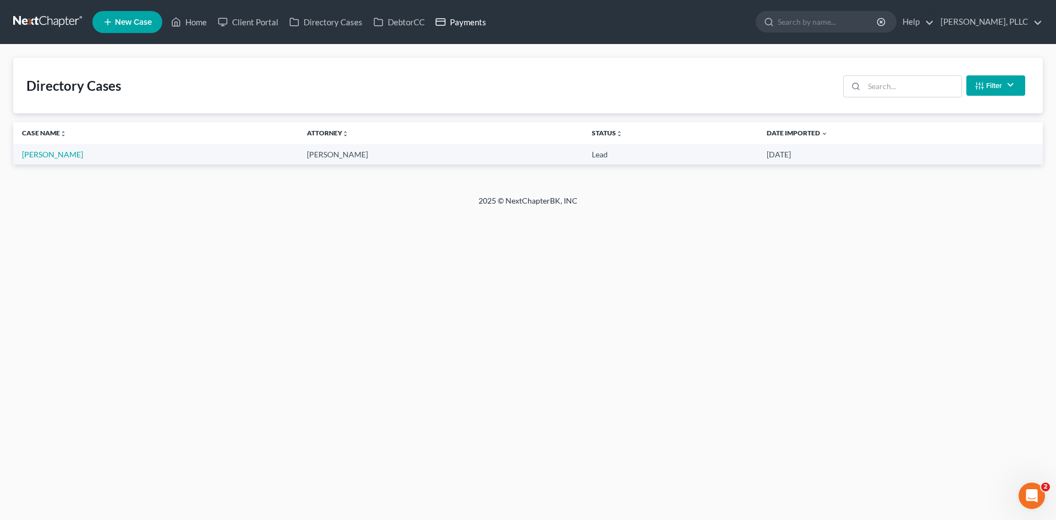
click at [479, 14] on div "Home New Case Client Portal Directory Cases DebtorCC Payments Guy Harvey Holman…" at bounding box center [528, 260] width 1056 height 520
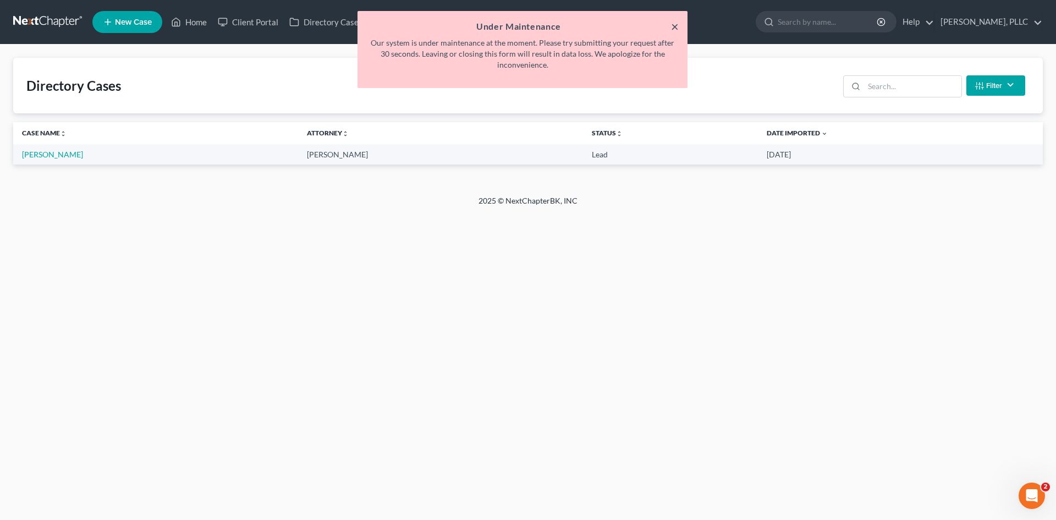
click at [677, 26] on button "×" at bounding box center [675, 26] width 8 height 13
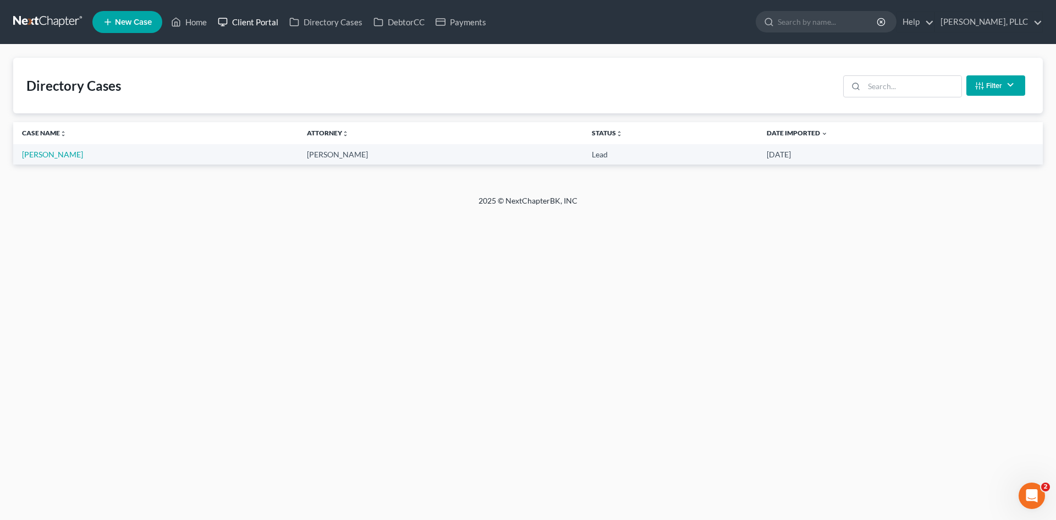
click at [248, 28] on link "Client Portal" at bounding box center [247, 22] width 71 height 20
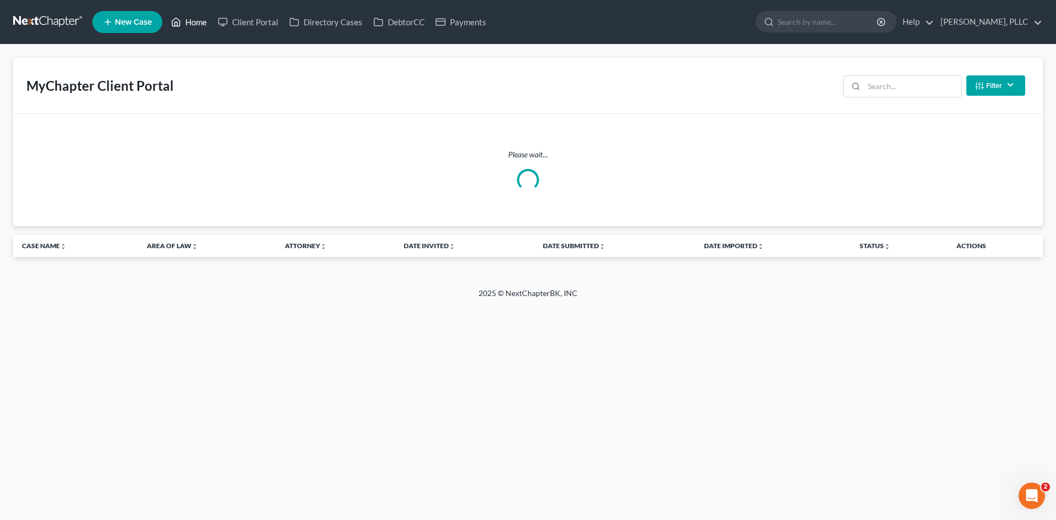
click at [208, 21] on link "Home" at bounding box center [188, 22] width 47 height 20
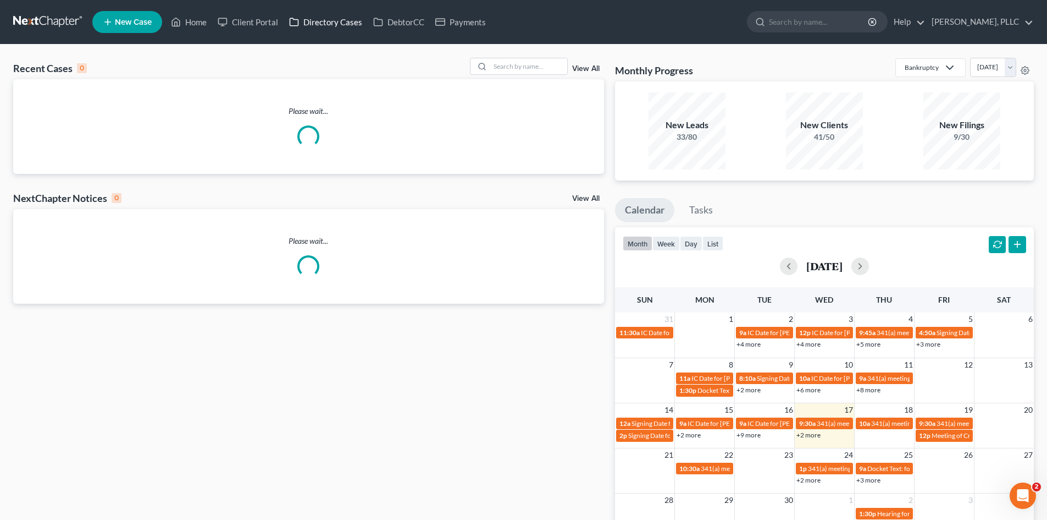
click at [338, 20] on link "Directory Cases" at bounding box center [326, 22] width 84 height 20
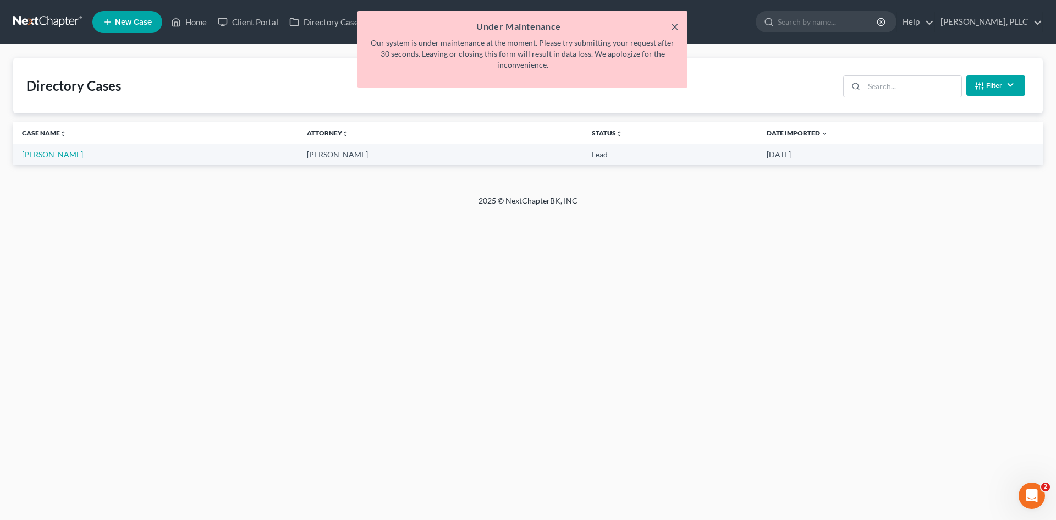
click at [671, 25] on button "×" at bounding box center [675, 26] width 8 height 13
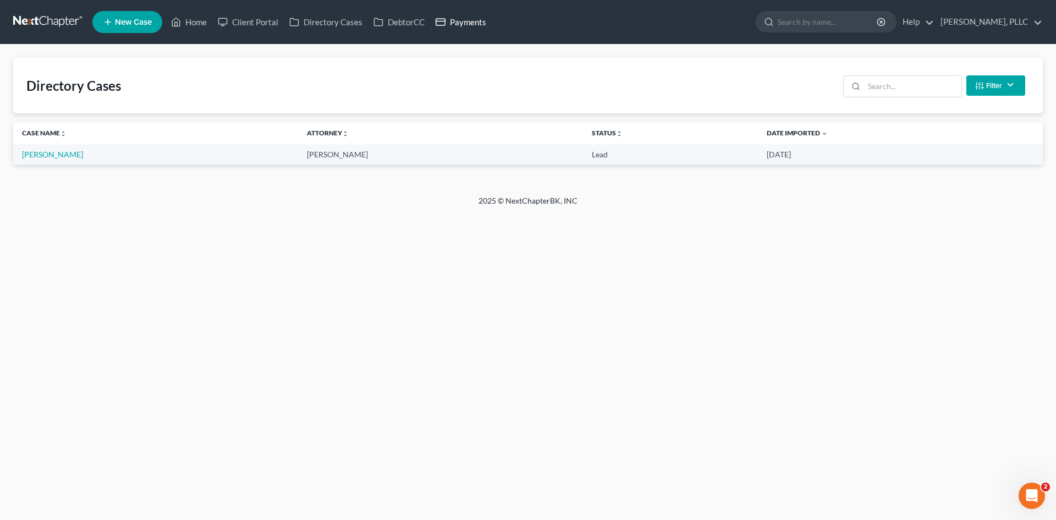
click at [464, 15] on link "Payments" at bounding box center [461, 22] width 62 height 20
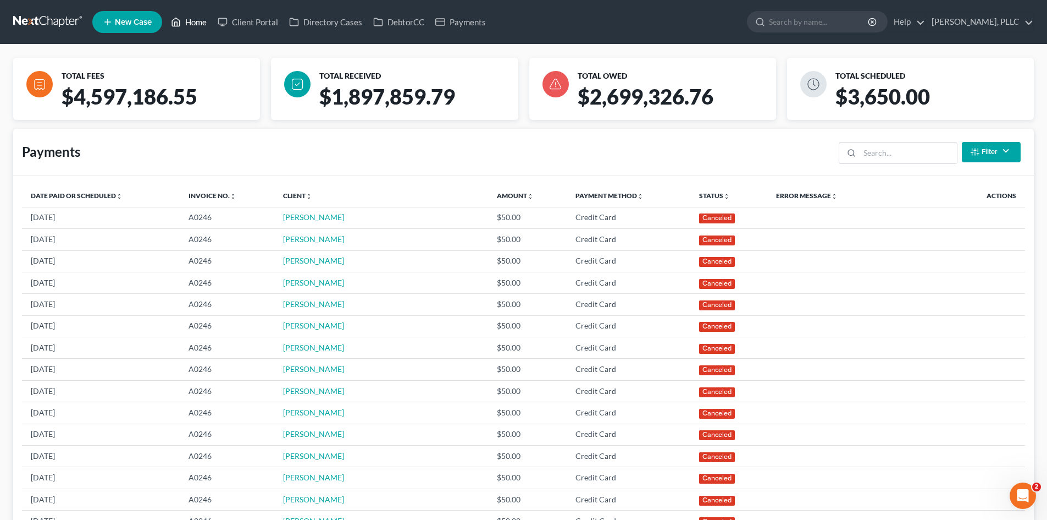
click at [201, 24] on link "Home" at bounding box center [188, 22] width 47 height 20
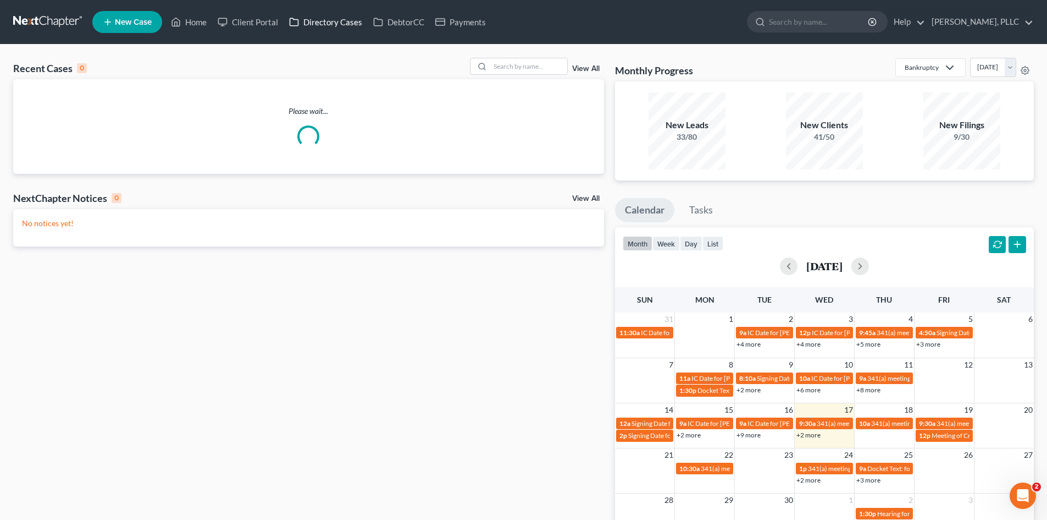
click at [295, 30] on link "Directory Cases" at bounding box center [326, 22] width 84 height 20
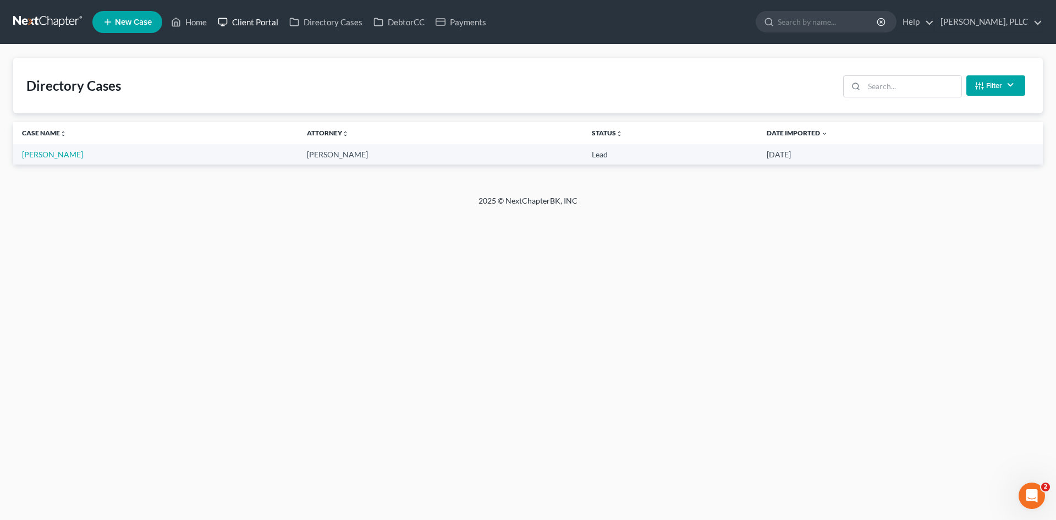
click at [261, 29] on link "Client Portal" at bounding box center [247, 22] width 71 height 20
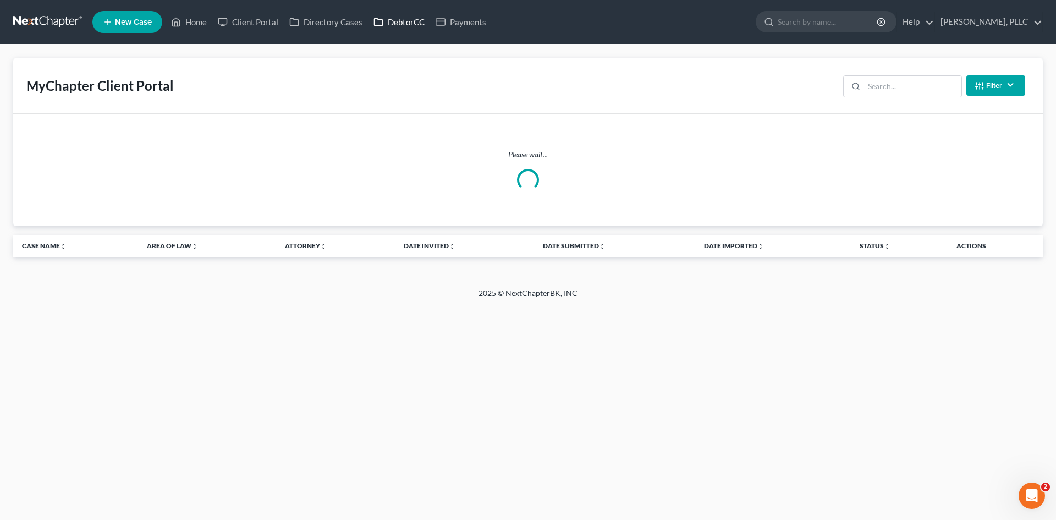
click at [395, 31] on link "DebtorCC" at bounding box center [399, 22] width 62 height 20
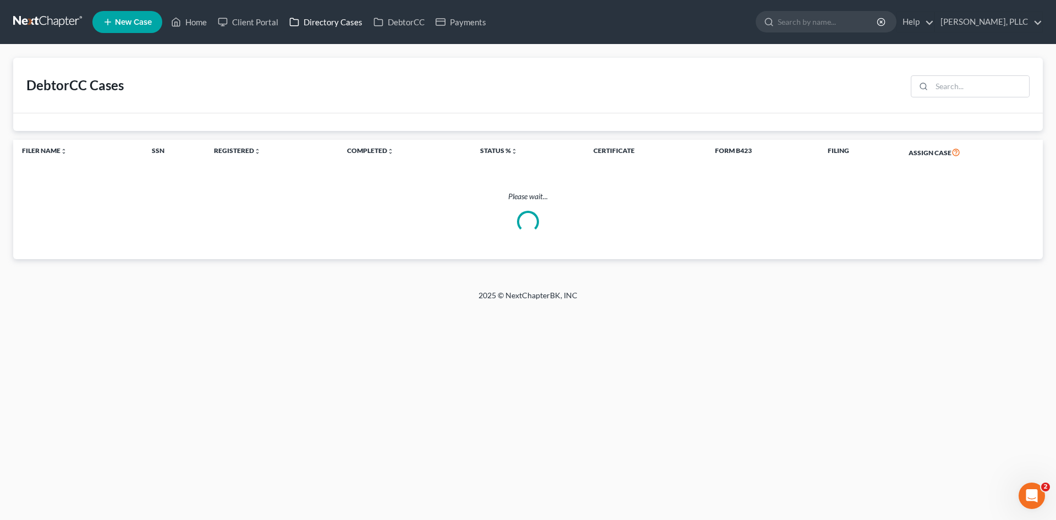
click at [329, 23] on link "Directory Cases" at bounding box center [326, 22] width 84 height 20
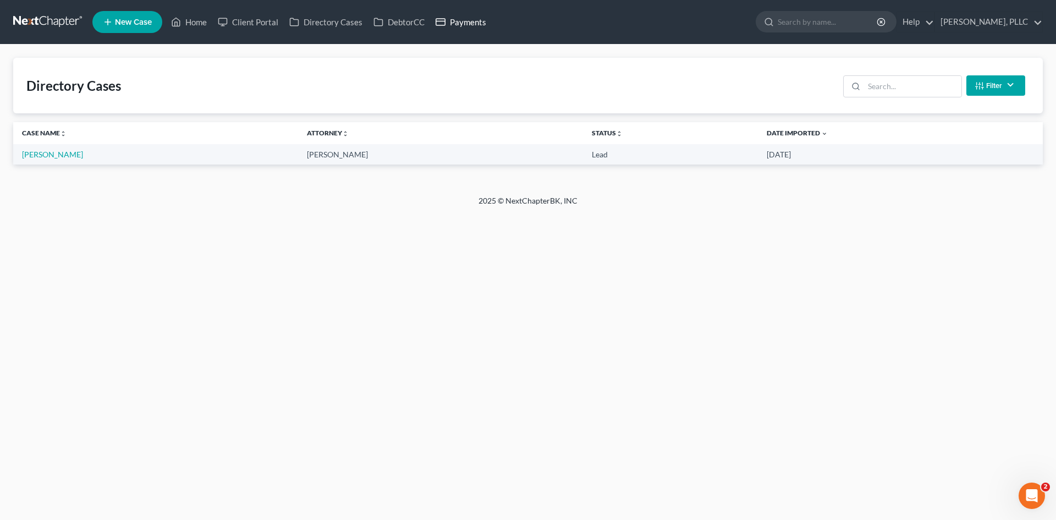
click at [448, 21] on link "Payments" at bounding box center [461, 22] width 62 height 20
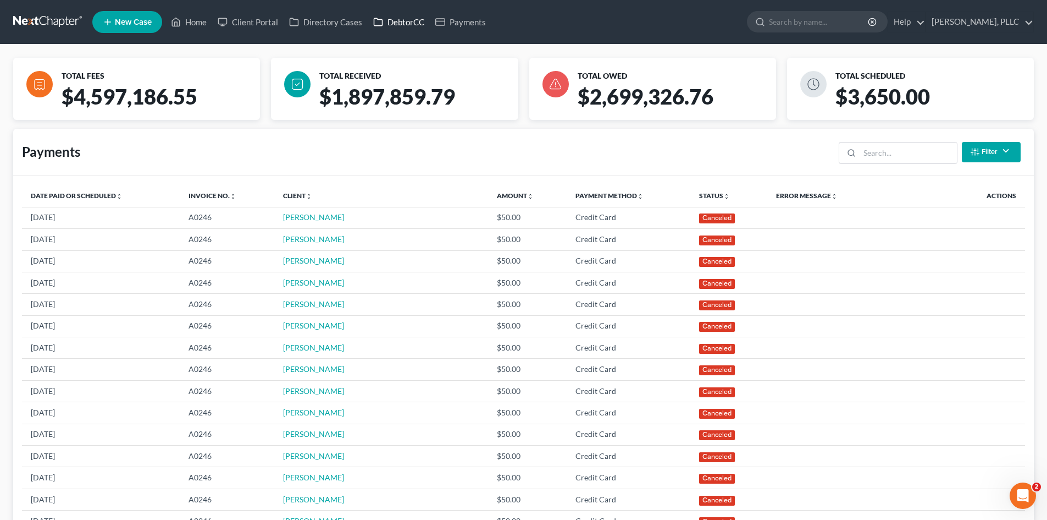
click at [415, 21] on link "DebtorCC" at bounding box center [399, 22] width 62 height 20
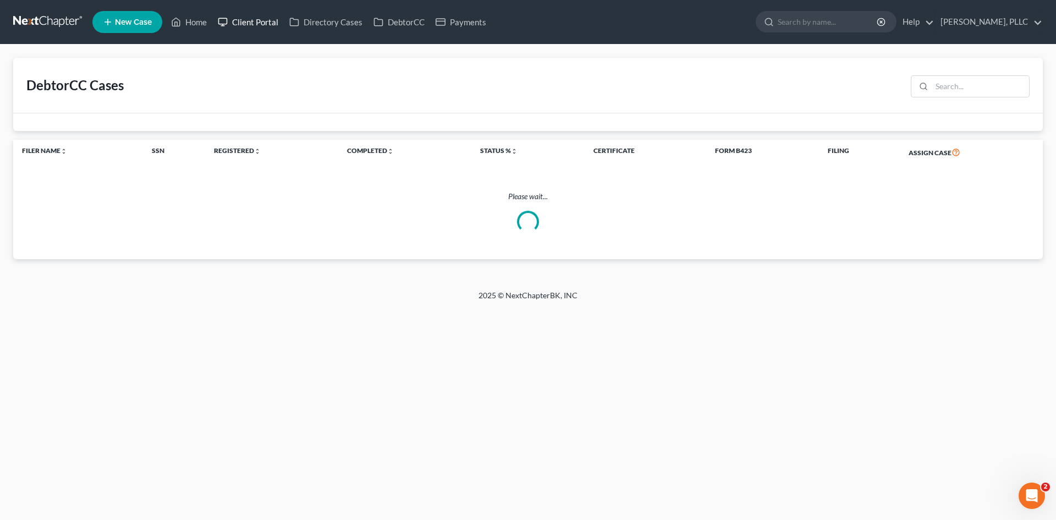
click at [245, 25] on link "Client Portal" at bounding box center [247, 22] width 71 height 20
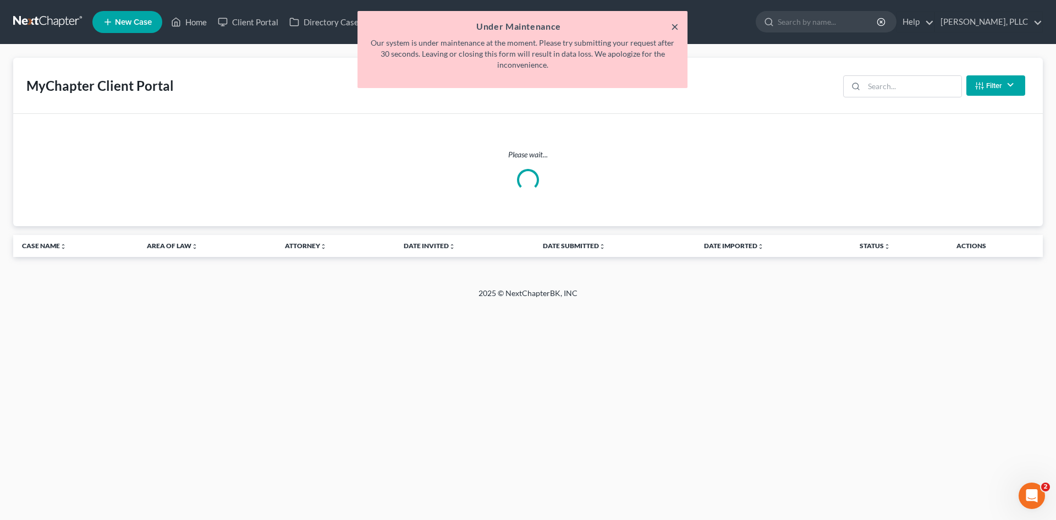
click at [676, 25] on button "×" at bounding box center [675, 26] width 8 height 13
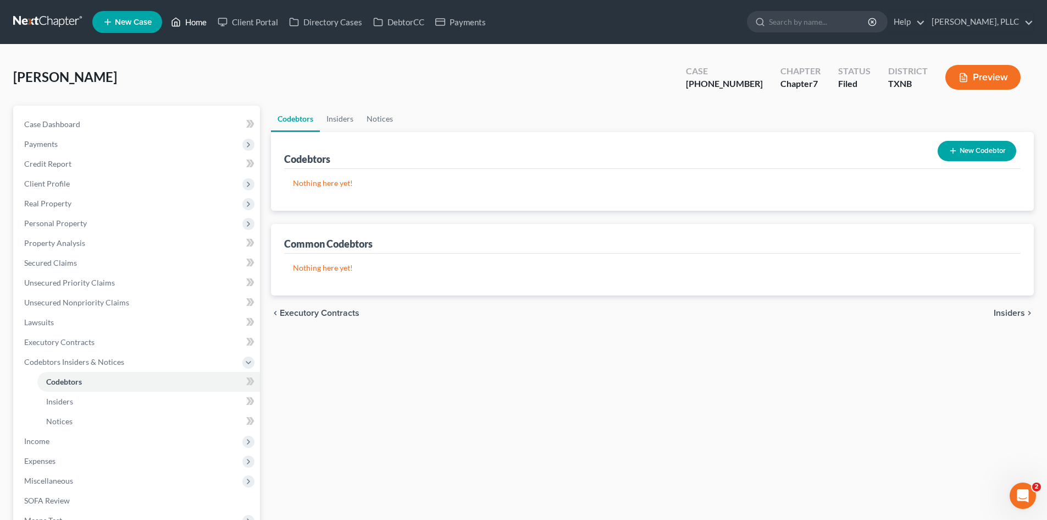
click at [206, 21] on link "Home" at bounding box center [188, 22] width 47 height 20
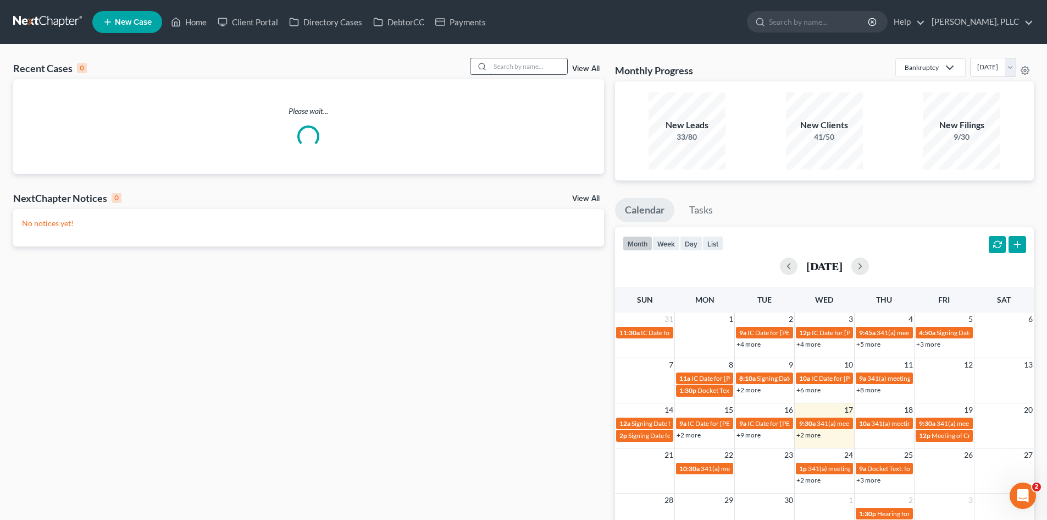
click at [518, 65] on input "search" at bounding box center [528, 66] width 77 height 16
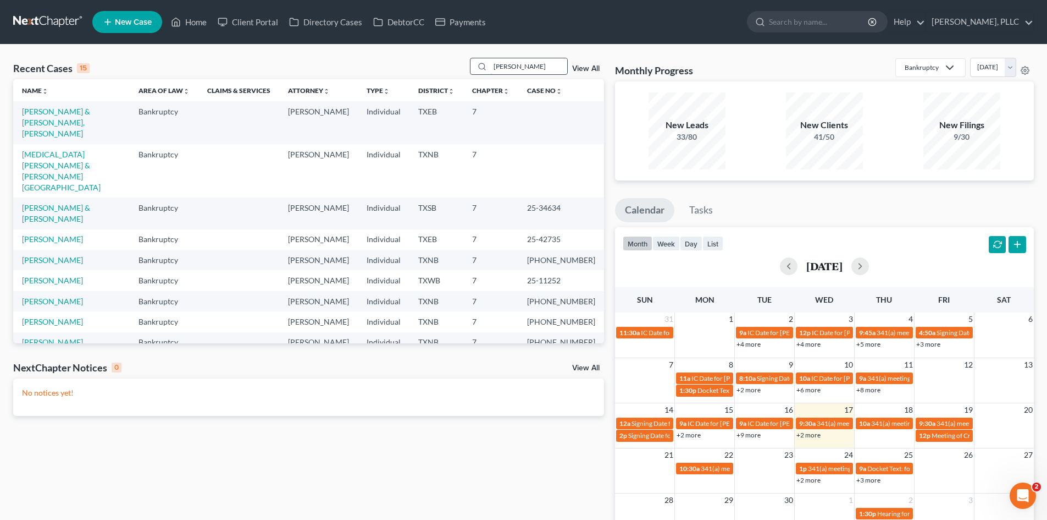
type input "[PERSON_NAME]"
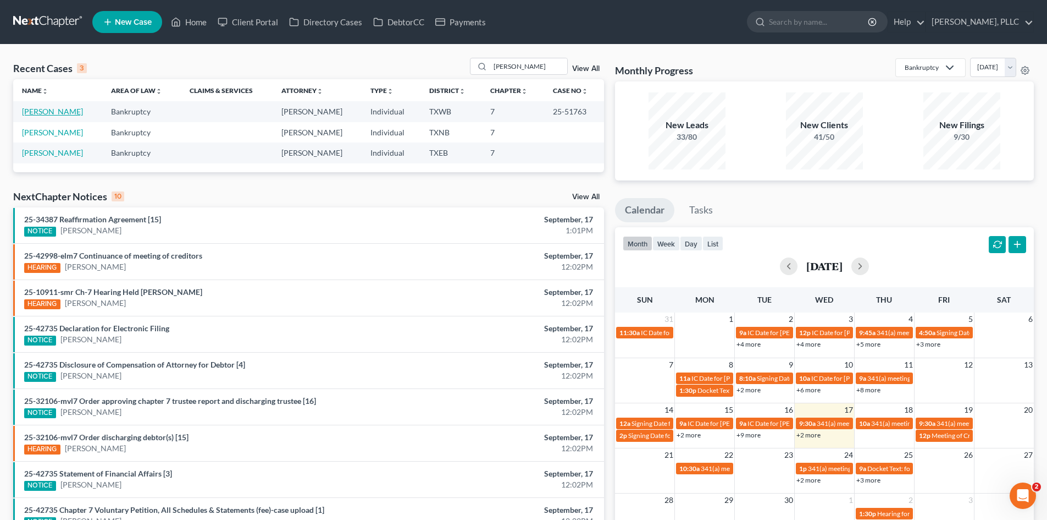
click at [58, 110] on link "[PERSON_NAME]" at bounding box center [52, 111] width 61 height 9
select select "4"
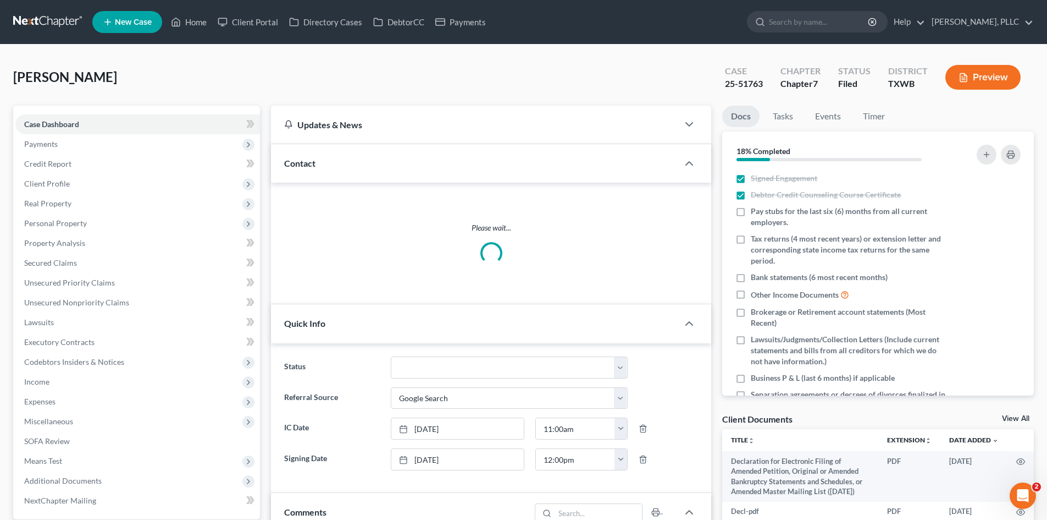
scroll to position [623, 0]
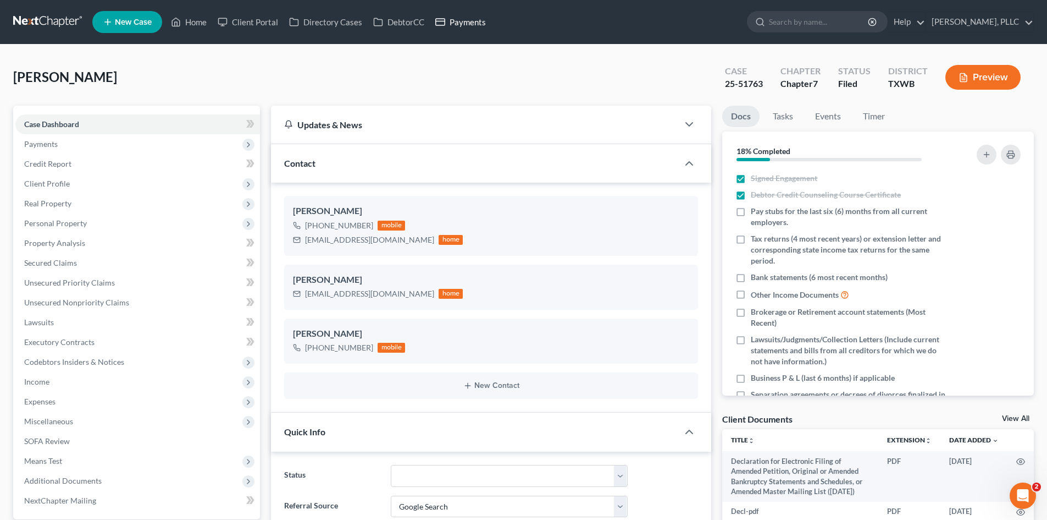
click at [451, 23] on link "Payments" at bounding box center [461, 22] width 62 height 20
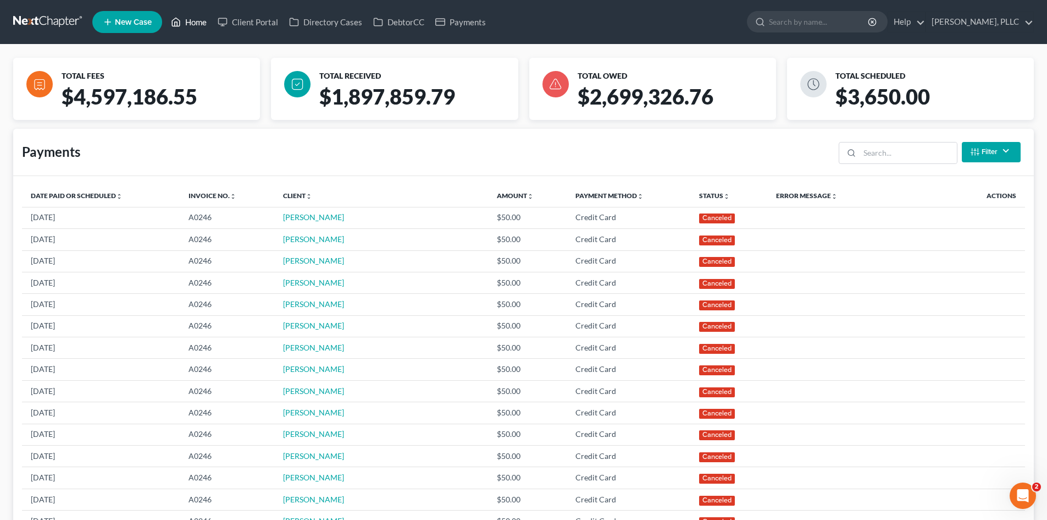
click at [191, 20] on link "Home" at bounding box center [188, 22] width 47 height 20
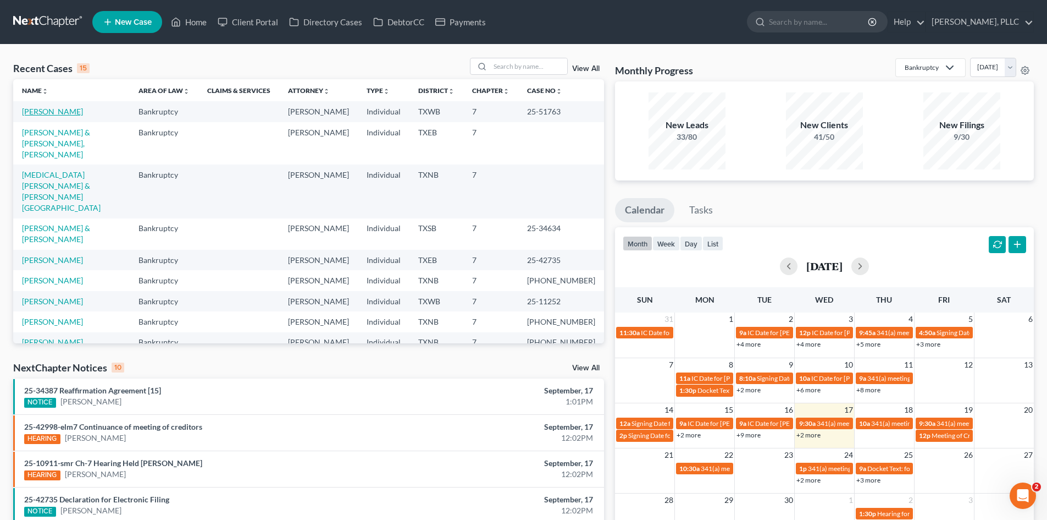
click at [59, 109] on link "[PERSON_NAME]" at bounding box center [52, 111] width 61 height 9
select select "4"
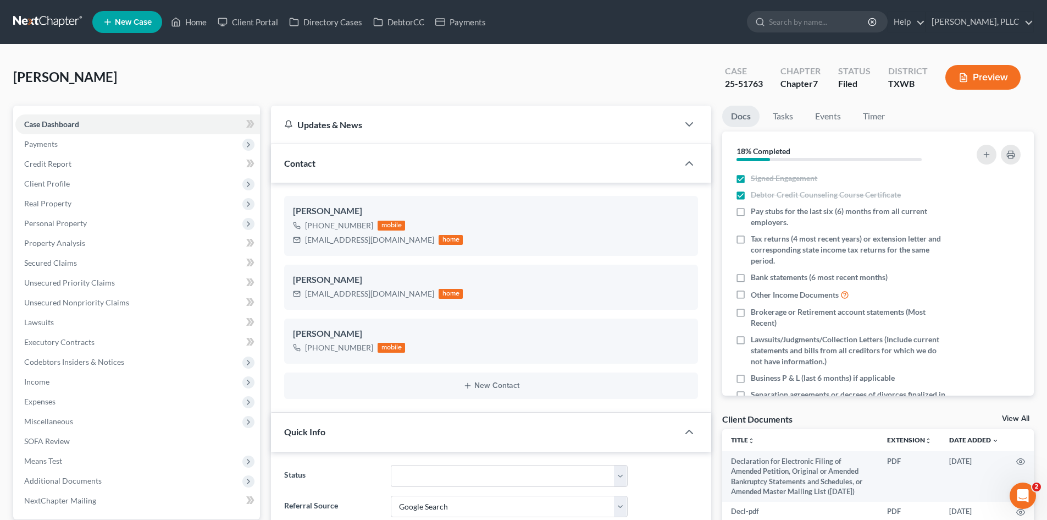
scroll to position [623, 0]
click at [111, 177] on span "Client Profile" at bounding box center [137, 184] width 245 height 20
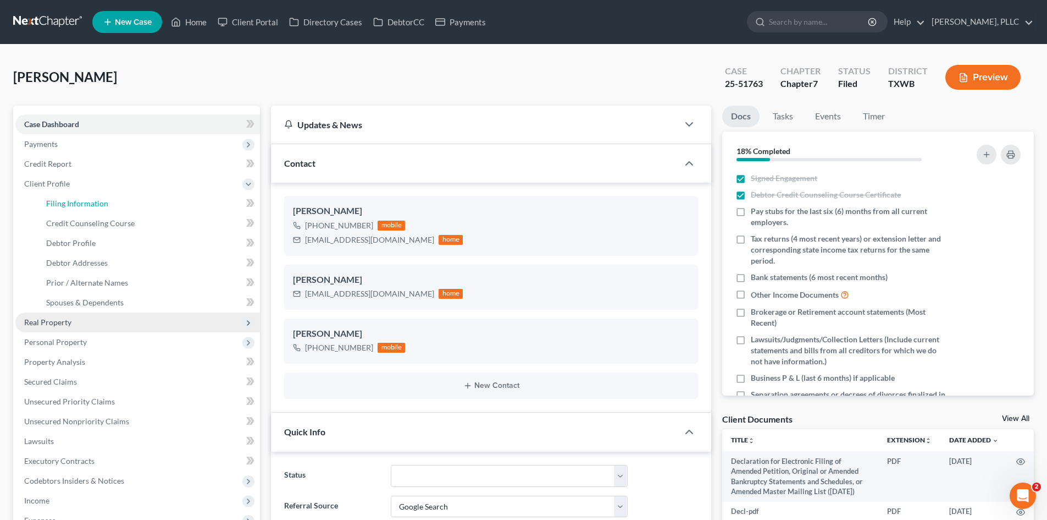
click at [108, 195] on link "Filing Information" at bounding box center [148, 204] width 223 height 20
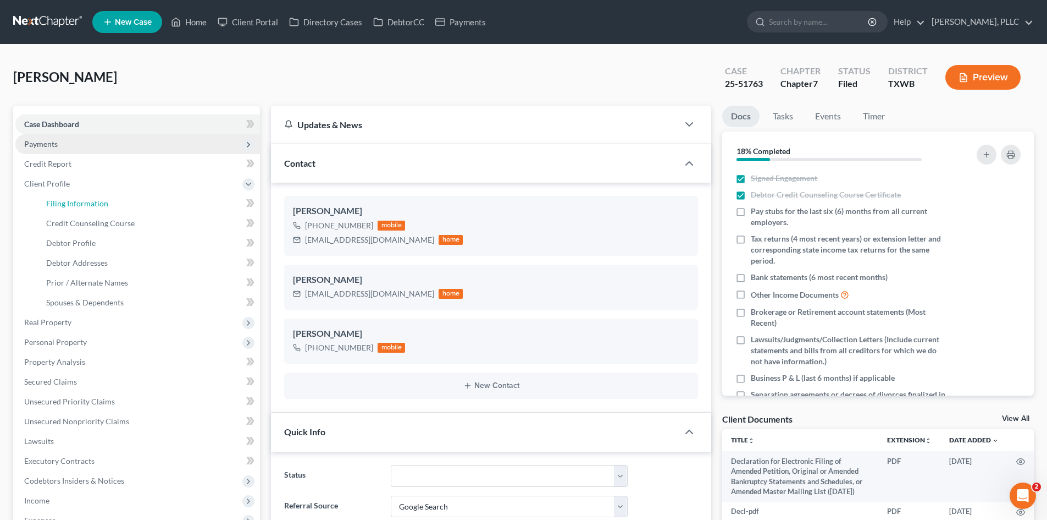
select select "1"
select select "0"
select select "80"
select select "3"
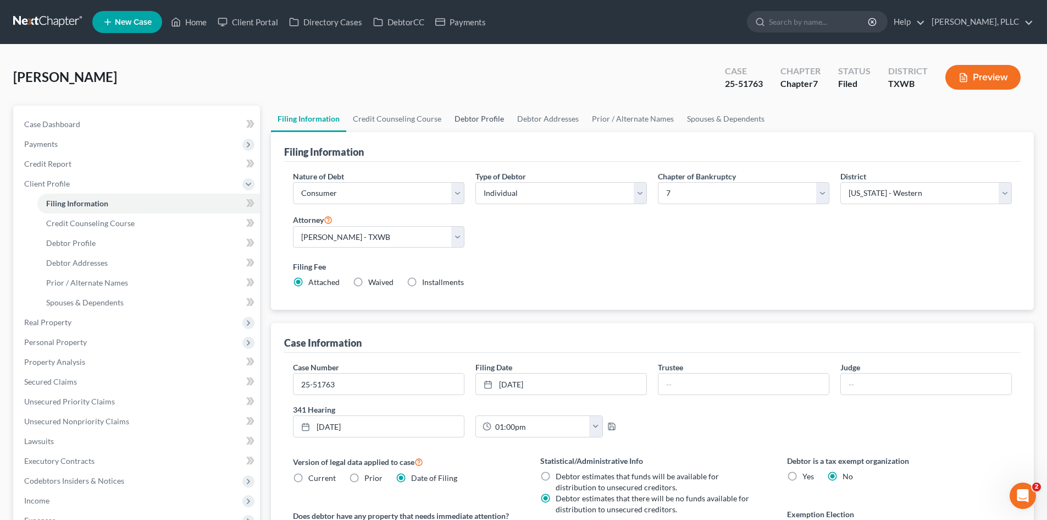
click at [477, 122] on link "Debtor Profile" at bounding box center [479, 119] width 63 height 26
select select "1"
select select "3"
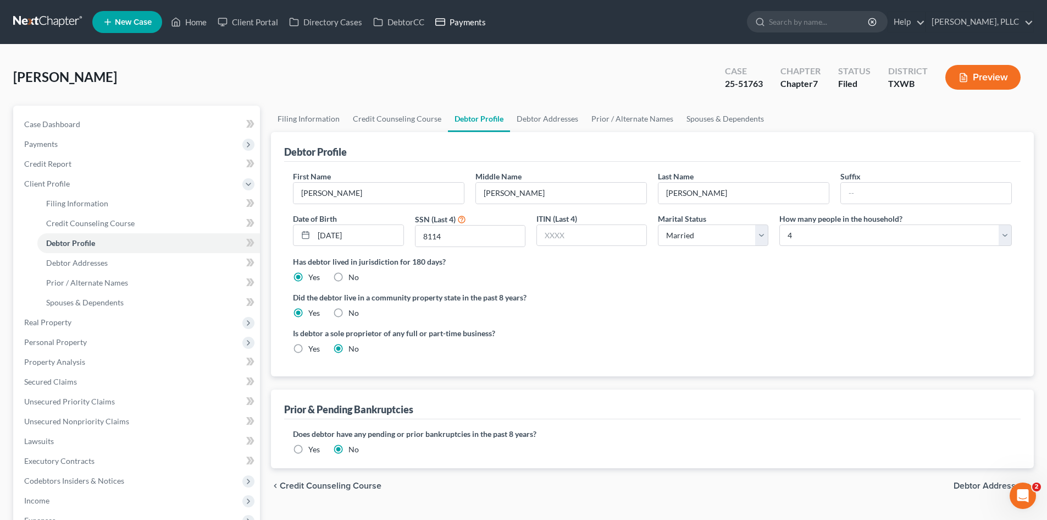
click at [455, 25] on link "Payments" at bounding box center [461, 22] width 62 height 20
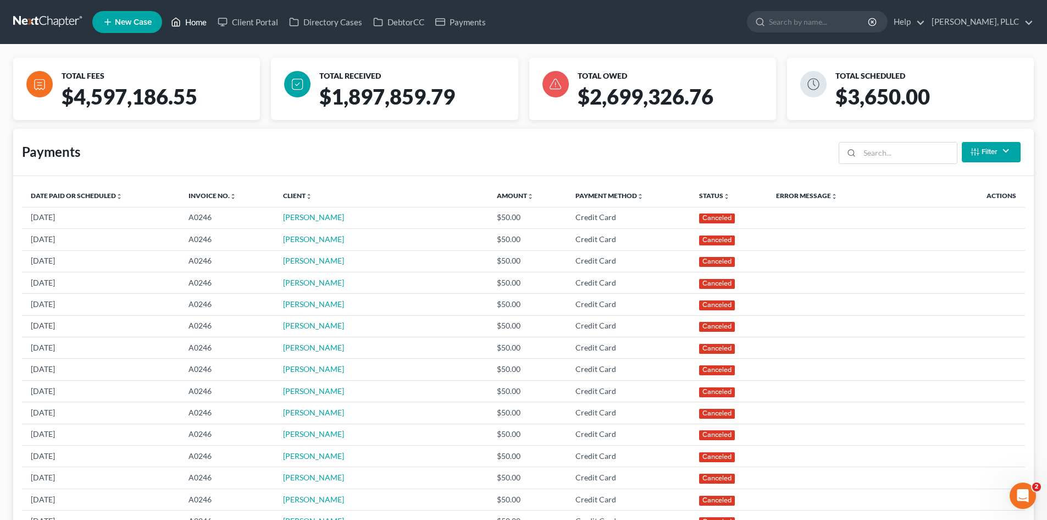
click at [192, 25] on link "Home" at bounding box center [188, 22] width 47 height 20
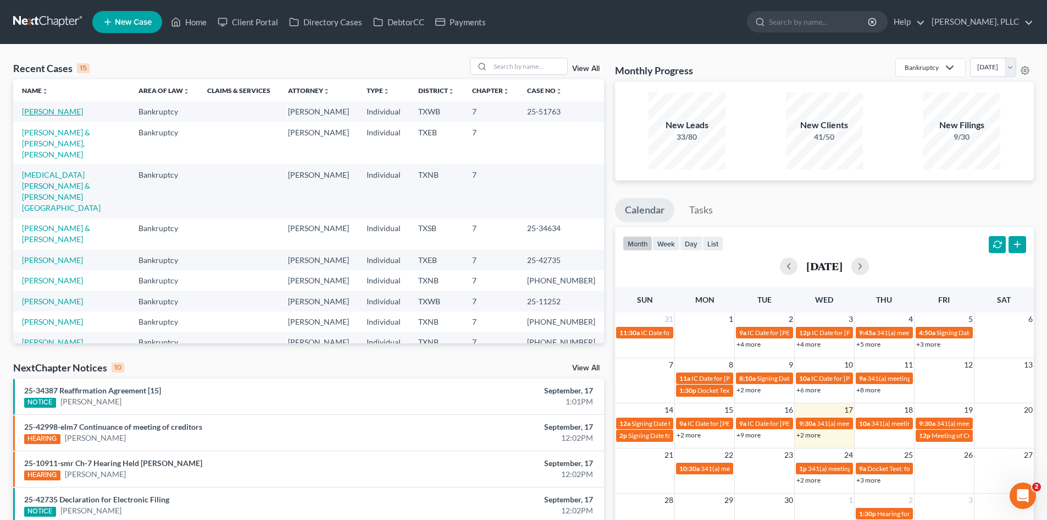
click at [51, 110] on link "[PERSON_NAME]" at bounding box center [52, 111] width 61 height 9
select select "4"
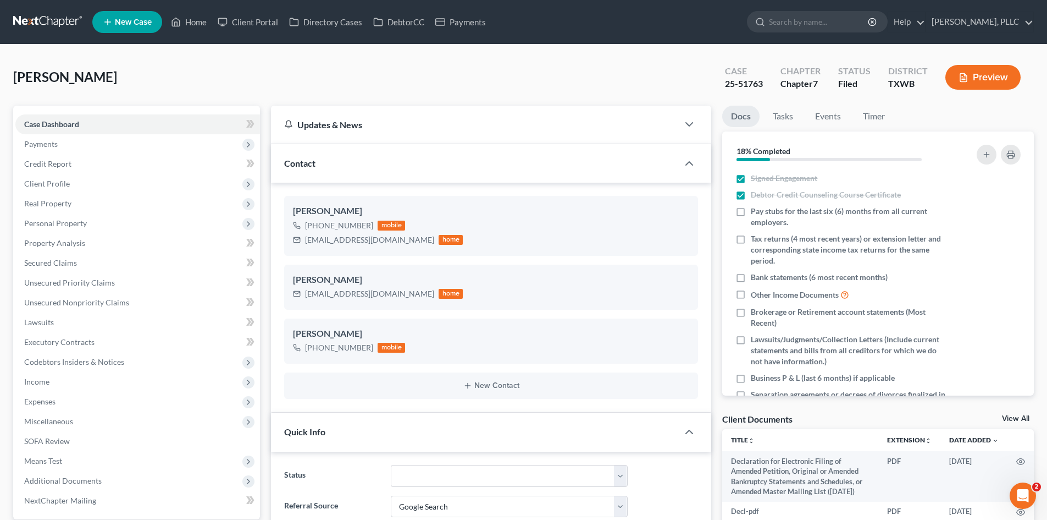
scroll to position [623, 0]
click at [72, 259] on span "Secured Claims" at bounding box center [50, 262] width 53 height 9
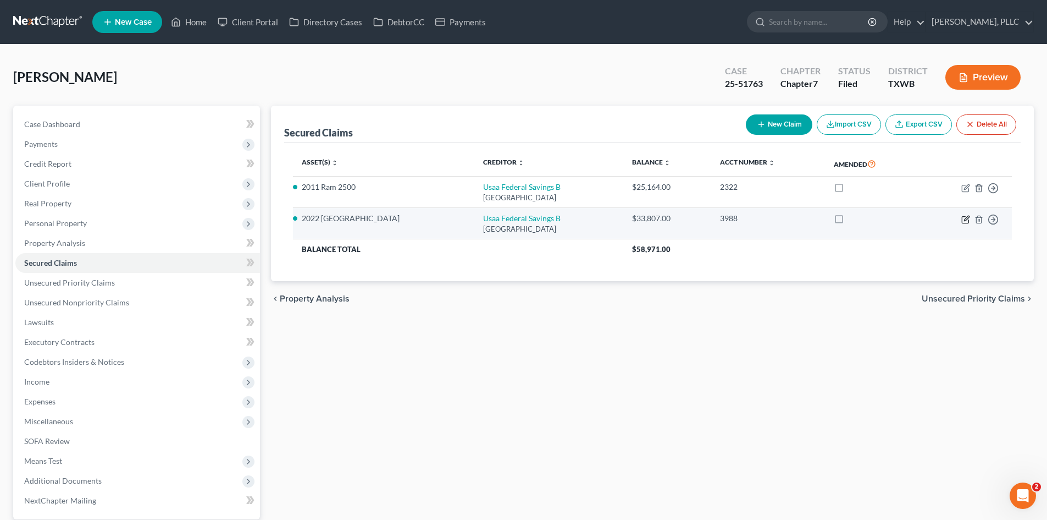
click at [969, 217] on icon "button" at bounding box center [966, 217] width 5 height 5
select select "45"
select select "9"
select select "0"
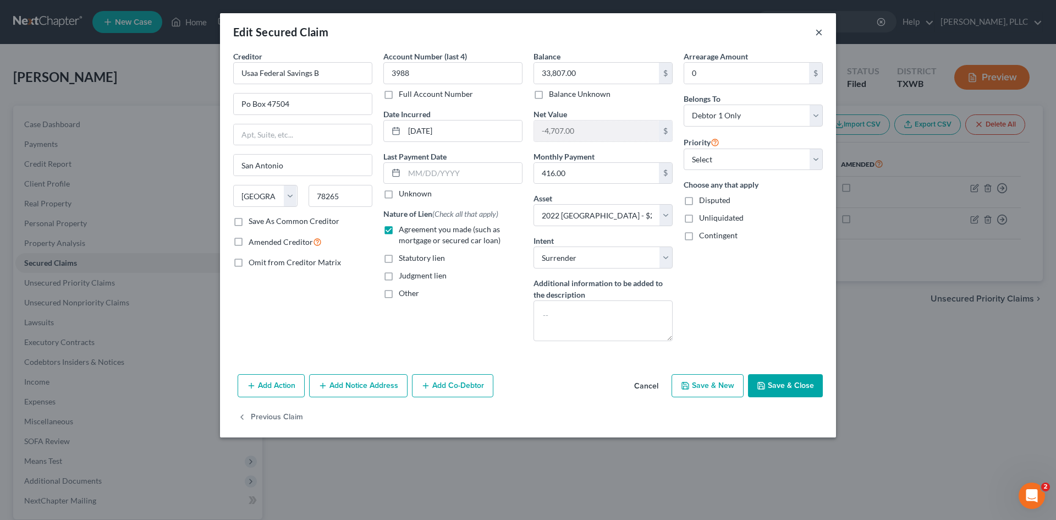
click at [821, 36] on button "×" at bounding box center [819, 31] width 8 height 13
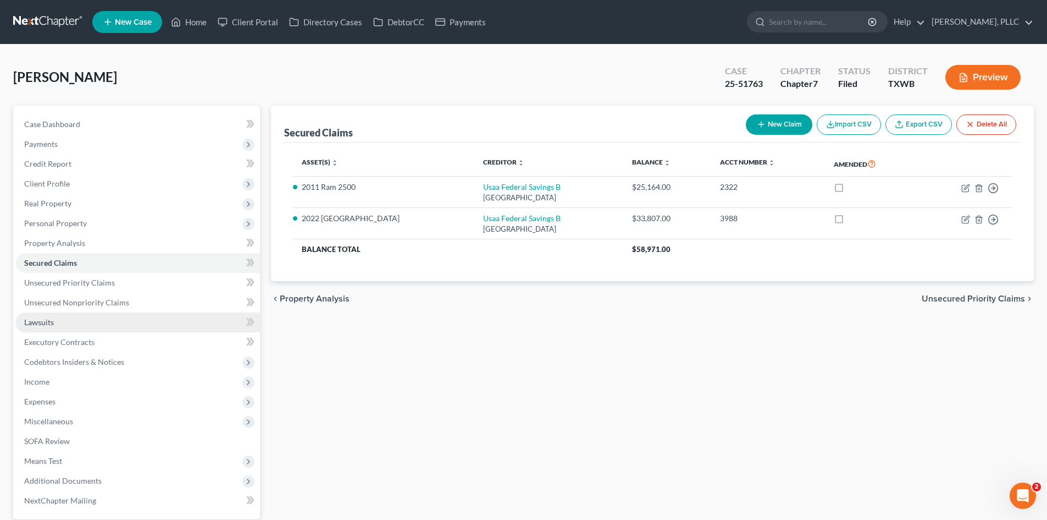
click at [80, 323] on link "Lawsuits" at bounding box center [137, 322] width 245 height 20
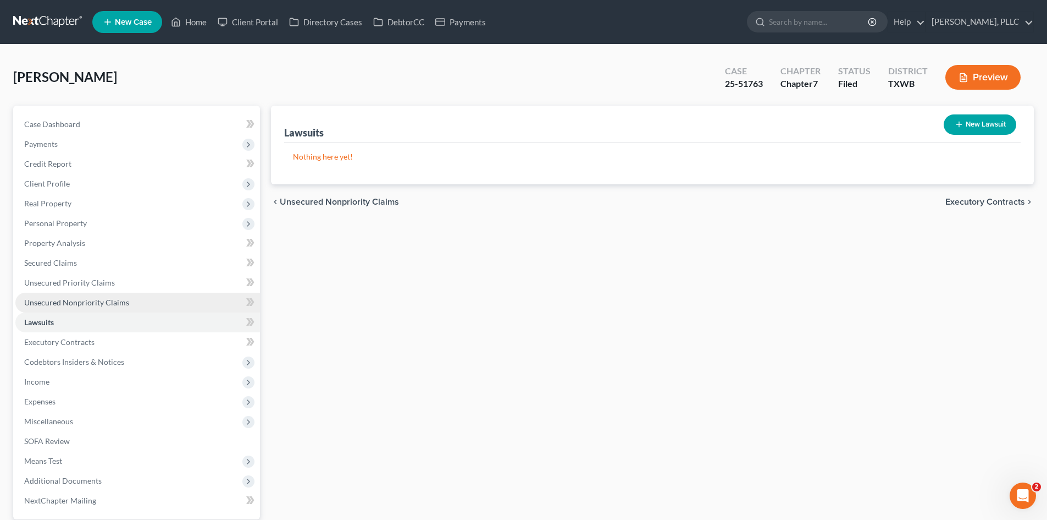
click at [77, 299] on span "Unsecured Nonpriority Claims" at bounding box center [76, 301] width 105 height 9
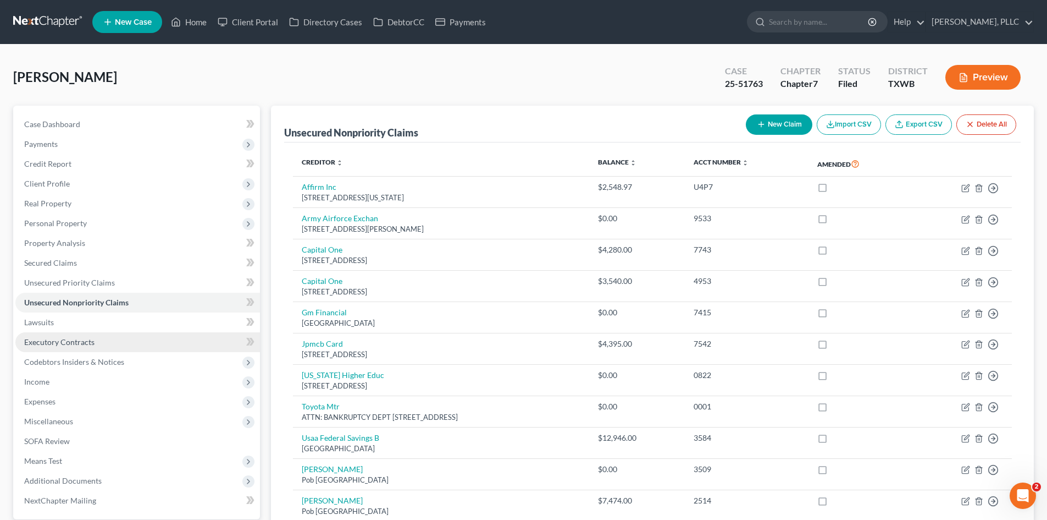
click at [161, 343] on link "Executory Contracts" at bounding box center [137, 342] width 245 height 20
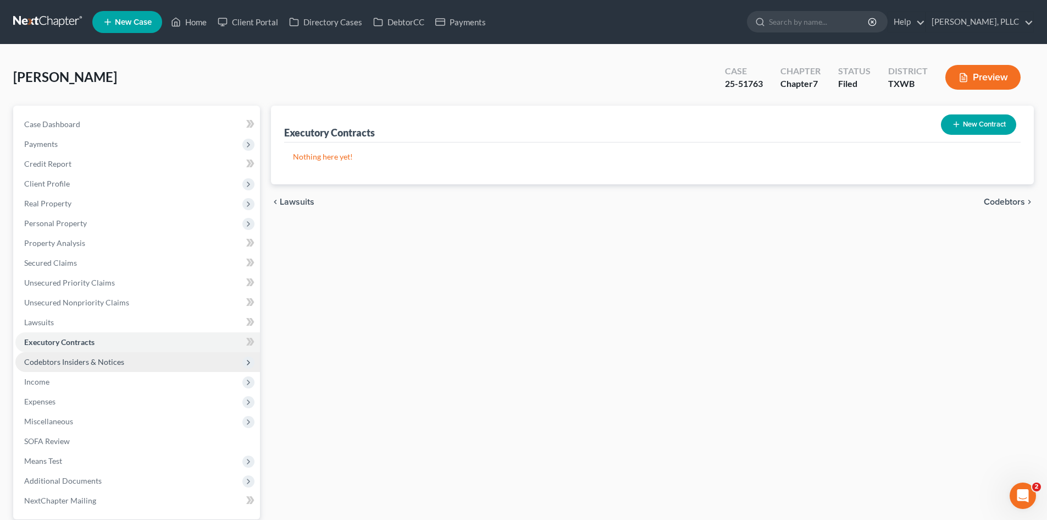
click at [167, 358] on span "Codebtors Insiders & Notices" at bounding box center [137, 362] width 245 height 20
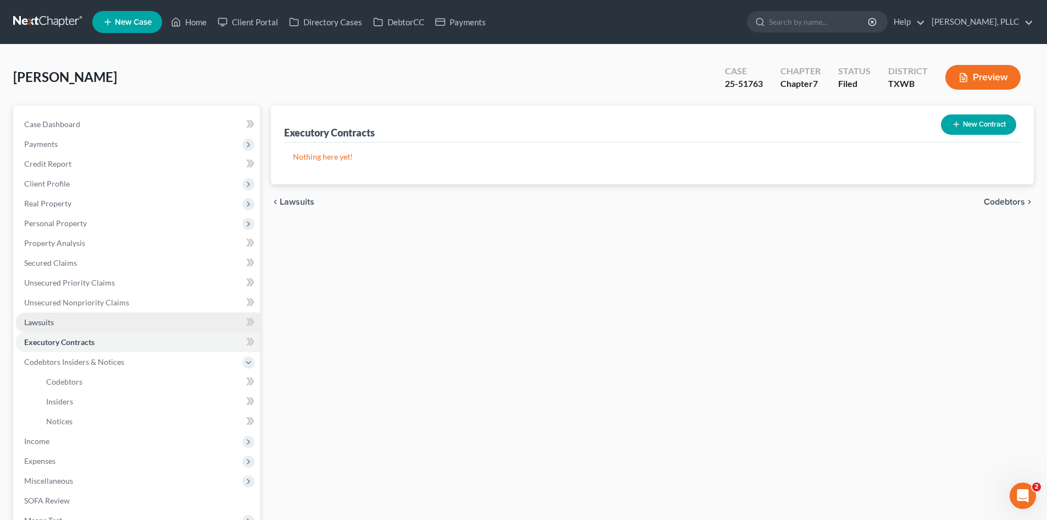
click at [163, 320] on link "Lawsuits" at bounding box center [137, 322] width 245 height 20
click at [171, 350] on link "Executory Contracts" at bounding box center [137, 342] width 245 height 20
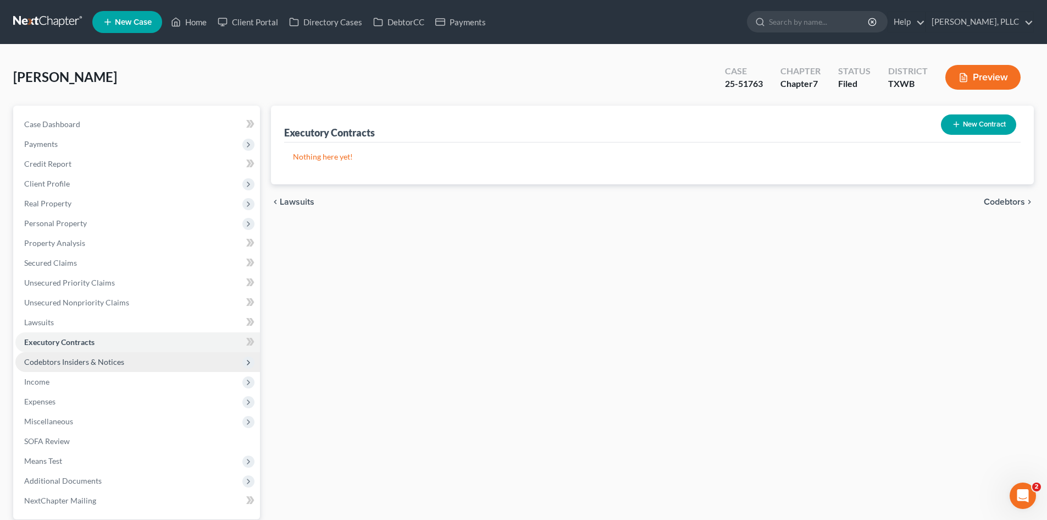
click at [170, 361] on span "Codebtors Insiders & Notices" at bounding box center [137, 362] width 245 height 20
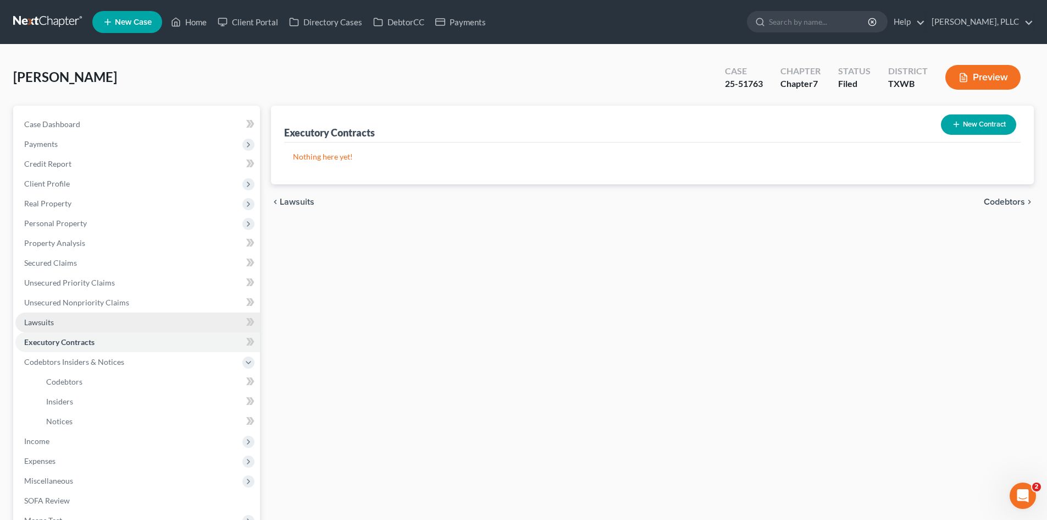
click at [169, 312] on link "Lawsuits" at bounding box center [137, 322] width 245 height 20
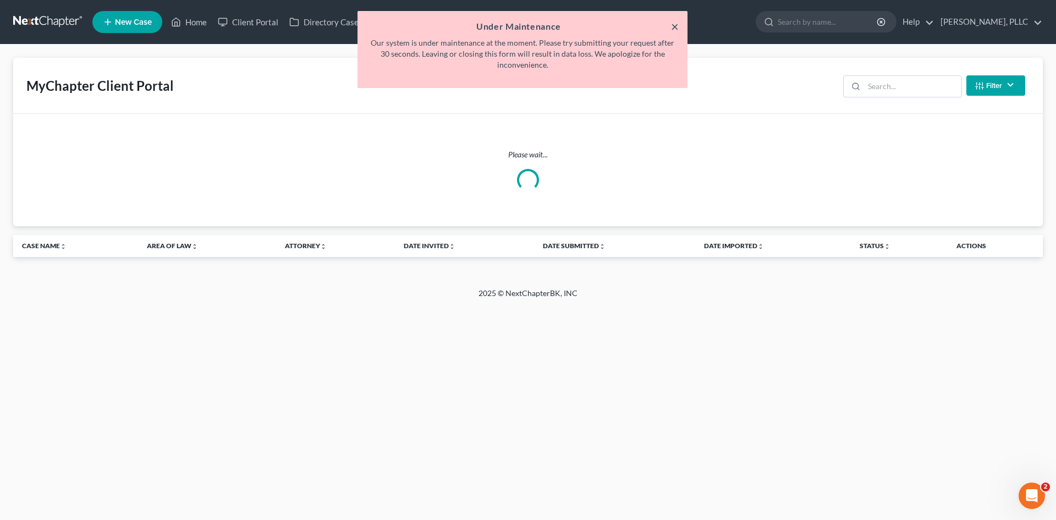
click at [676, 30] on button "×" at bounding box center [675, 26] width 8 height 13
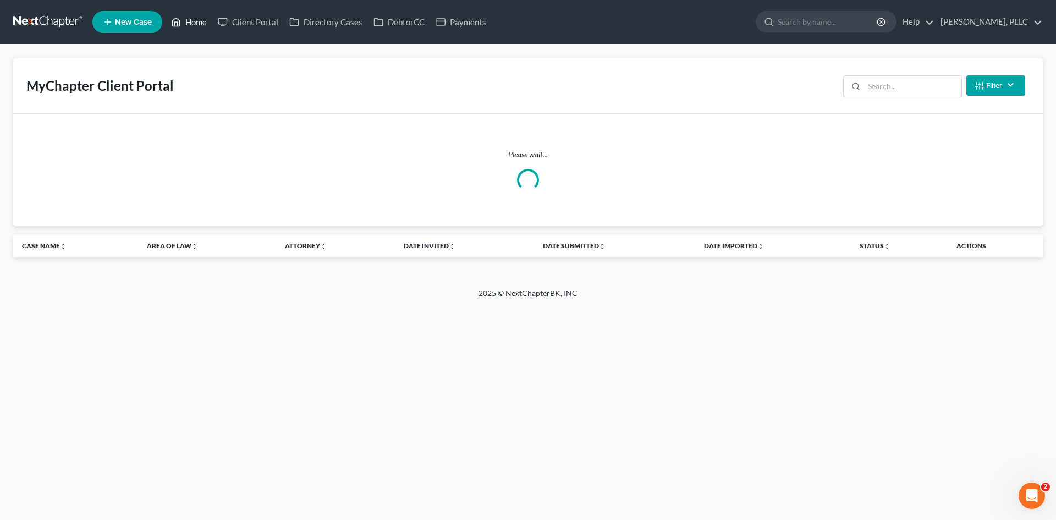
click at [185, 18] on link "Home" at bounding box center [188, 22] width 47 height 20
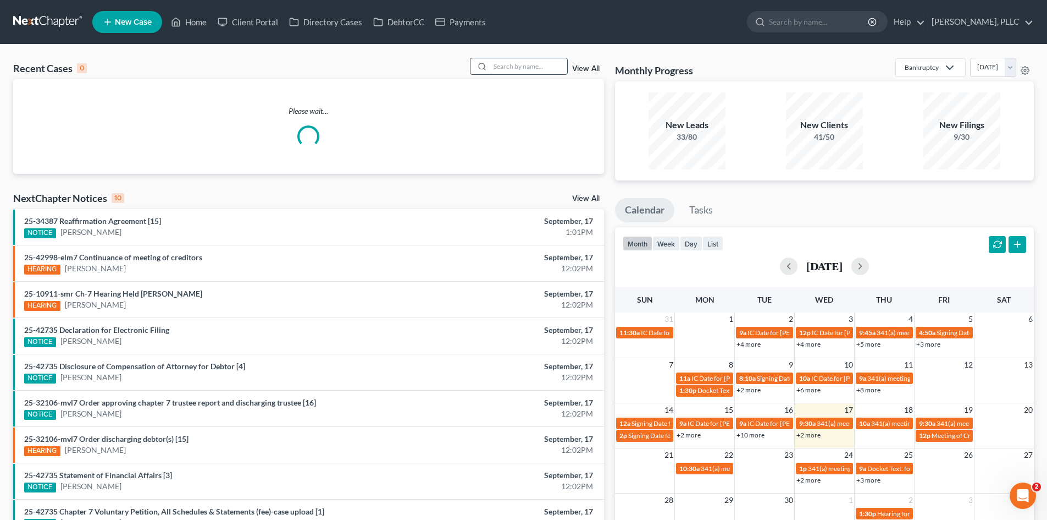
click at [522, 63] on input "search" at bounding box center [528, 66] width 77 height 16
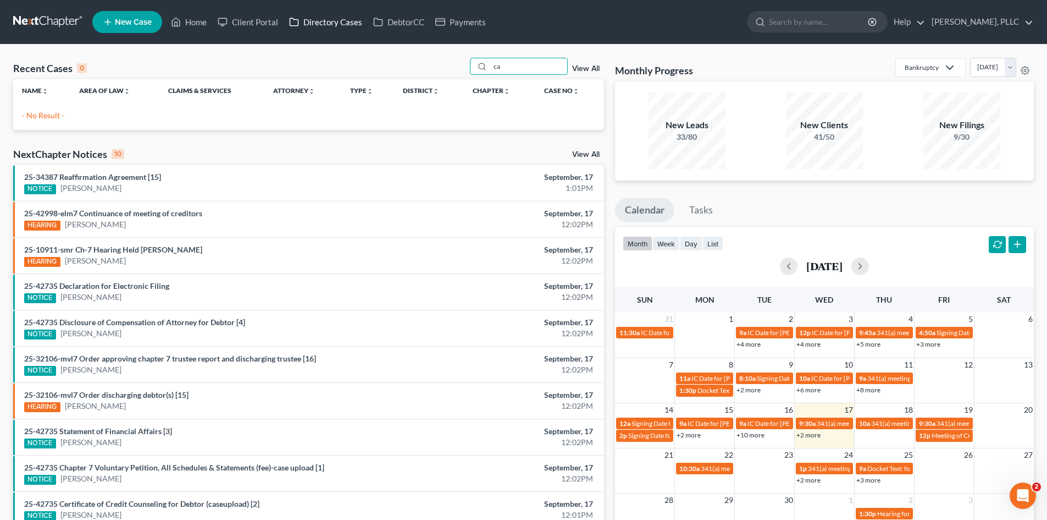
type input "c"
type input "cason"
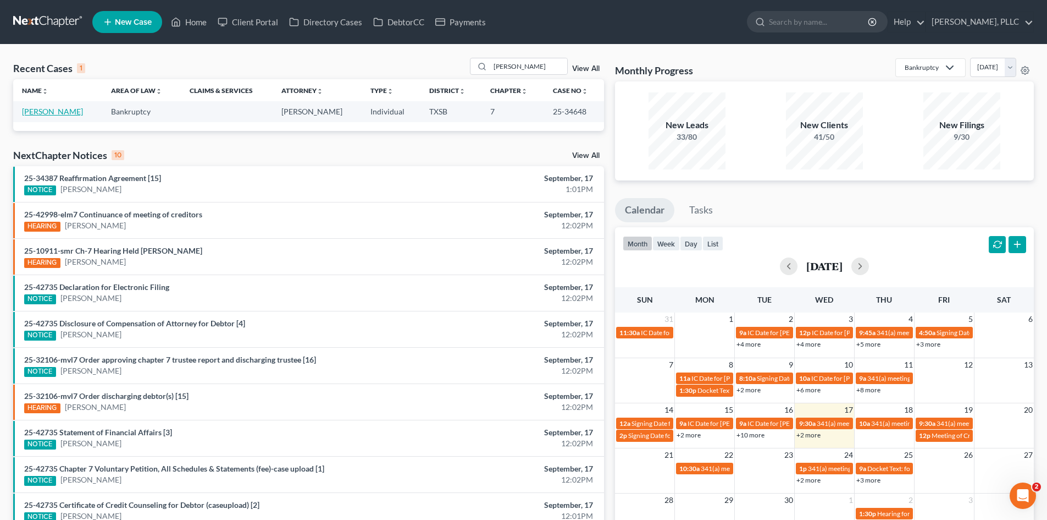
click at [42, 115] on link "Cason, Marcus" at bounding box center [52, 111] width 61 height 9
select select "4"
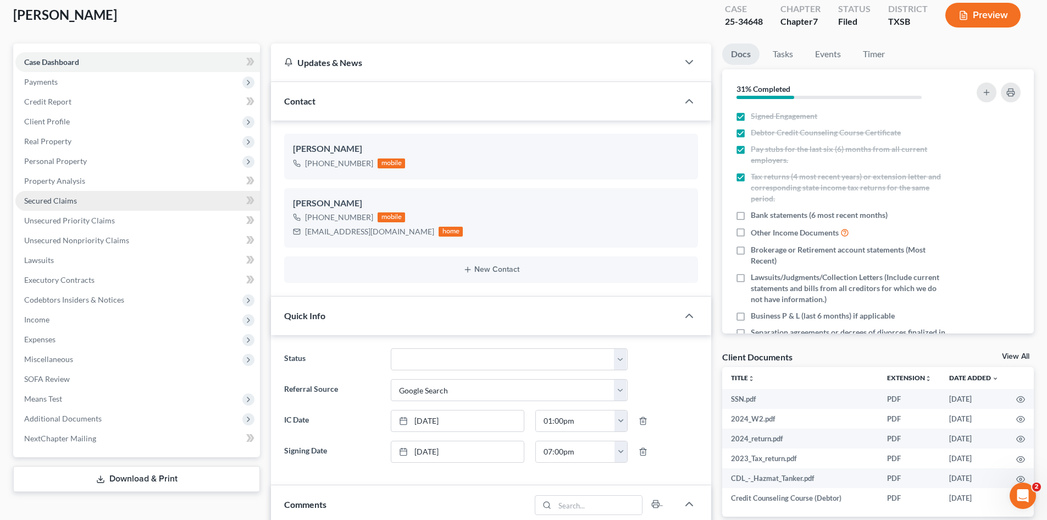
scroll to position [110, 0]
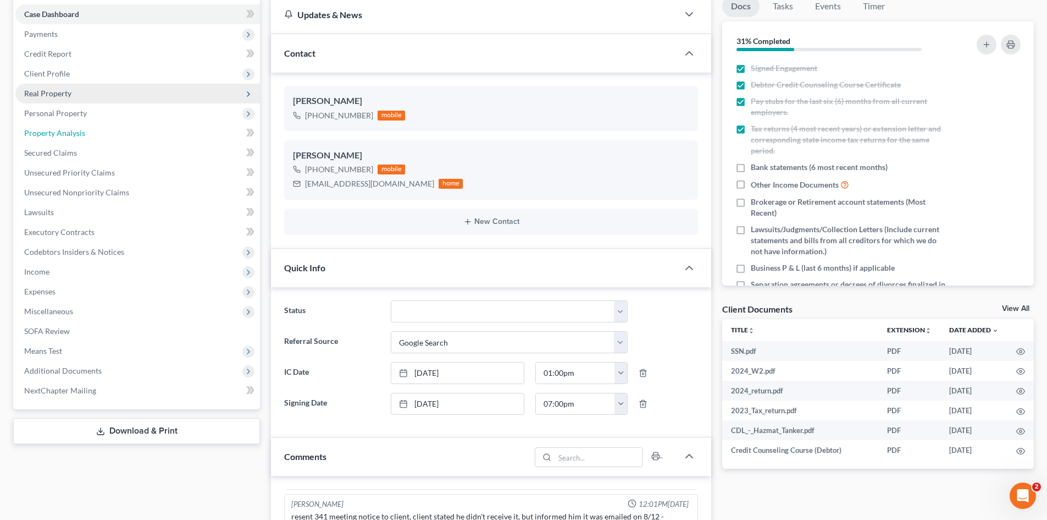
click at [91, 127] on link "Property Analysis" at bounding box center [137, 133] width 245 height 20
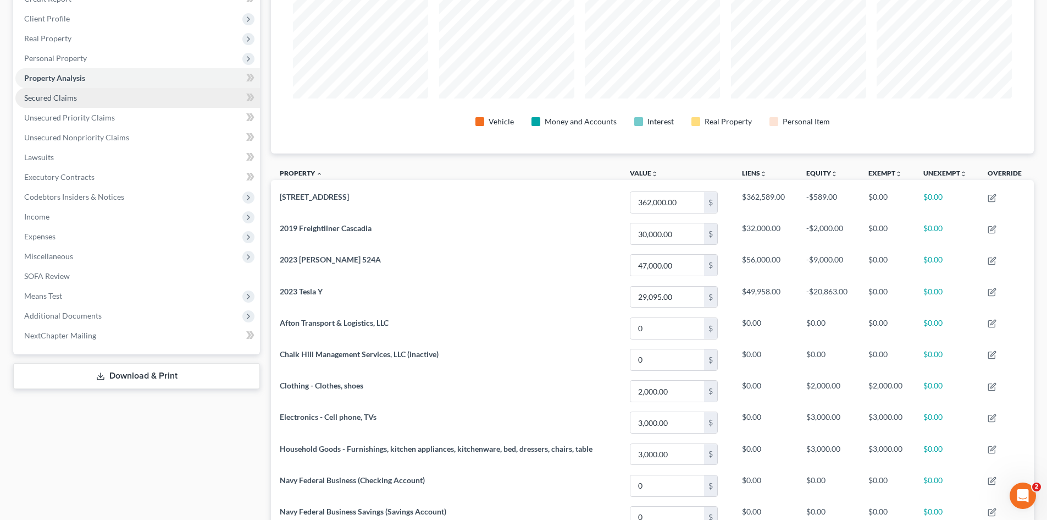
click at [64, 89] on link "Secured Claims" at bounding box center [137, 98] width 245 height 20
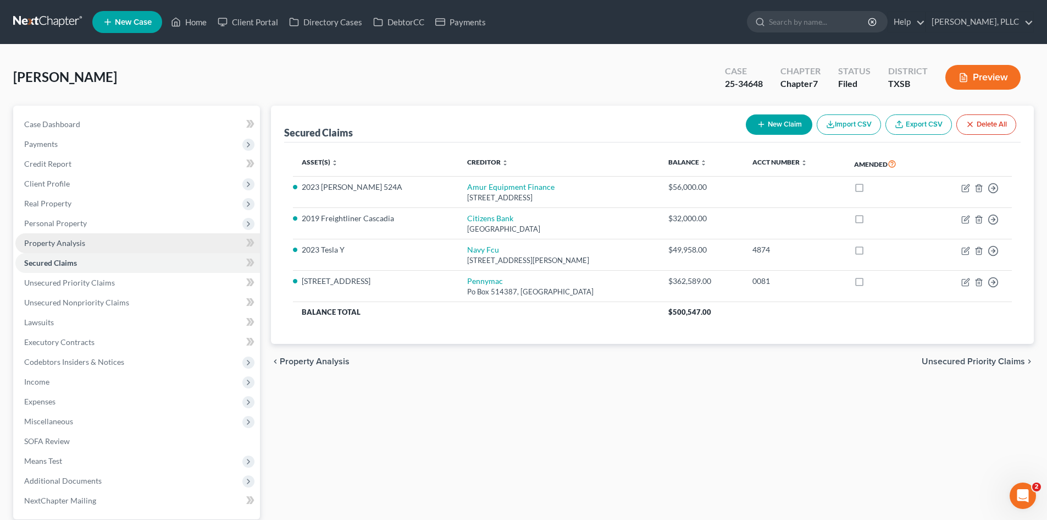
click at [64, 242] on span "Property Analysis" at bounding box center [54, 242] width 61 height 9
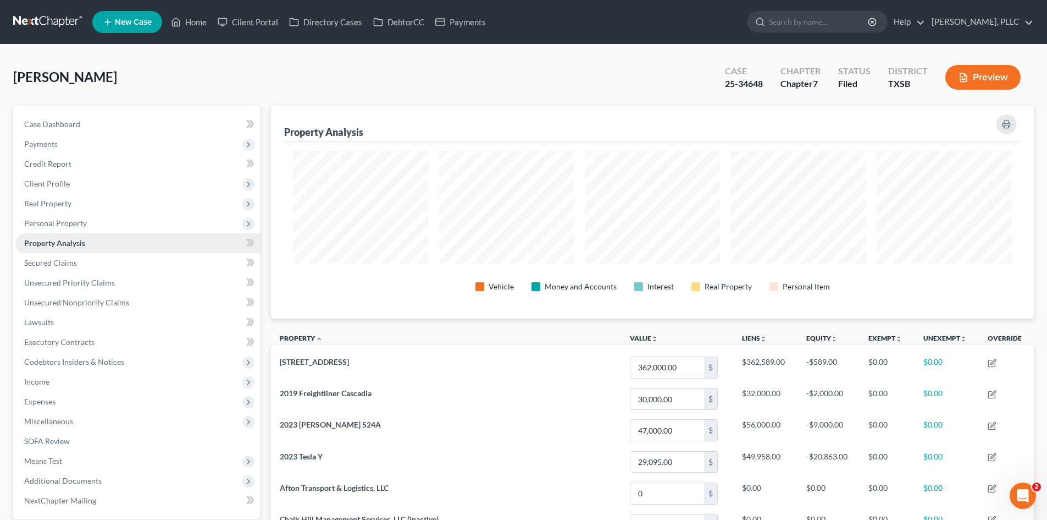
scroll to position [213, 763]
click at [74, 222] on span "Personal Property" at bounding box center [55, 222] width 63 height 9
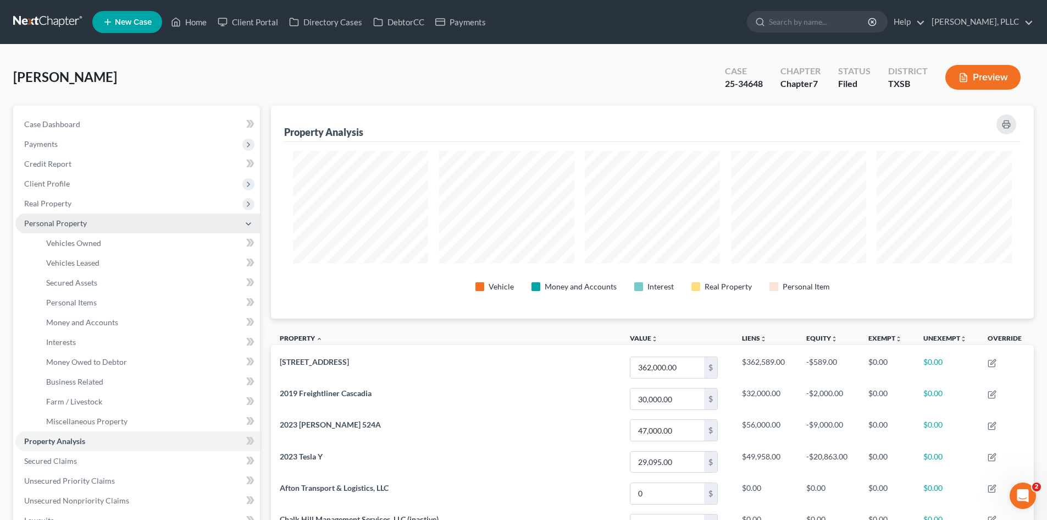
click at [57, 215] on span "Personal Property" at bounding box center [137, 223] width 245 height 20
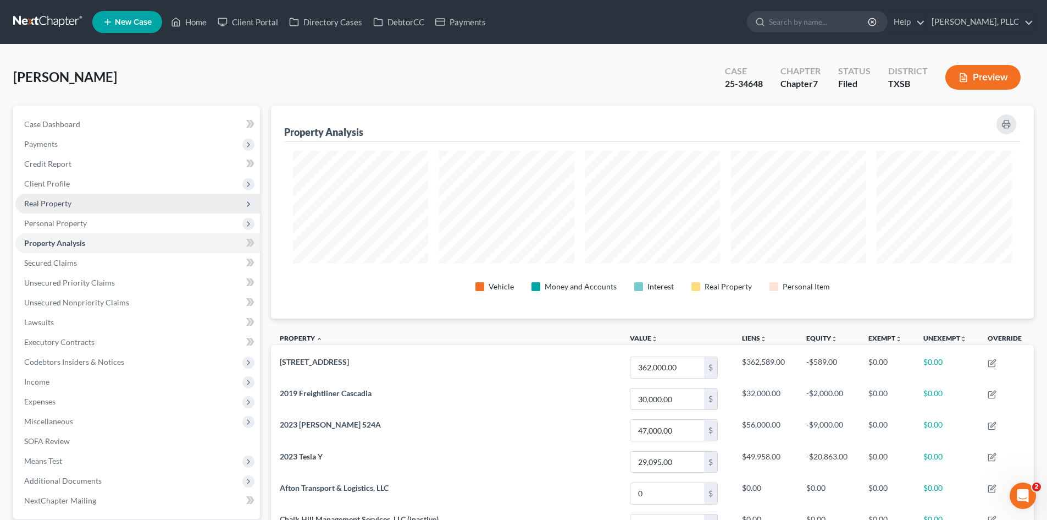
click at [57, 204] on span "Real Property" at bounding box center [47, 202] width 47 height 9
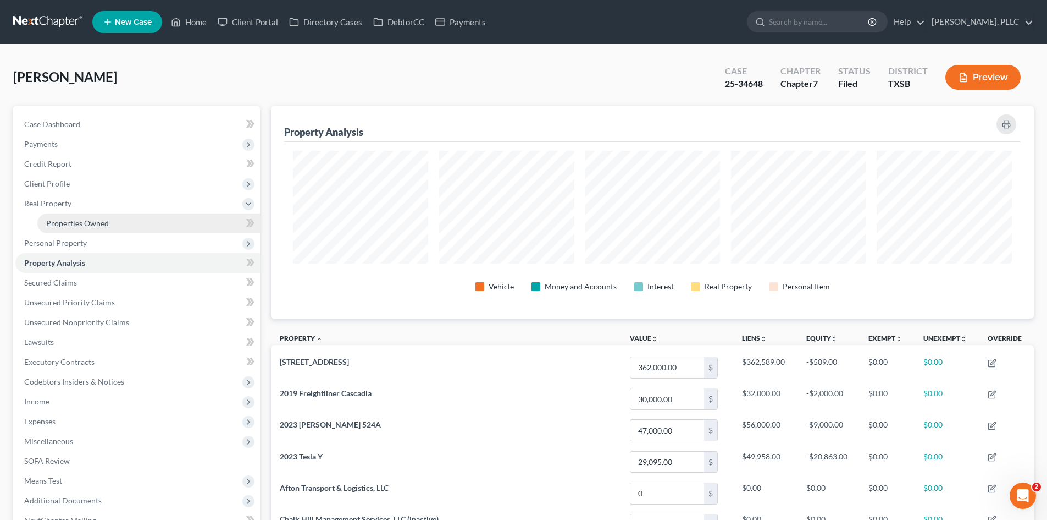
click at [118, 215] on link "Properties Owned" at bounding box center [148, 223] width 223 height 20
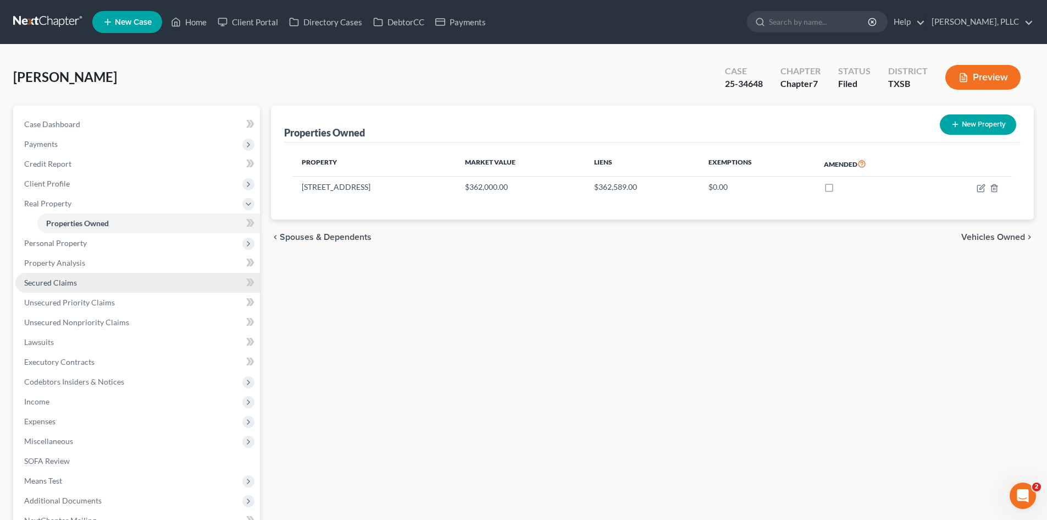
click at [75, 283] on span "Secured Claims" at bounding box center [50, 282] width 53 height 9
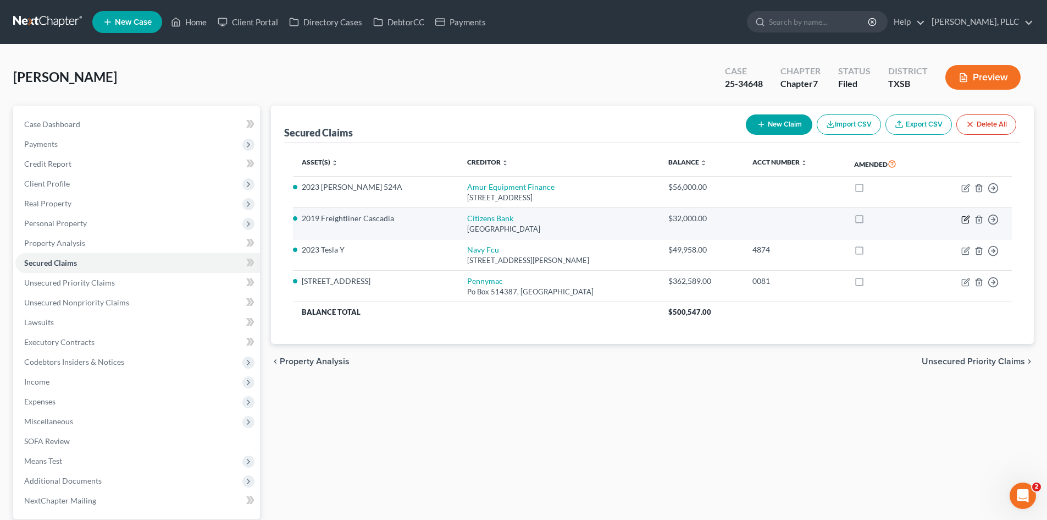
click at [964, 222] on icon "button" at bounding box center [965, 219] width 9 height 9
select select "41"
select select "2"
select select "0"
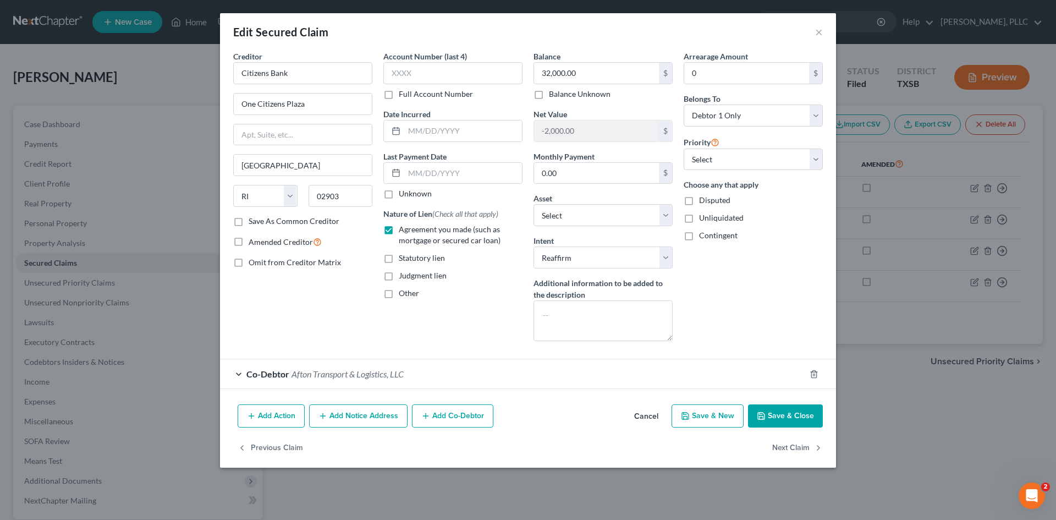
click at [814, 32] on div "Edit Secured Claim ×" at bounding box center [528, 31] width 616 height 37
click at [821, 33] on button "×" at bounding box center [819, 31] width 8 height 13
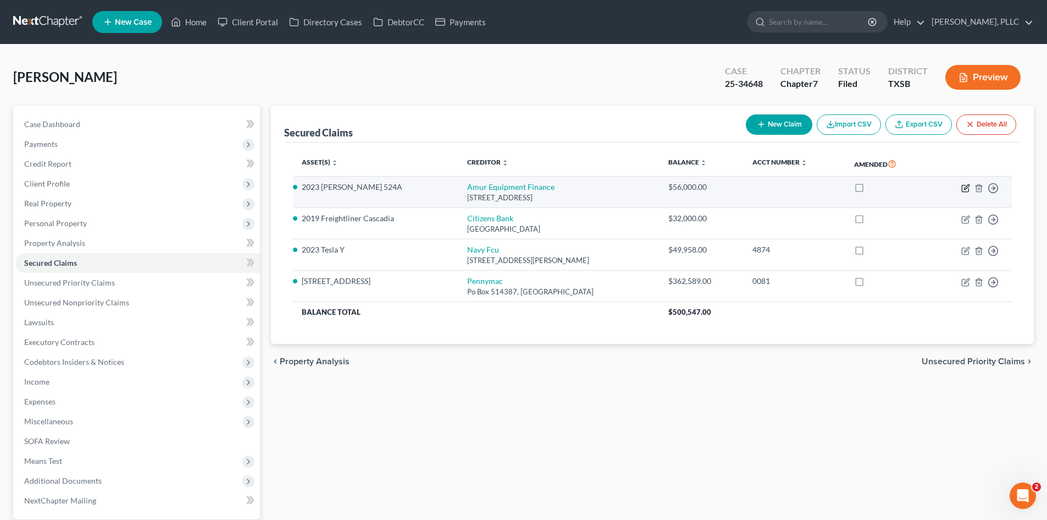
click at [963, 184] on icon "button" at bounding box center [965, 188] width 9 height 9
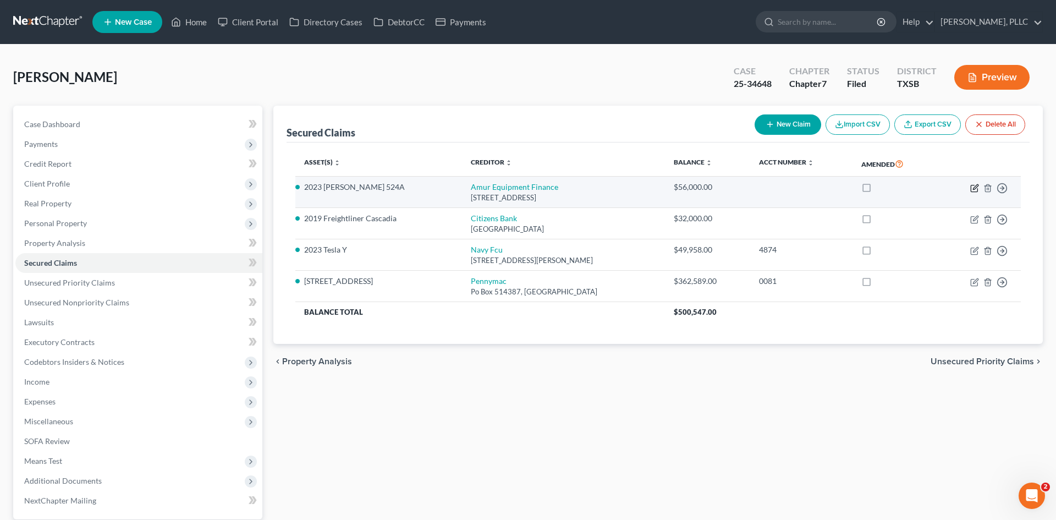
select select "30"
select select "11"
select select "2"
select select "0"
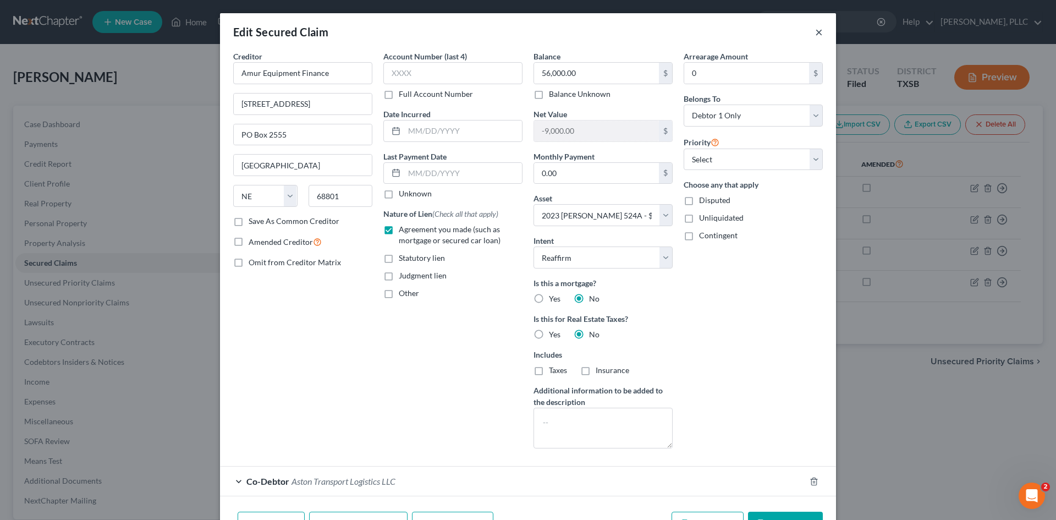
click at [815, 34] on button "×" at bounding box center [819, 31] width 8 height 13
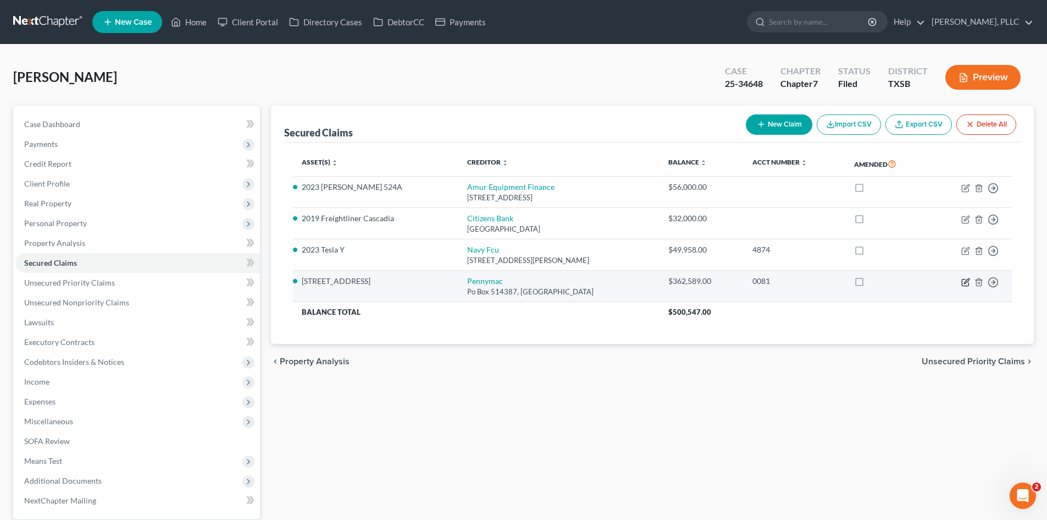
click at [964, 283] on icon "button" at bounding box center [965, 282] width 9 height 9
select select "4"
select select "9"
select select "2"
select select "0"
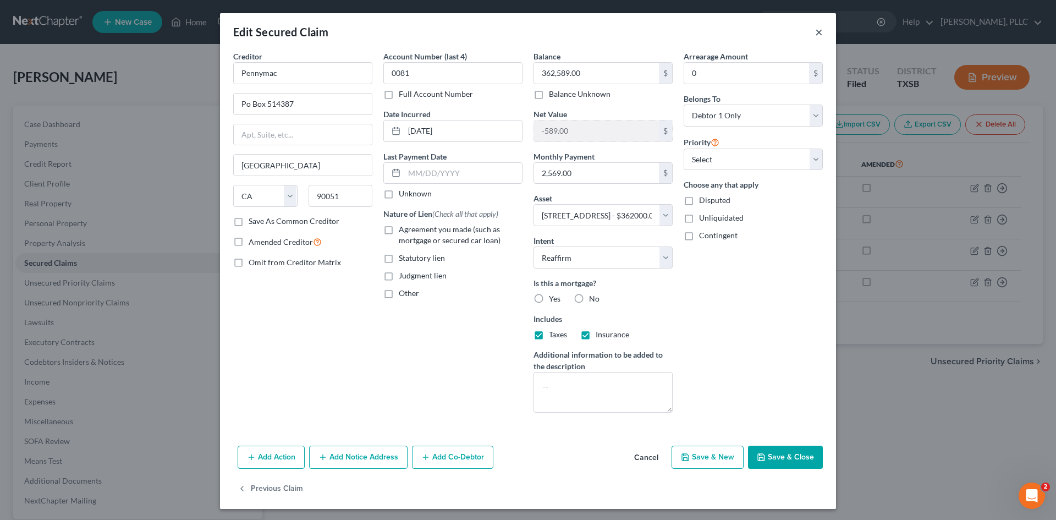
click at [815, 31] on button "×" at bounding box center [819, 31] width 8 height 13
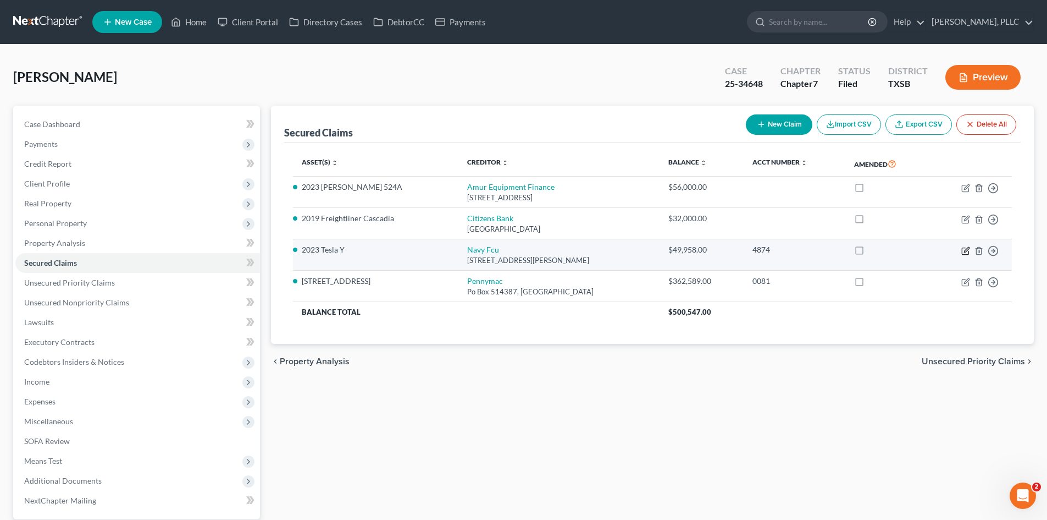
click at [963, 251] on icon "button" at bounding box center [965, 250] width 7 height 7
select select "48"
select select "2"
select select "0"
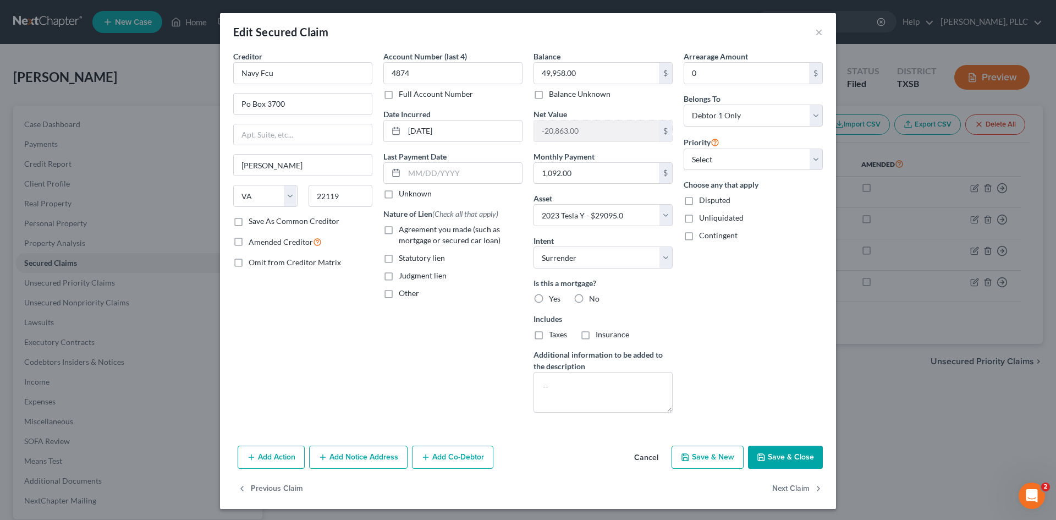
click at [819, 29] on div "Edit Secured Claim ×" at bounding box center [528, 31] width 616 height 37
click at [815, 35] on button "×" at bounding box center [819, 31] width 8 height 13
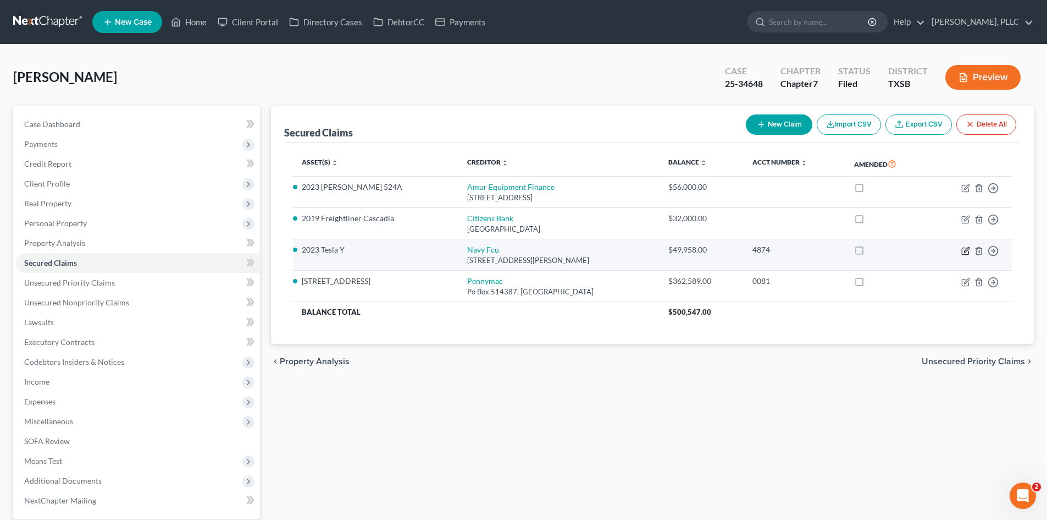
click at [962, 252] on icon "button" at bounding box center [965, 250] width 7 height 7
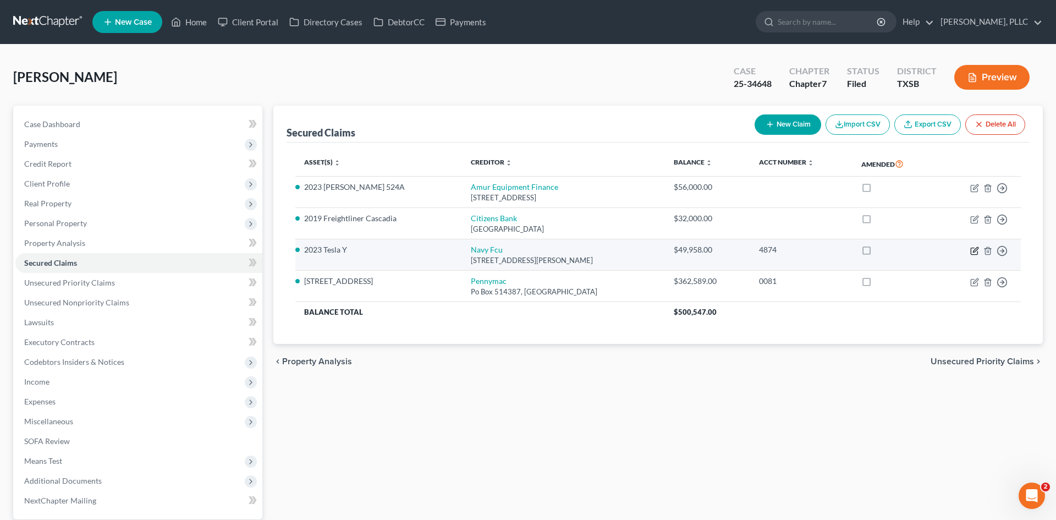
select select "48"
select select "2"
select select "0"
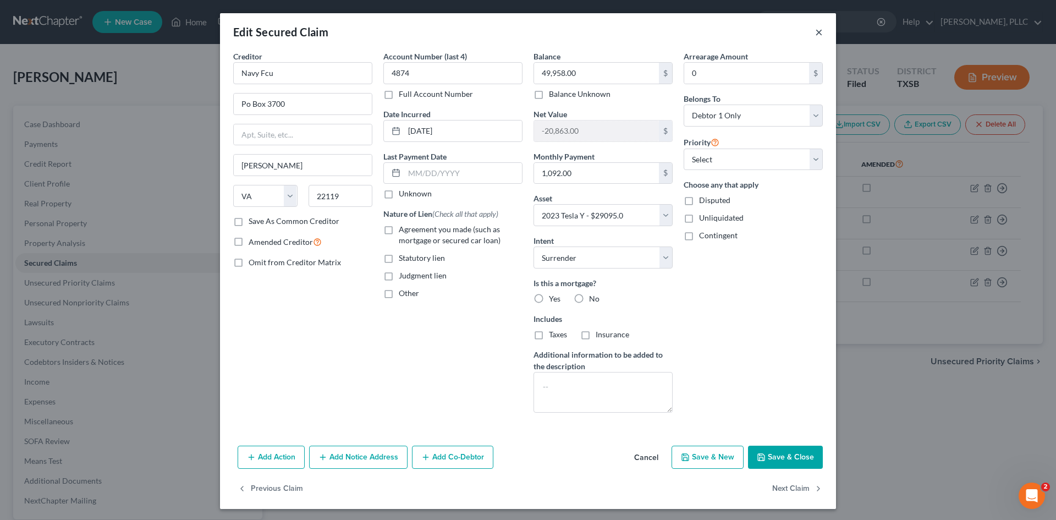
click at [815, 34] on button "×" at bounding box center [819, 31] width 8 height 13
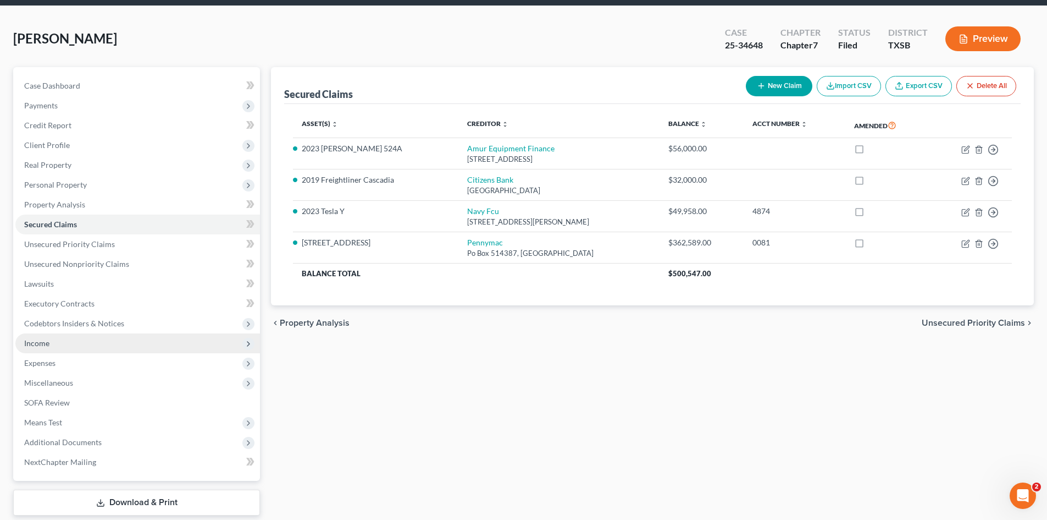
scroll to position [76, 0]
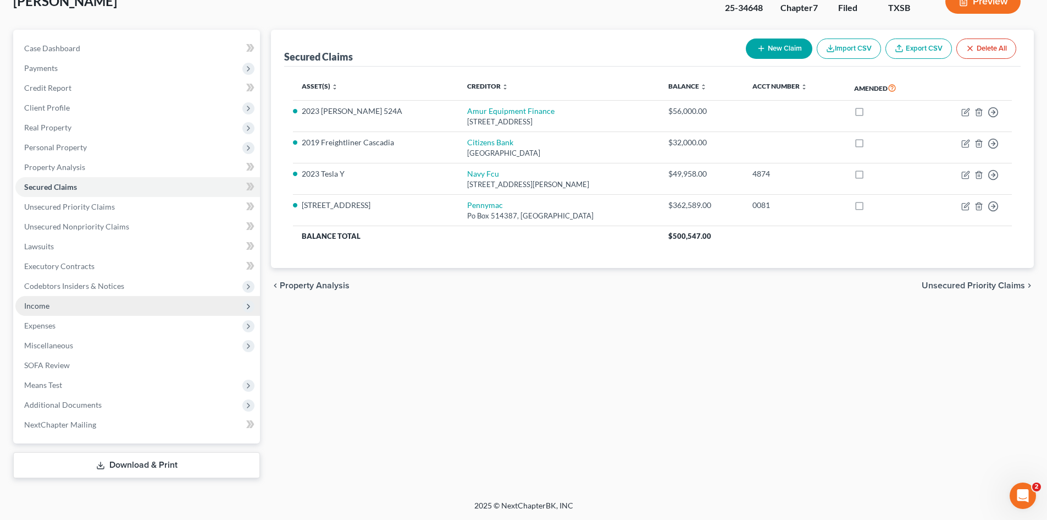
click at [80, 305] on span "Income" at bounding box center [137, 306] width 245 height 20
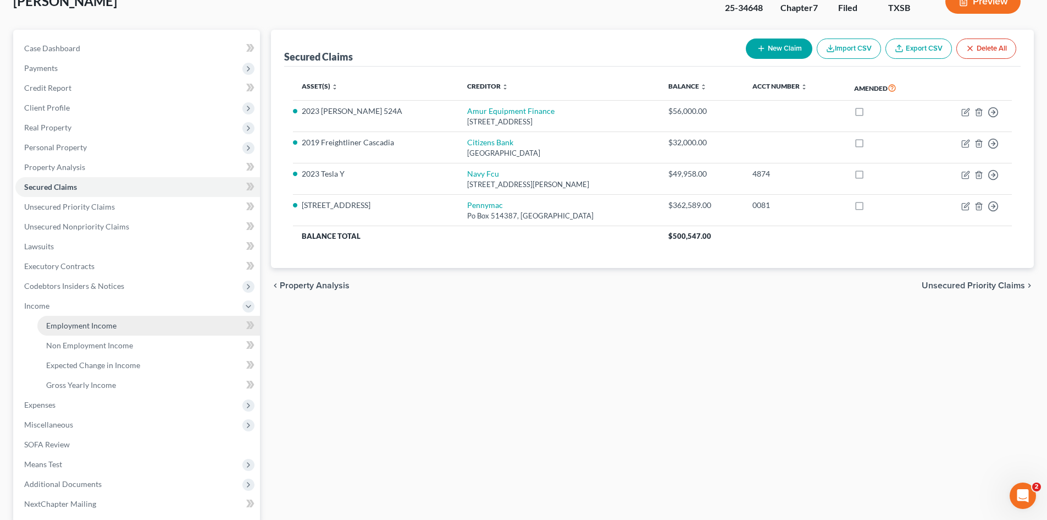
click at [99, 319] on link "Employment Income" at bounding box center [148, 326] width 223 height 20
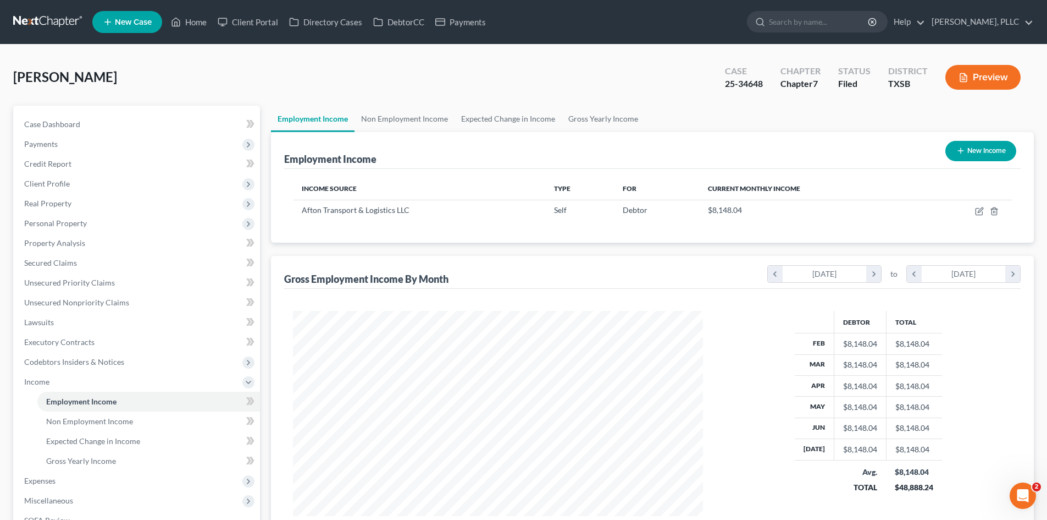
scroll to position [155, 0]
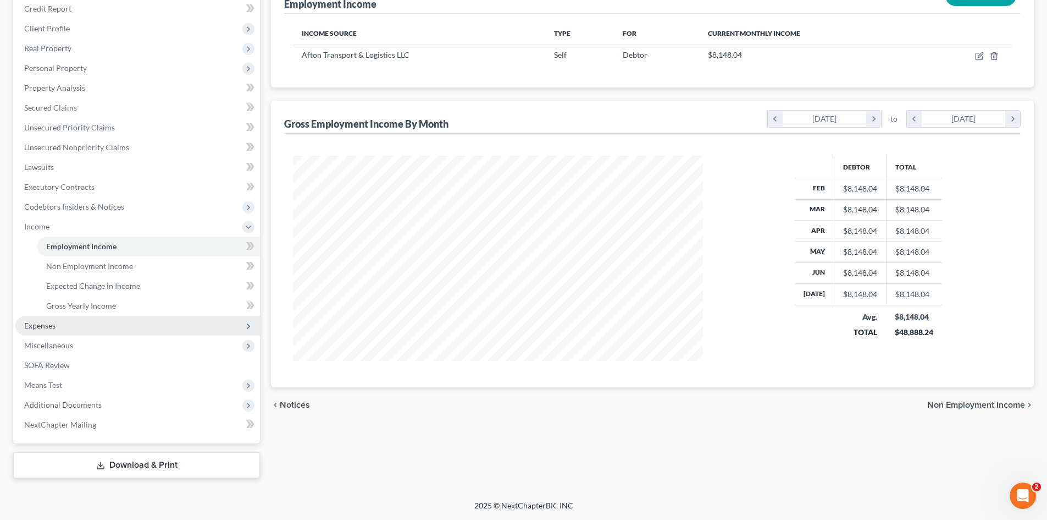
click at [106, 327] on span "Expenses" at bounding box center [137, 326] width 245 height 20
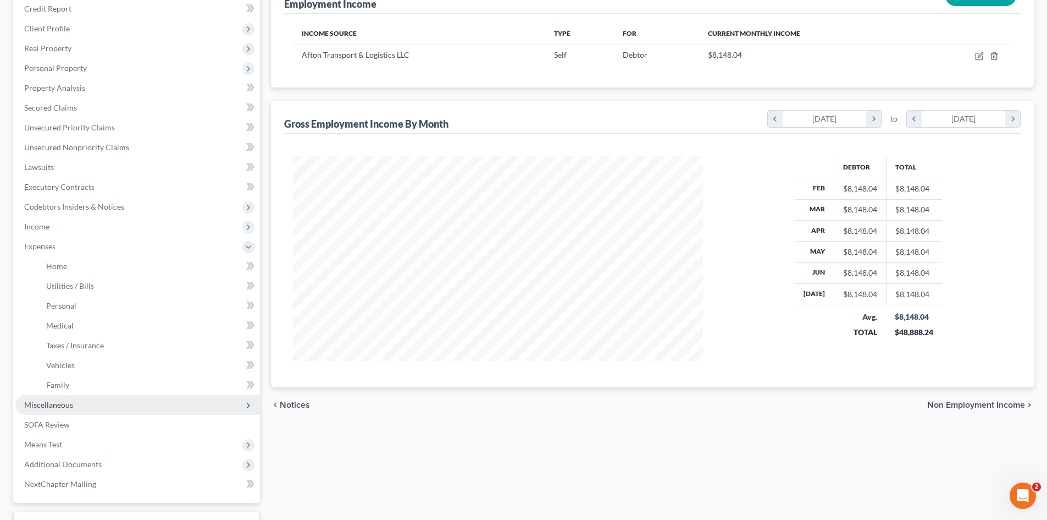
click at [64, 409] on span "Miscellaneous" at bounding box center [137, 405] width 245 height 20
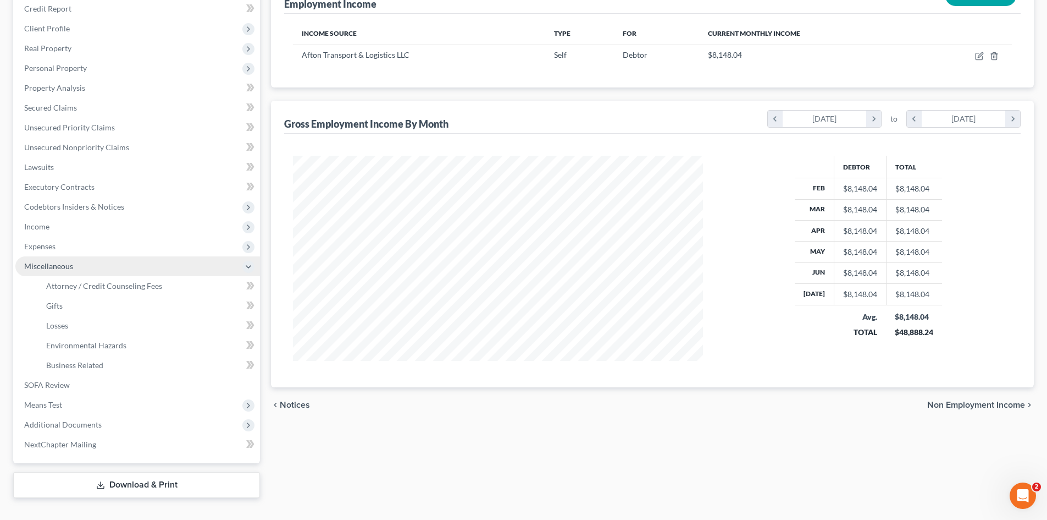
click at [157, 266] on span "Miscellaneous" at bounding box center [137, 266] width 245 height 20
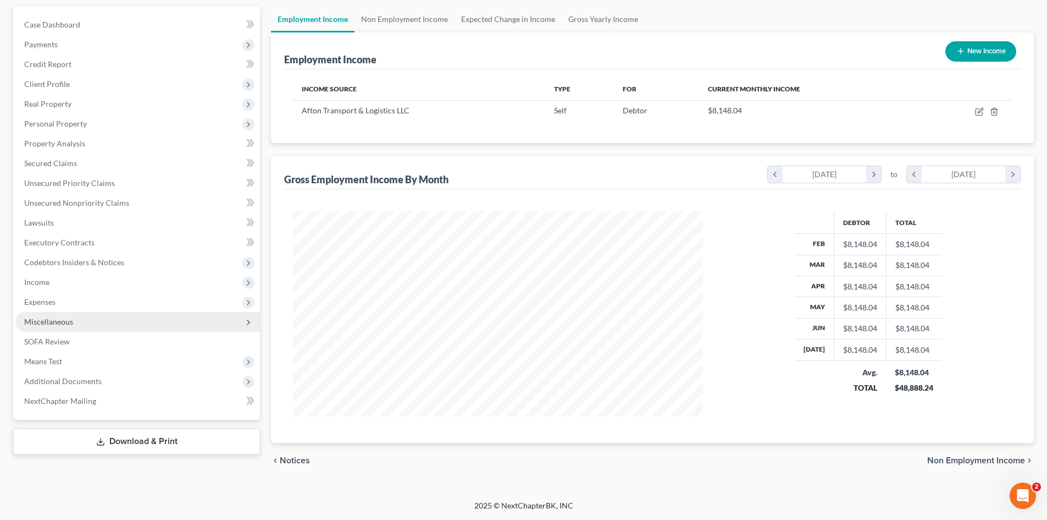
scroll to position [100, 0]
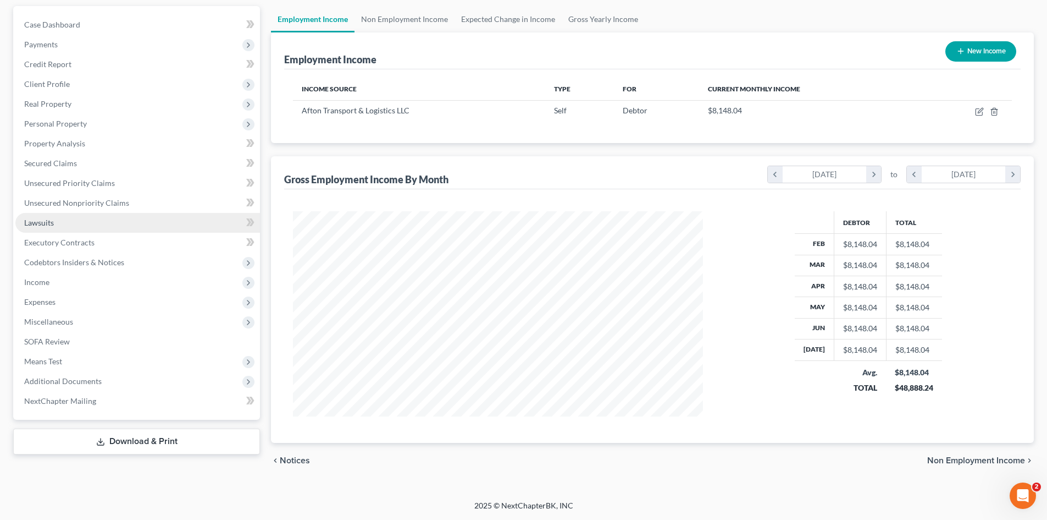
click at [110, 223] on link "Lawsuits" at bounding box center [137, 223] width 245 height 20
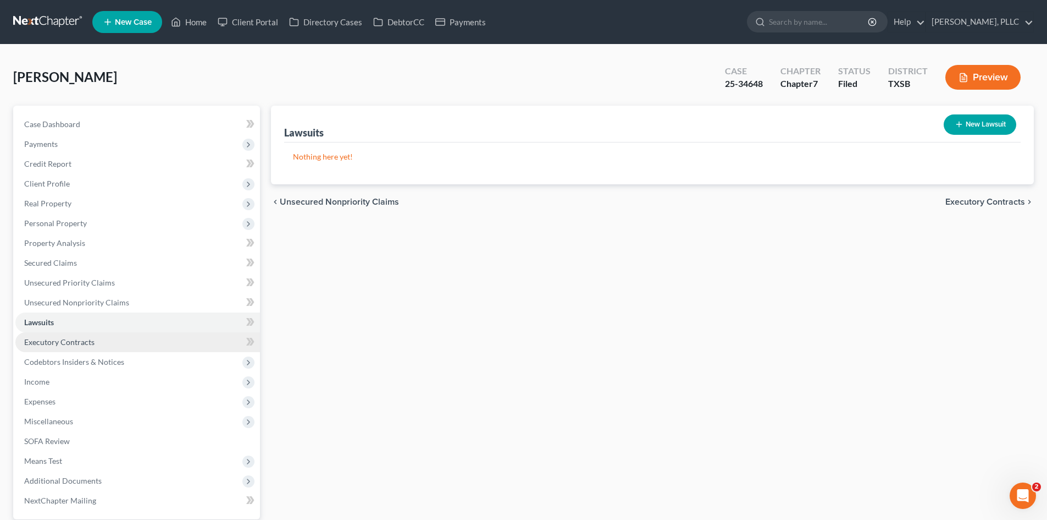
click at [133, 344] on link "Executory Contracts" at bounding box center [137, 342] width 245 height 20
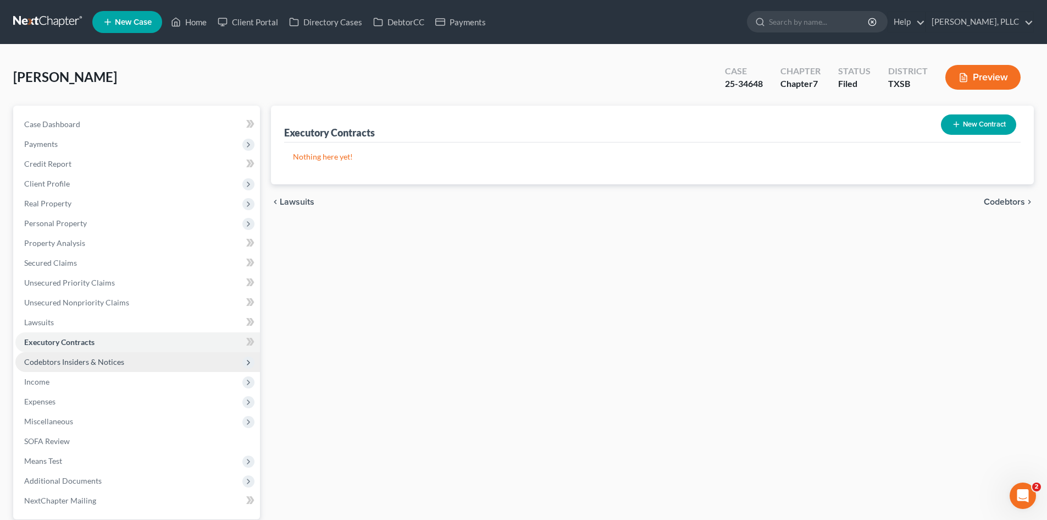
click at [149, 364] on span "Codebtors Insiders & Notices" at bounding box center [137, 362] width 245 height 20
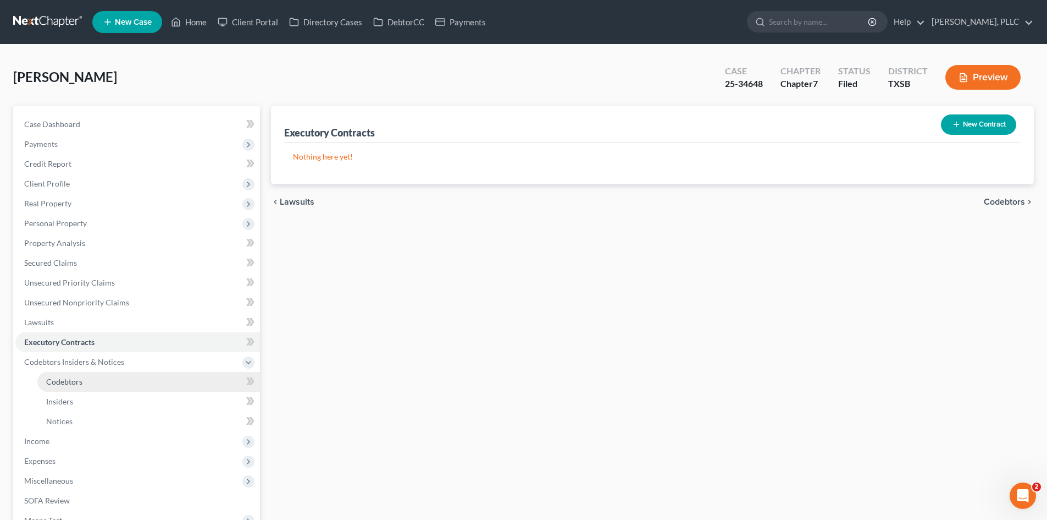
click at [145, 377] on link "Codebtors" at bounding box center [148, 382] width 223 height 20
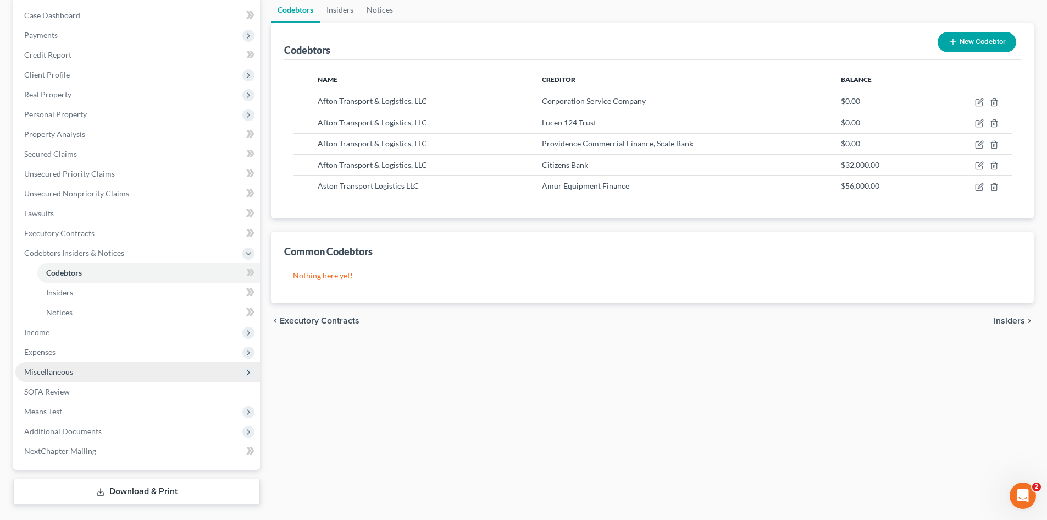
scroll to position [110, 0]
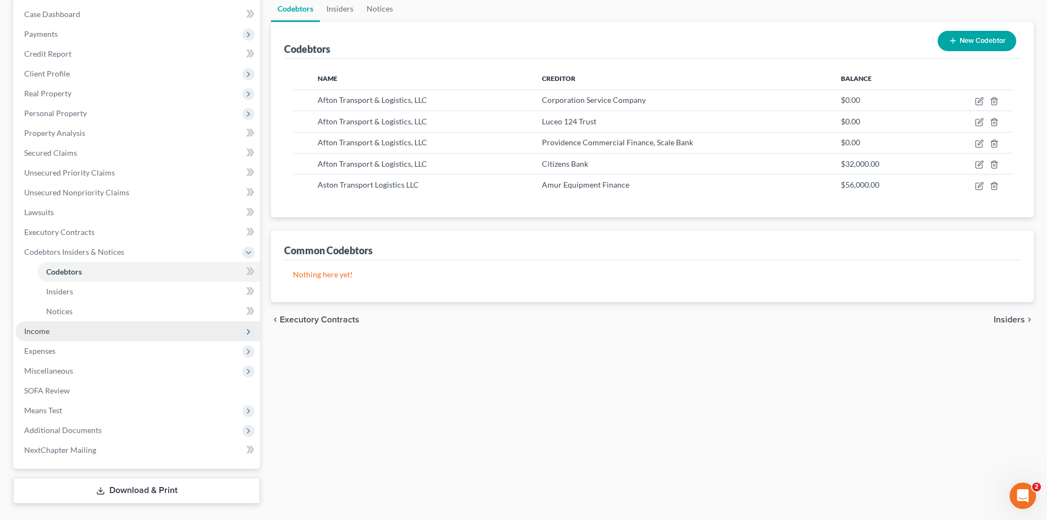
click at [95, 325] on span "Income" at bounding box center [137, 331] width 245 height 20
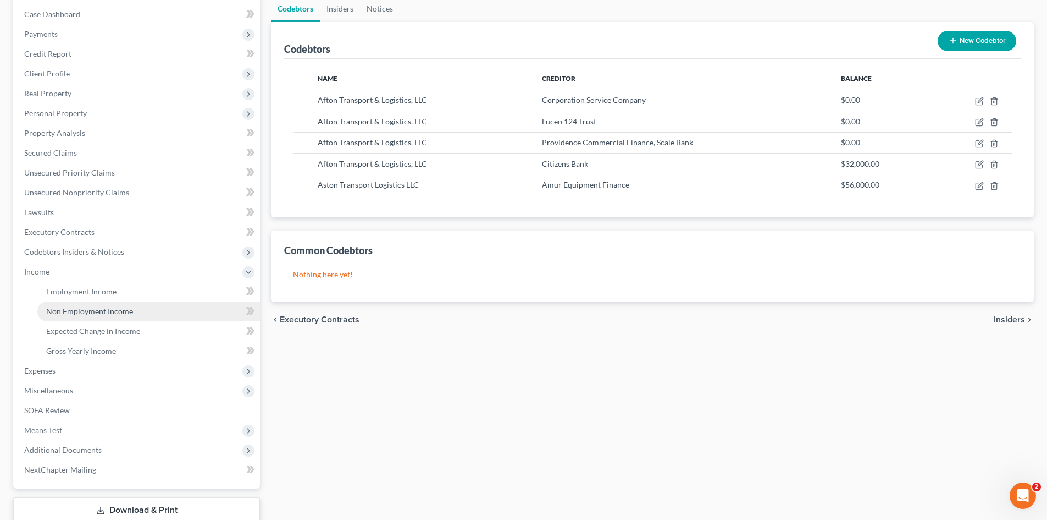
click at [104, 306] on span "Non Employment Income" at bounding box center [89, 310] width 87 height 9
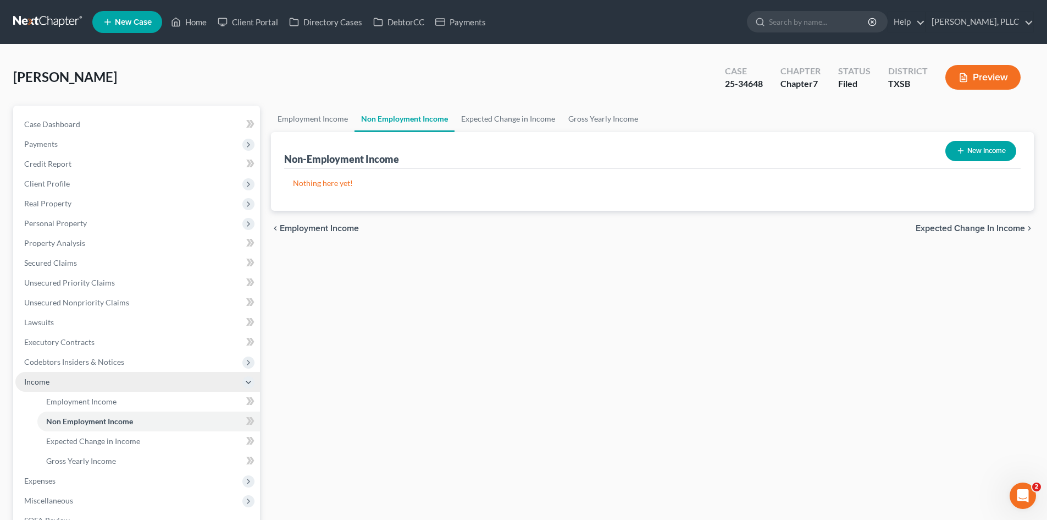
click at [130, 372] on span "Income" at bounding box center [137, 382] width 245 height 20
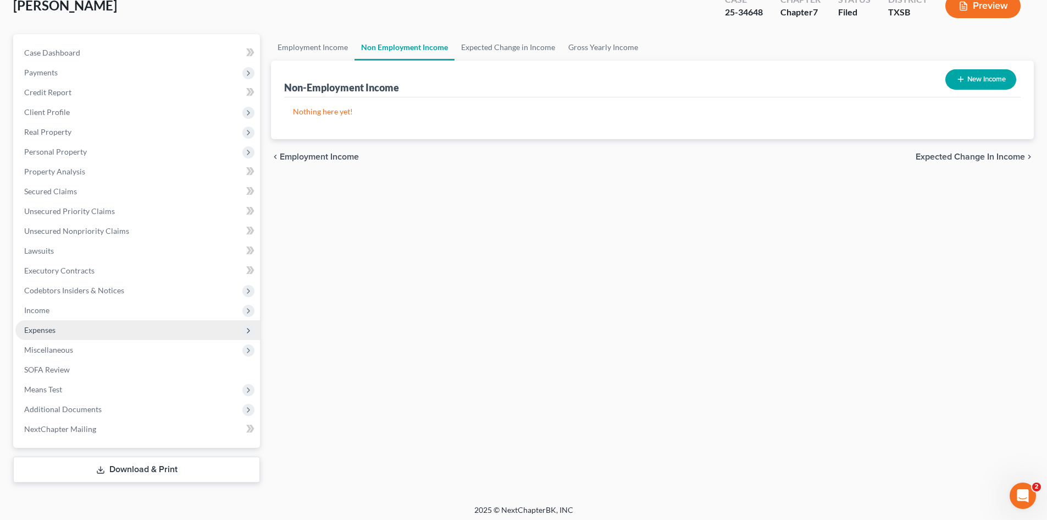
scroll to position [76, 0]
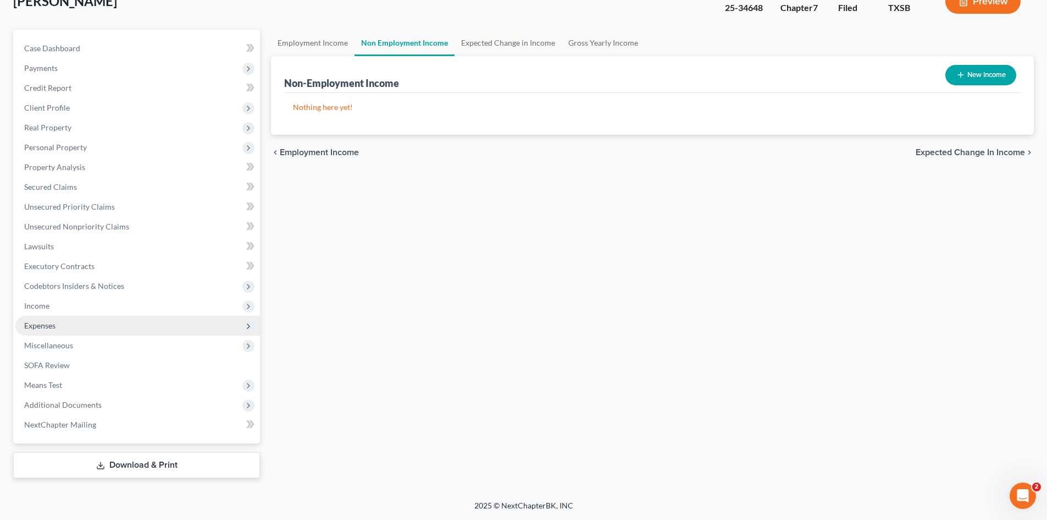
click at [102, 328] on span "Expenses" at bounding box center [137, 326] width 245 height 20
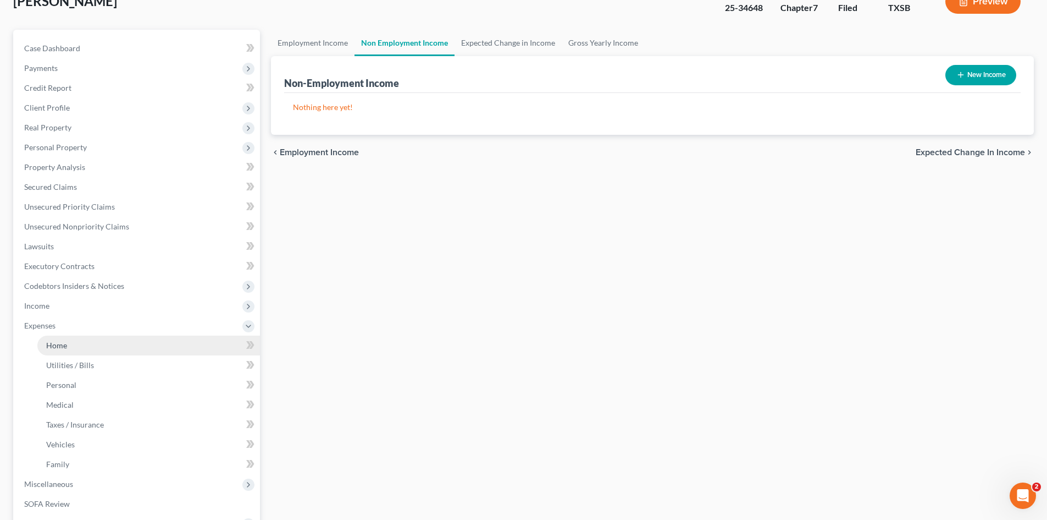
click at [104, 341] on link "Home" at bounding box center [148, 345] width 223 height 20
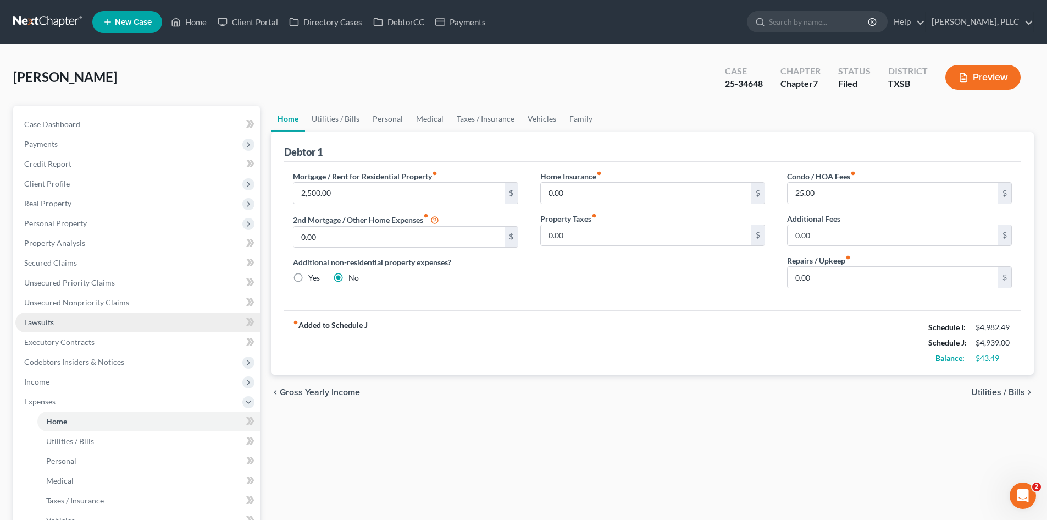
click at [99, 320] on link "Lawsuits" at bounding box center [137, 322] width 245 height 20
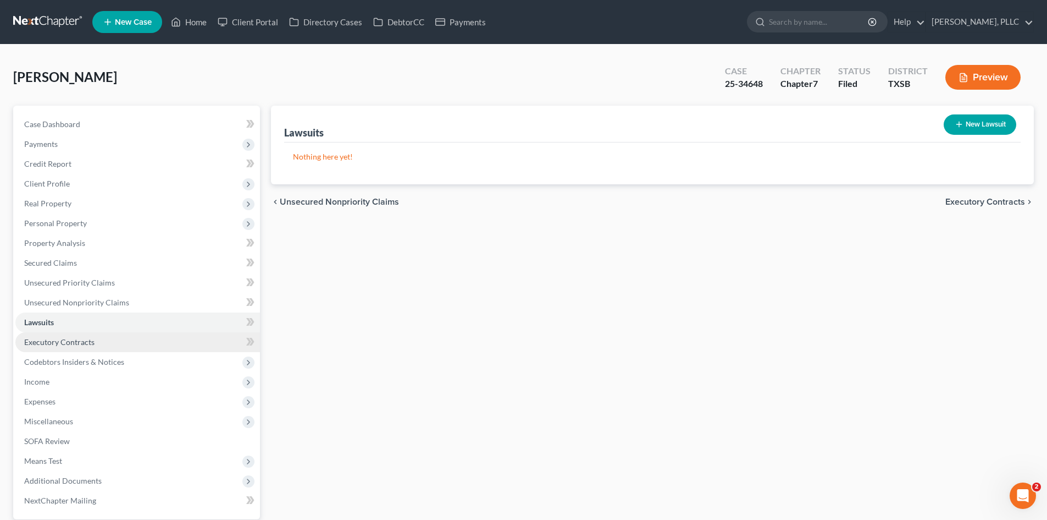
click at [99, 339] on link "Executory Contracts" at bounding box center [137, 342] width 245 height 20
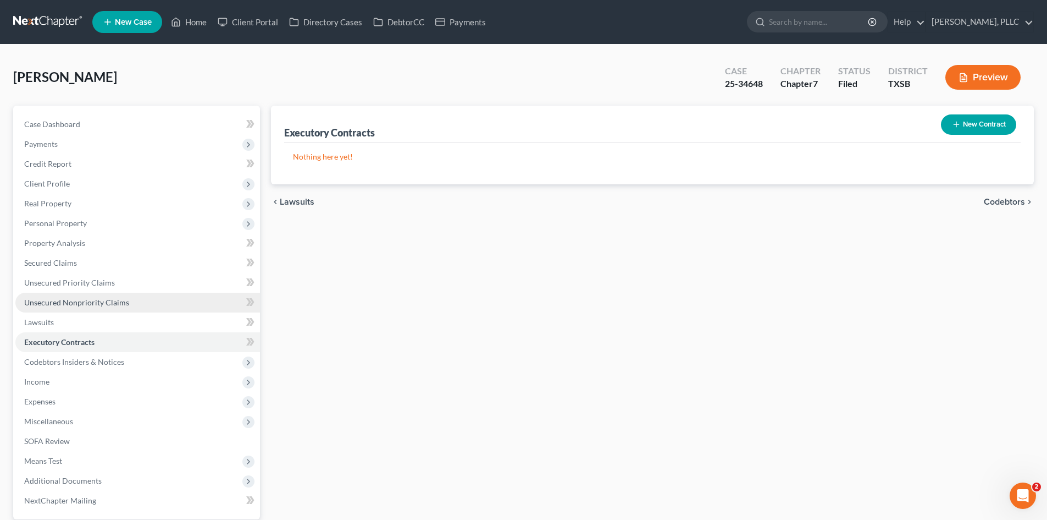
click at [65, 305] on span "Unsecured Nonpriority Claims" at bounding box center [76, 301] width 105 height 9
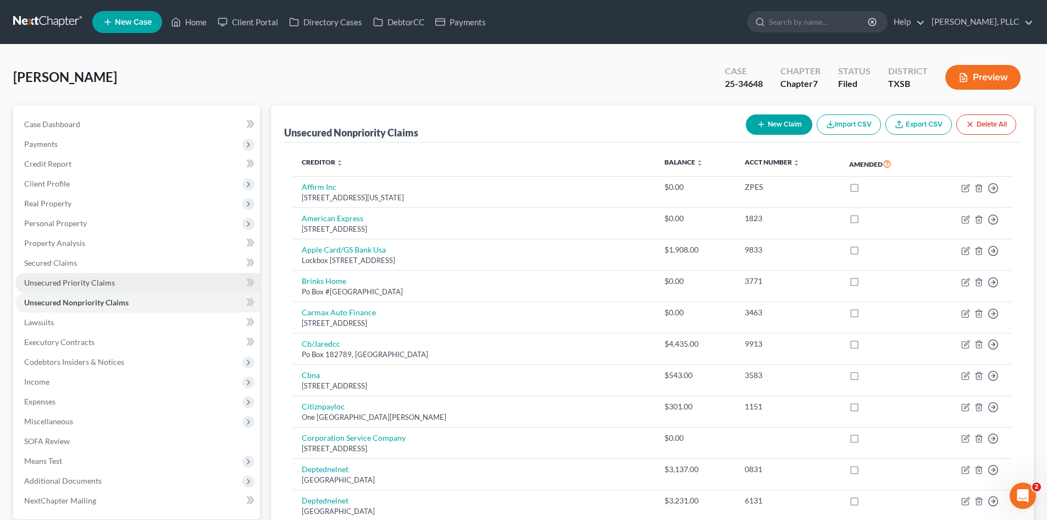
click at [96, 274] on link "Unsecured Priority Claims" at bounding box center [137, 283] width 245 height 20
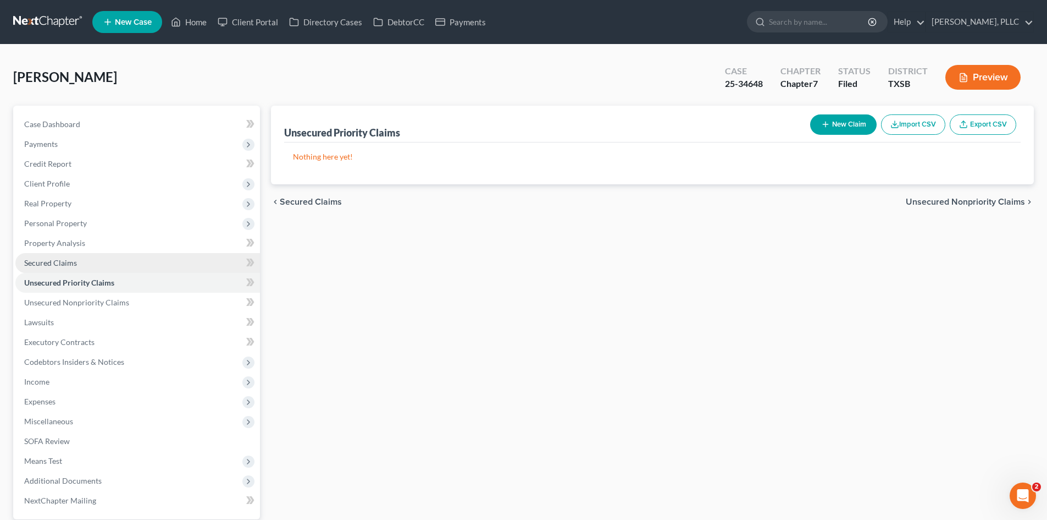
click at [107, 263] on link "Secured Claims" at bounding box center [137, 263] width 245 height 20
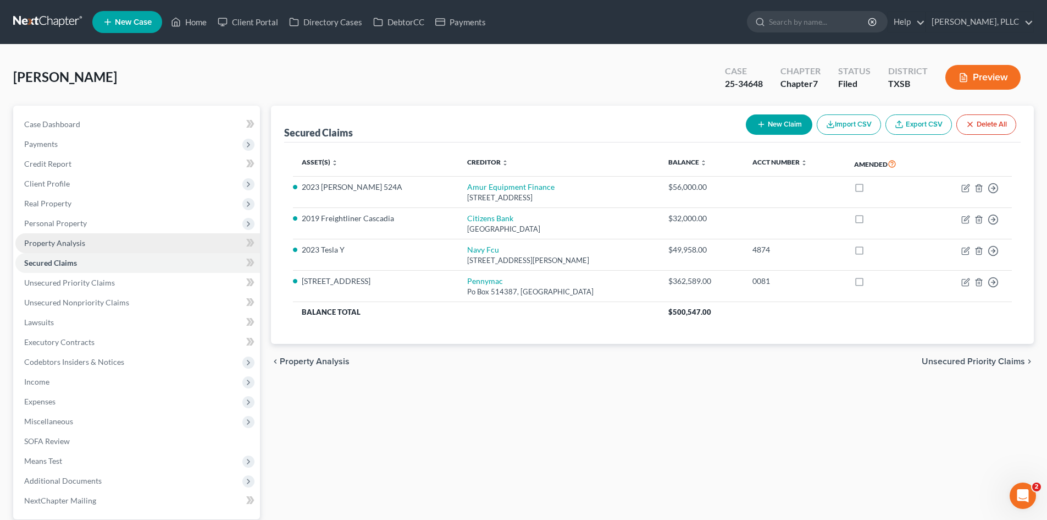
click at [119, 234] on link "Property Analysis" at bounding box center [137, 243] width 245 height 20
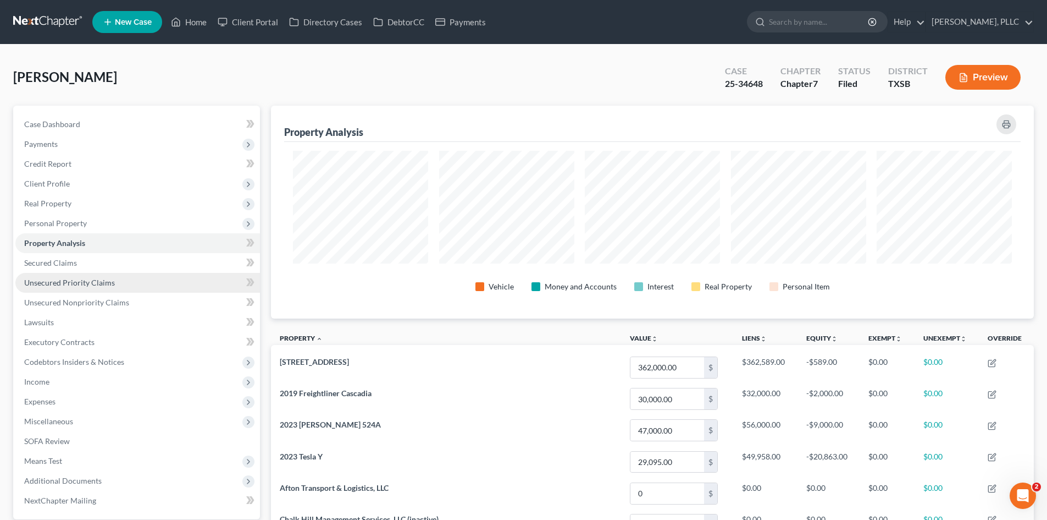
scroll to position [213, 763]
click at [72, 283] on span "Unsecured Priority Claims" at bounding box center [69, 282] width 91 height 9
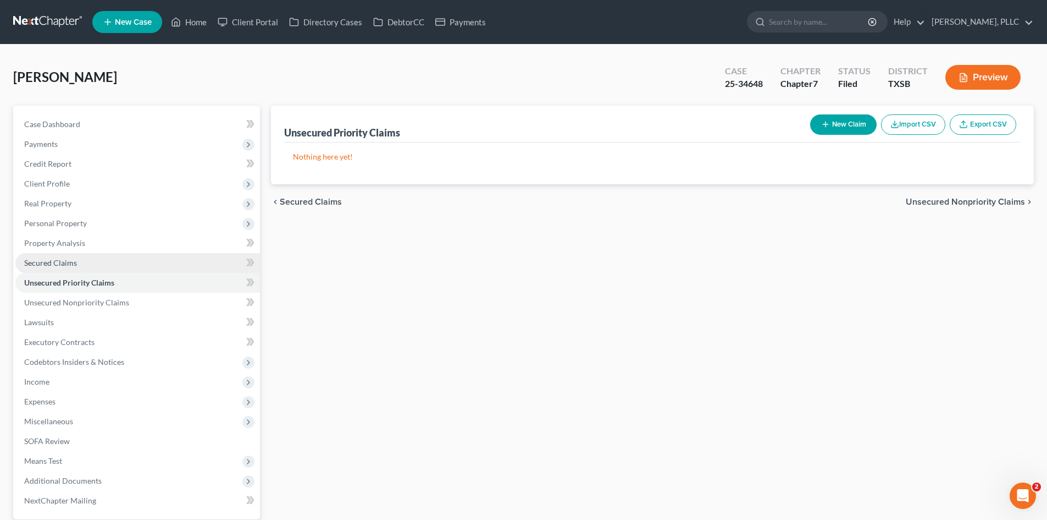
click at [82, 260] on link "Secured Claims" at bounding box center [137, 263] width 245 height 20
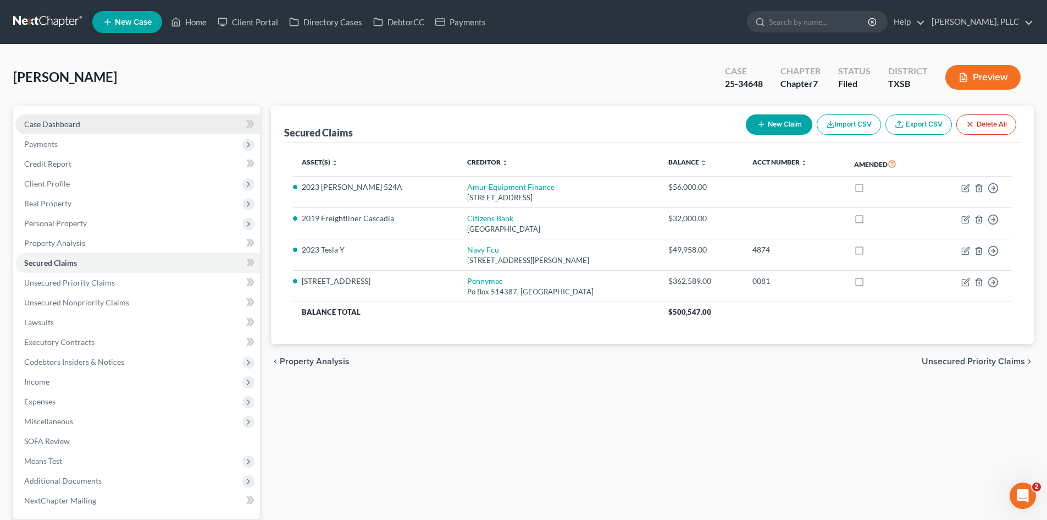
click at [136, 127] on link "Case Dashboard" at bounding box center [137, 124] width 245 height 20
select select "4"
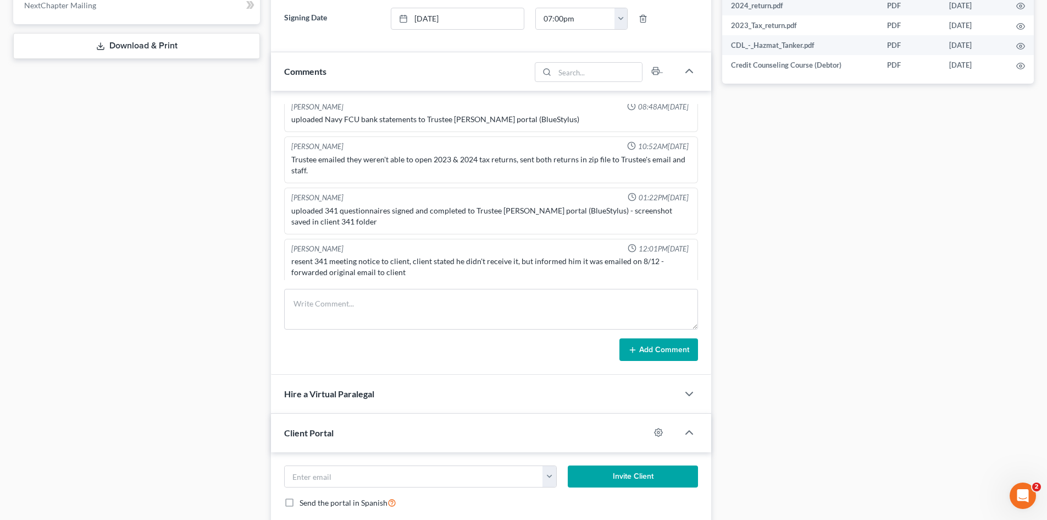
scroll to position [1094, 0]
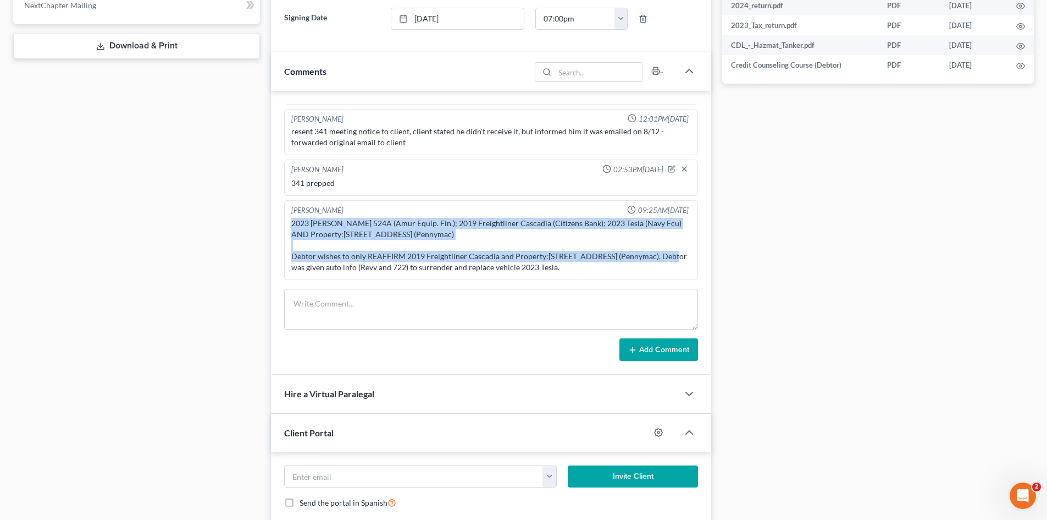
drag, startPoint x: 675, startPoint y: 259, endPoint x: 291, endPoint y: 219, distance: 386.4
click at [291, 219] on div "2023 Benson 524A (Amur Equip. Fin.); 2019 Freightliner Cascadia (Citizens Bank)…" at bounding box center [491, 244] width 404 height 59
drag, startPoint x: 574, startPoint y: 269, endPoint x: 283, endPoint y: 217, distance: 295.9
click at [283, 217] on div "Janiscia Jackson 08:42AM, 07/31/2025 resent portal to client with the following…" at bounding box center [491, 233] width 440 height 284
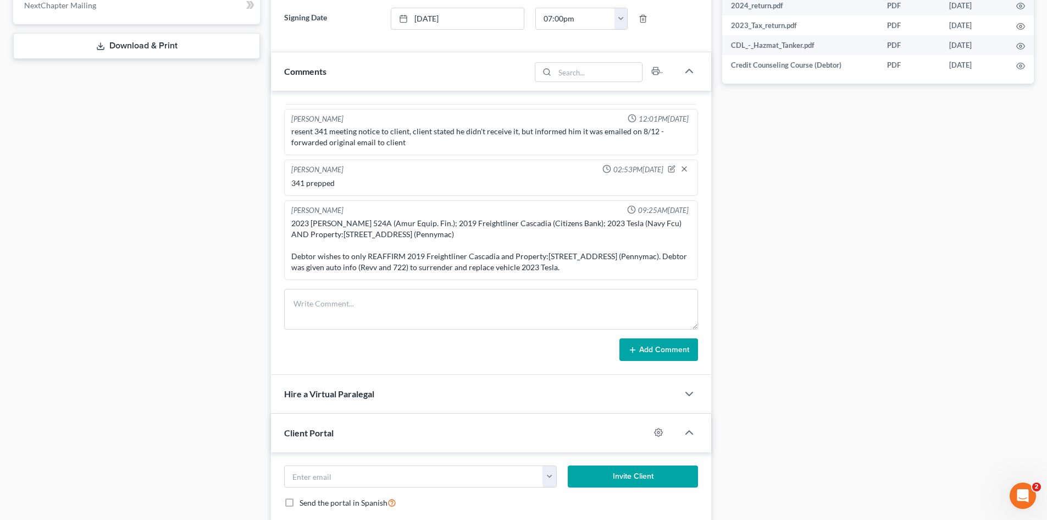
click at [822, 236] on div "Docs Tasks Events Timer 31% Completed Nothing here yet! Signed Engagement Debto…" at bounding box center [878, 133] width 323 height 1045
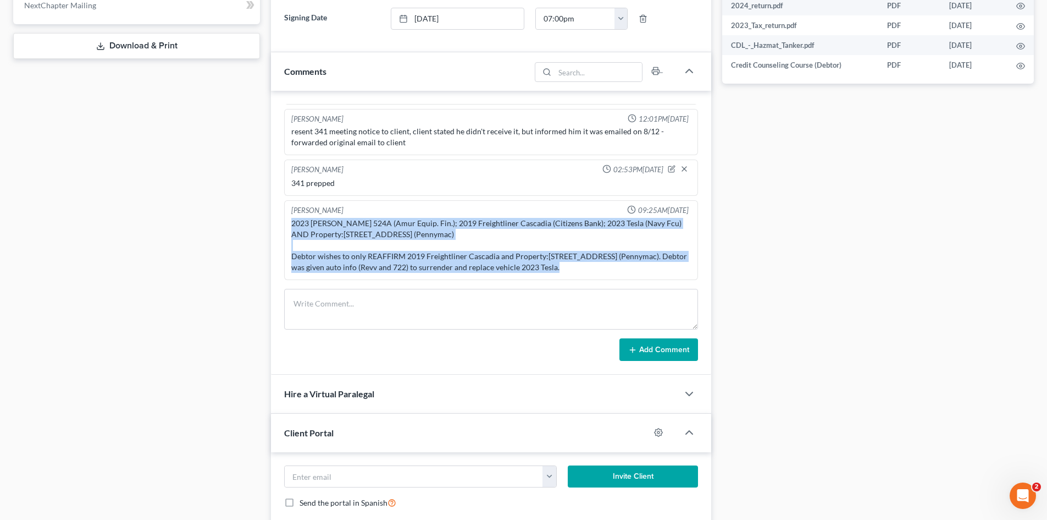
drag, startPoint x: 286, startPoint y: 220, endPoint x: 654, endPoint y: 285, distance: 373.5
click at [654, 285] on div "Janiscia Jackson 08:42AM, 07/31/2025 resent portal to client with the following…" at bounding box center [491, 233] width 440 height 284
click at [631, 267] on div "2023 Benson 524A (Amur Equip. Fin.); 2019 Freightliner Cascadia (Citizens Bank)…" at bounding box center [491, 245] width 400 height 55
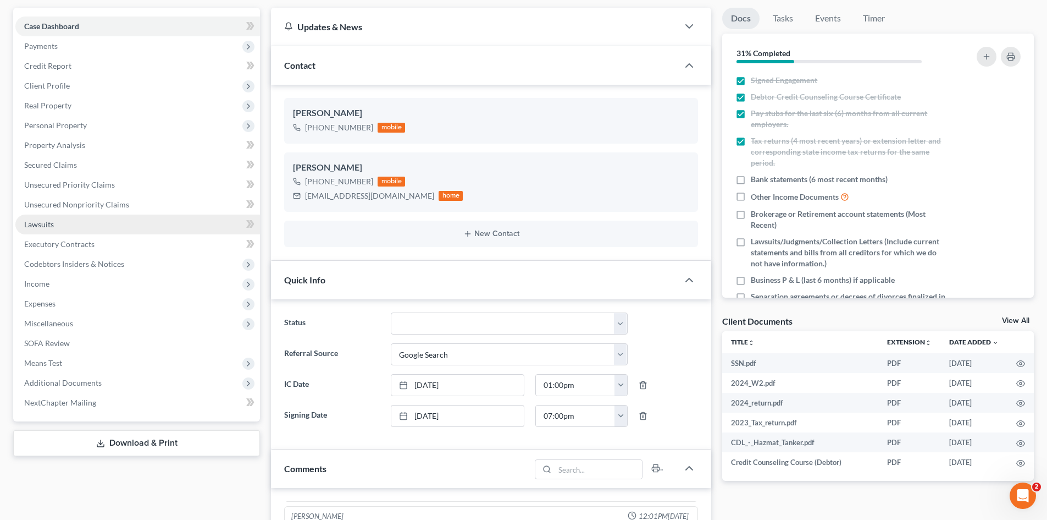
scroll to position [0, 0]
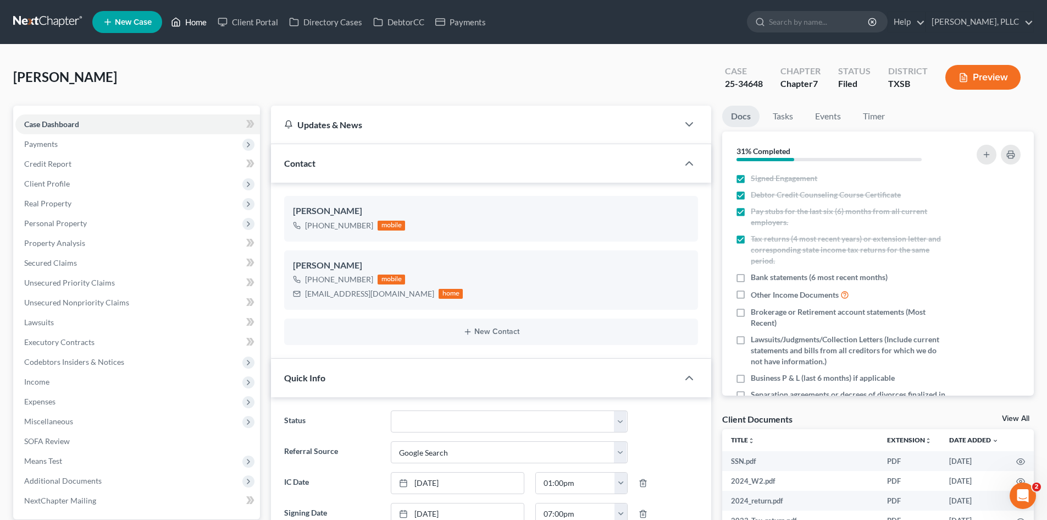
click at [197, 26] on link "Home" at bounding box center [188, 22] width 47 height 20
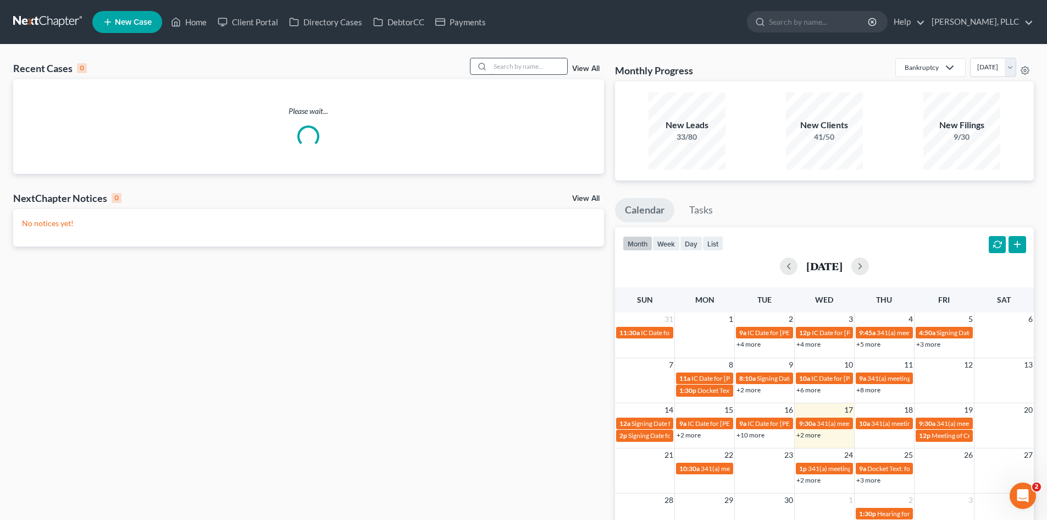
click at [543, 68] on input "search" at bounding box center [528, 66] width 77 height 16
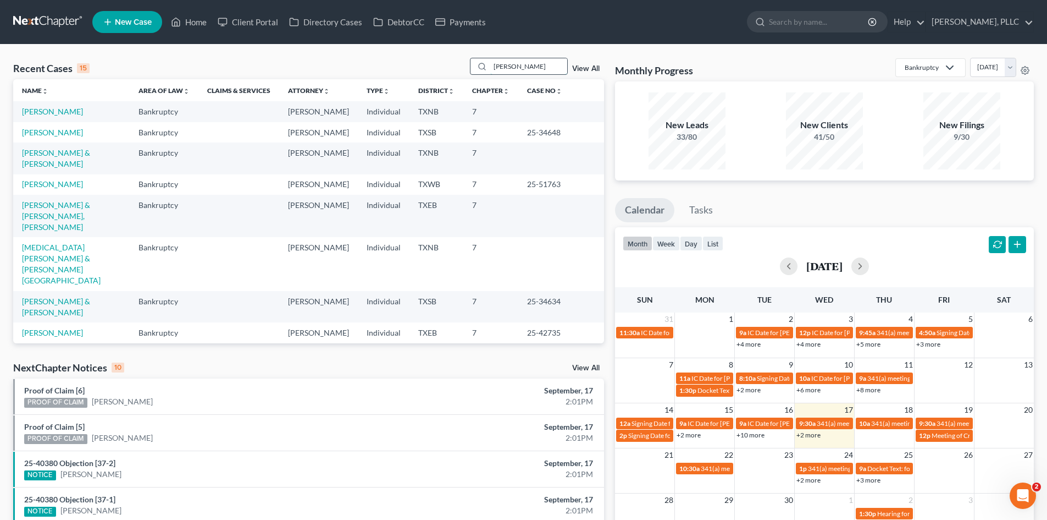
type input "myers"
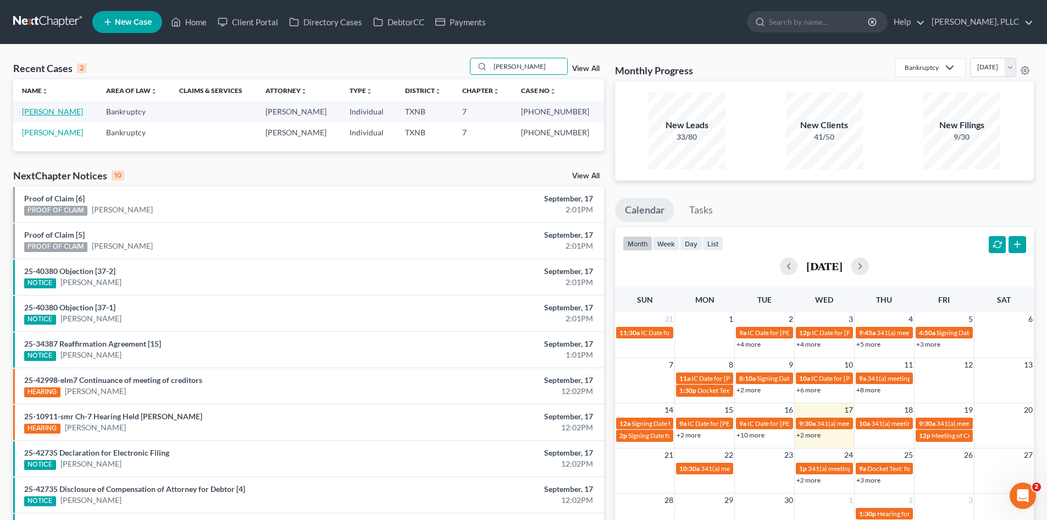
click at [44, 110] on link "Myers, Larry" at bounding box center [52, 111] width 61 height 9
select select "4"
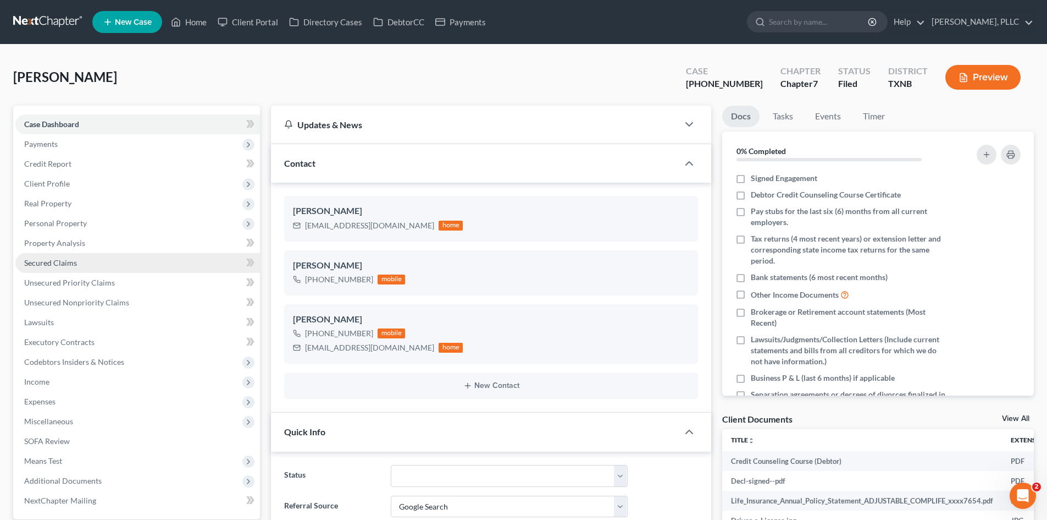
scroll to position [6137, 0]
click at [108, 254] on link "Secured Claims" at bounding box center [137, 263] width 245 height 20
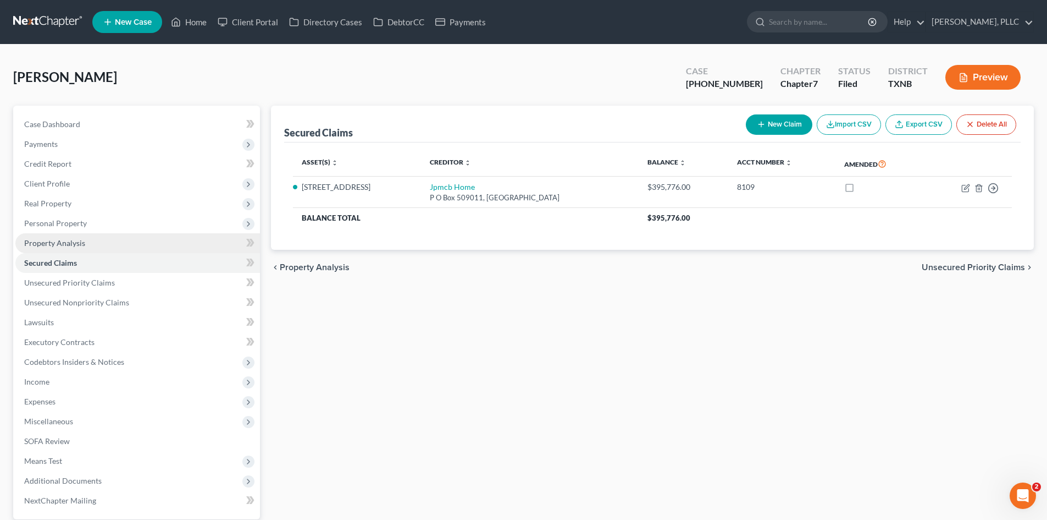
click at [110, 246] on link "Property Analysis" at bounding box center [137, 243] width 245 height 20
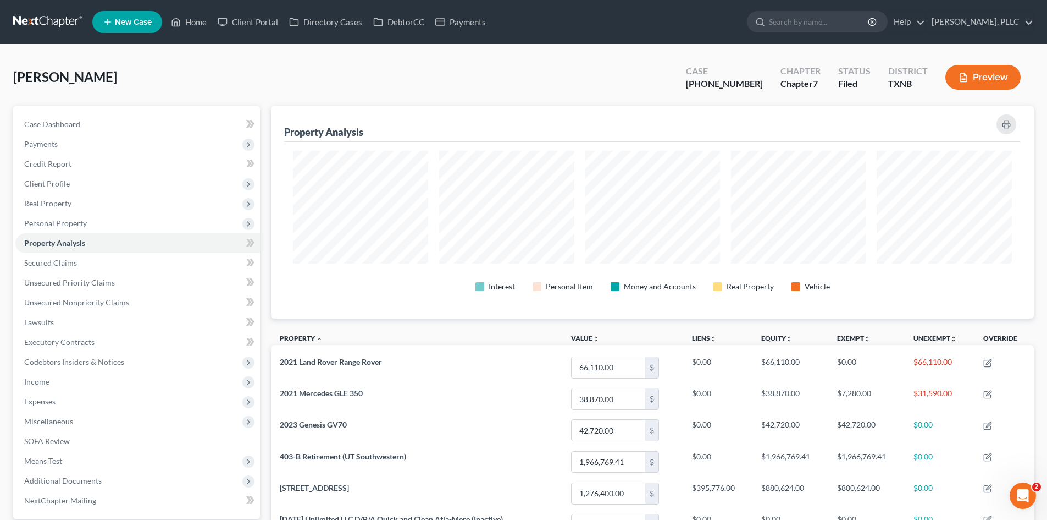
scroll to position [213, 763]
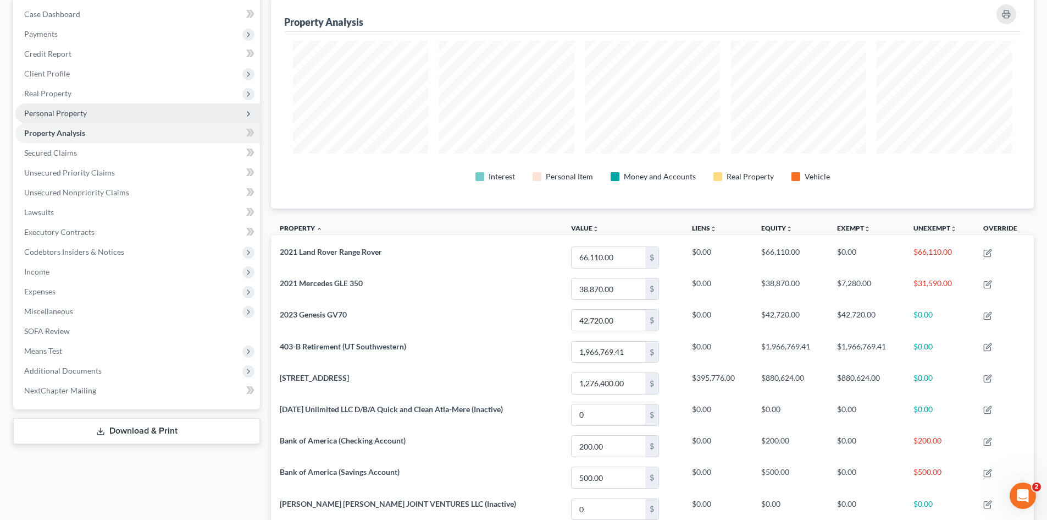
click at [84, 119] on span "Personal Property" at bounding box center [137, 113] width 245 height 20
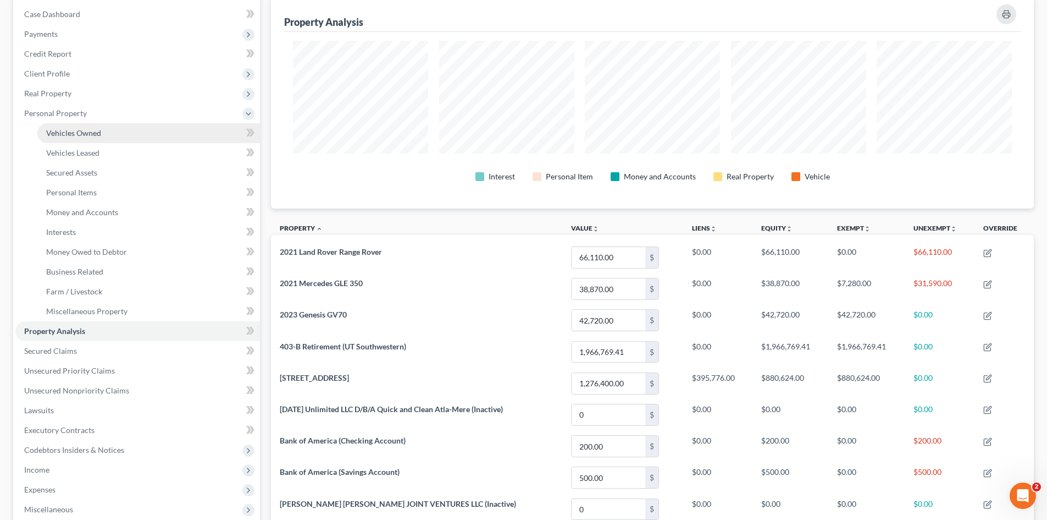
click at [106, 137] on link "Vehicles Owned" at bounding box center [148, 133] width 223 height 20
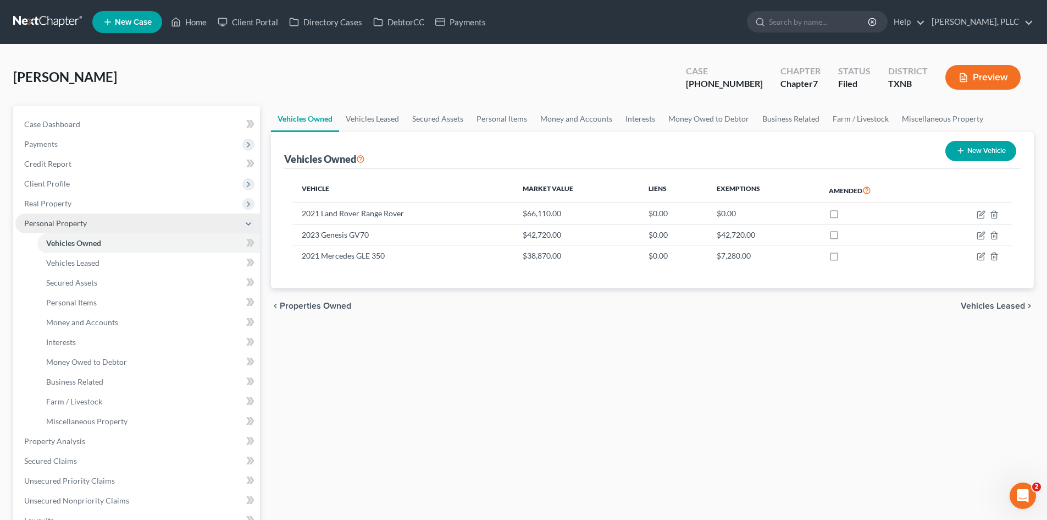
click at [55, 228] on span "Personal Property" at bounding box center [137, 223] width 245 height 20
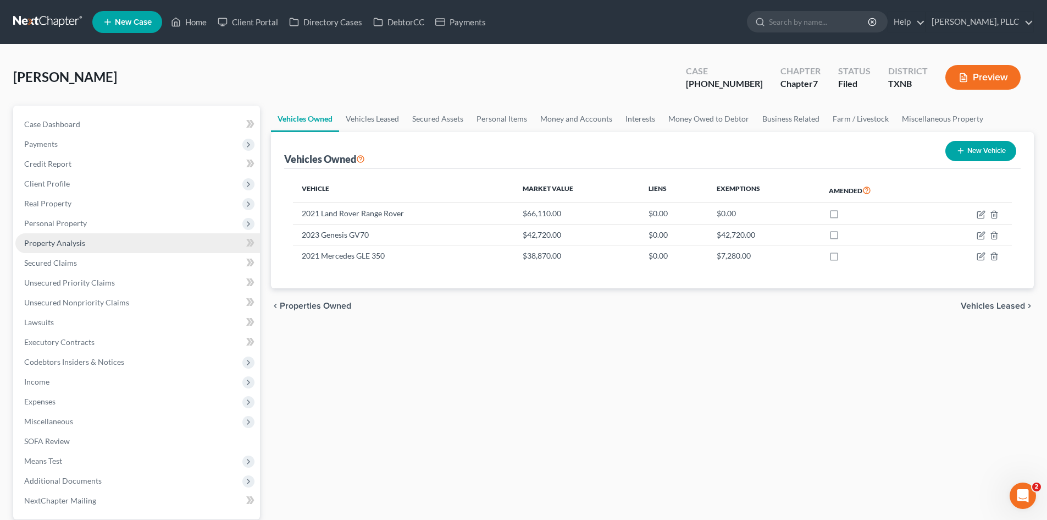
click at [73, 246] on span "Property Analysis" at bounding box center [54, 242] width 61 height 9
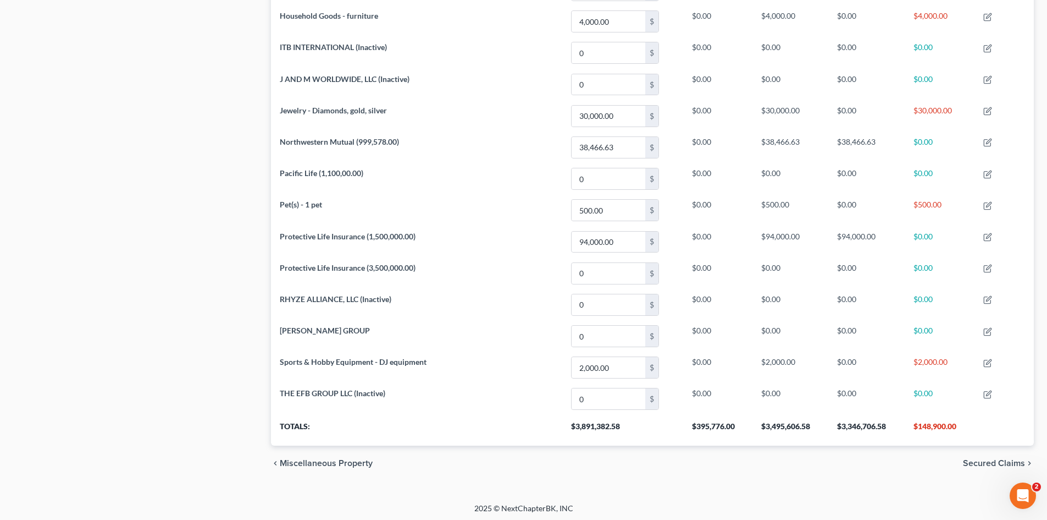
scroll to position [883, 0]
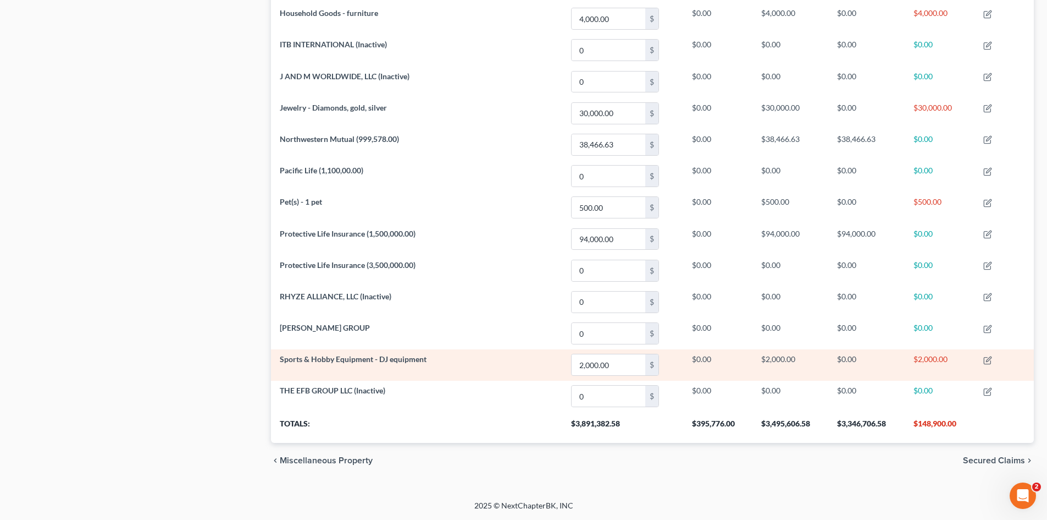
drag, startPoint x: 945, startPoint y: 374, endPoint x: 893, endPoint y: 368, distance: 52.0
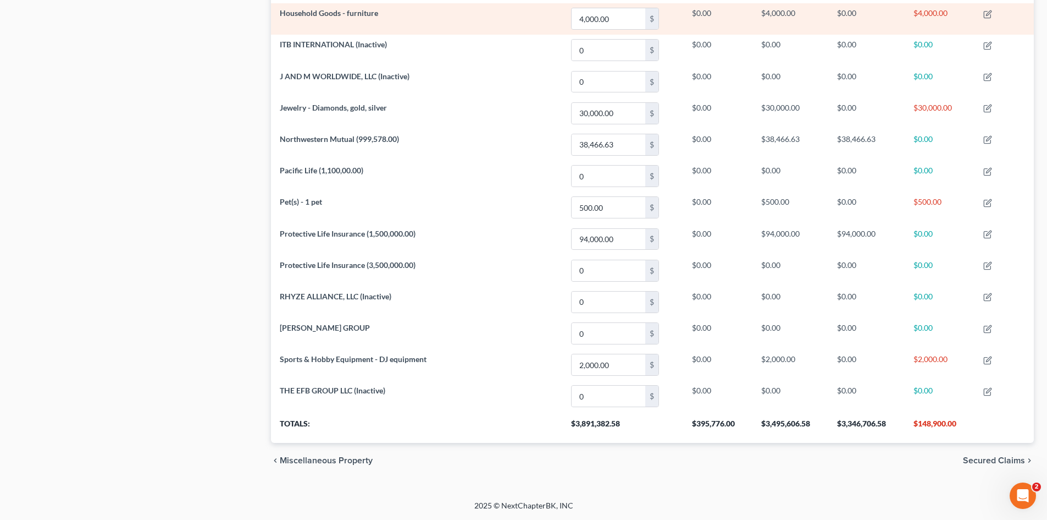
drag, startPoint x: 893, startPoint y: 368, endPoint x: 331, endPoint y: 7, distance: 668.2
